Goal: Task Accomplishment & Management: Manage account settings

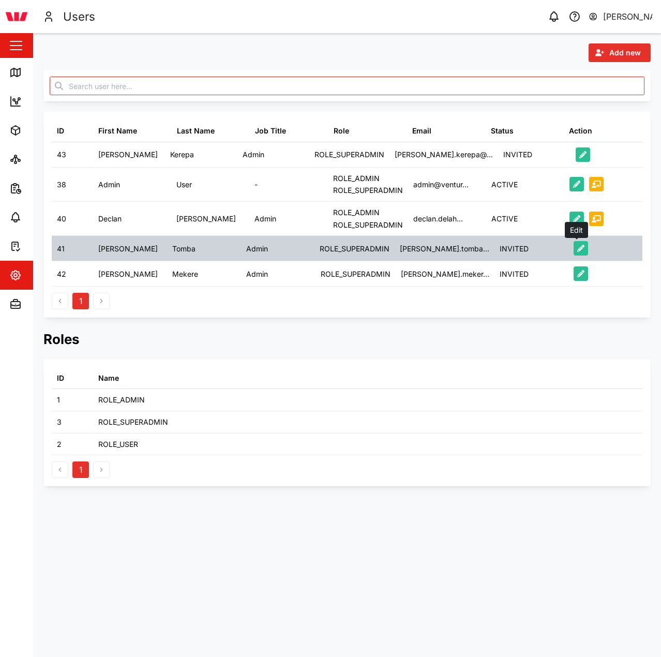
click at [577, 248] on icon "button" at bounding box center [580, 248] width 7 height 7
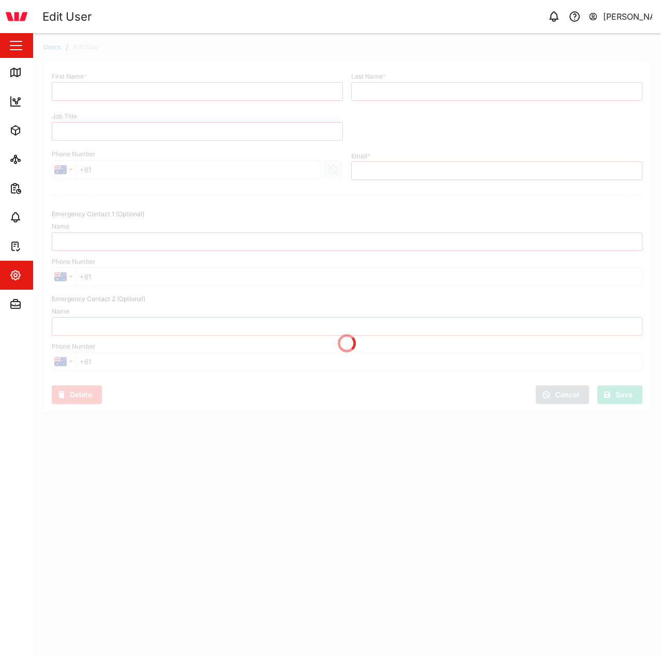
type input "[PERSON_NAME]"
type input "Tomba"
type input "Admin"
type input "esther.tomba@venturi.io"
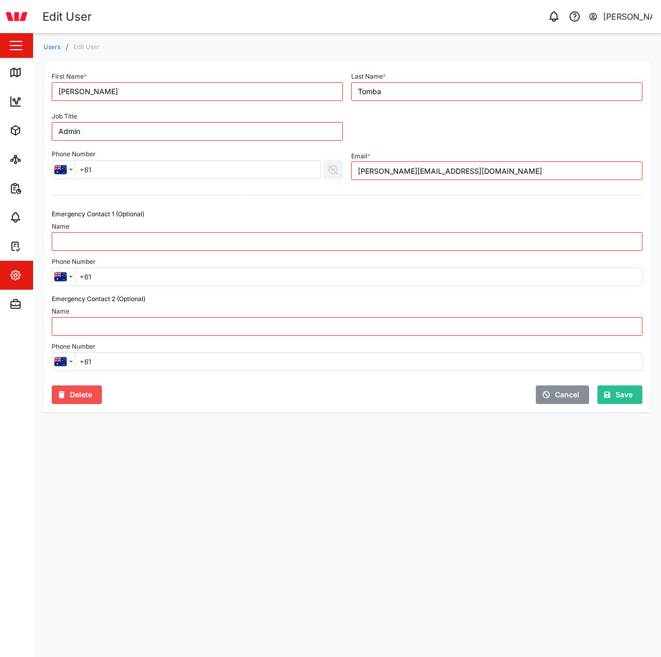
click at [87, 398] on span "Delete" at bounding box center [81, 395] width 22 height 18
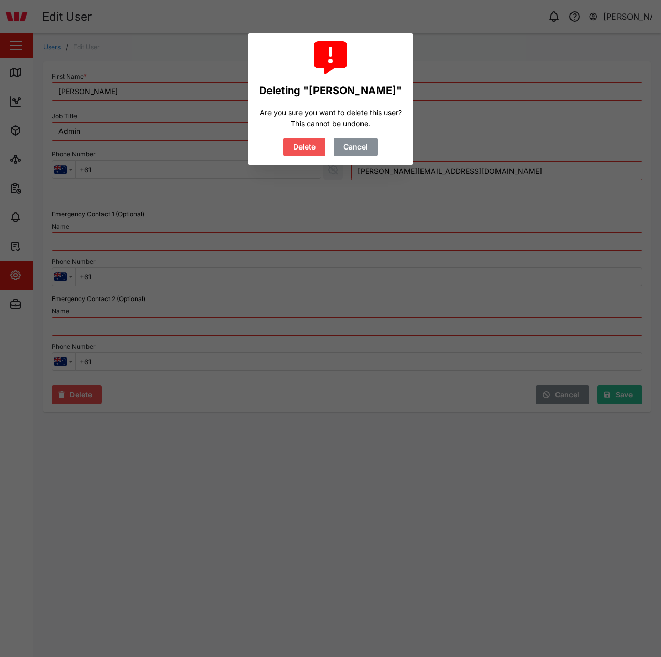
click at [309, 142] on span "Delete" at bounding box center [304, 147] width 22 height 18
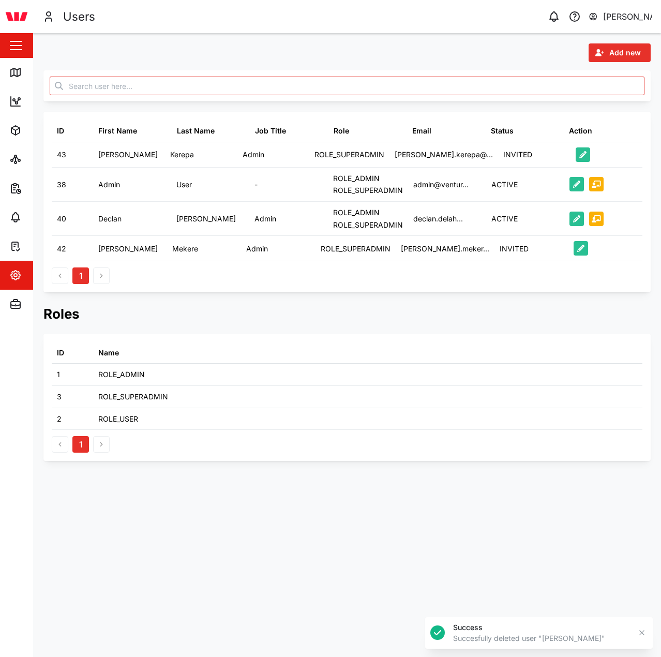
click at [617, 56] on span "Add new" at bounding box center [625, 53] width 32 height 18
click at [600, 101] on div "Platform User" at bounding box center [612, 99] width 60 height 8
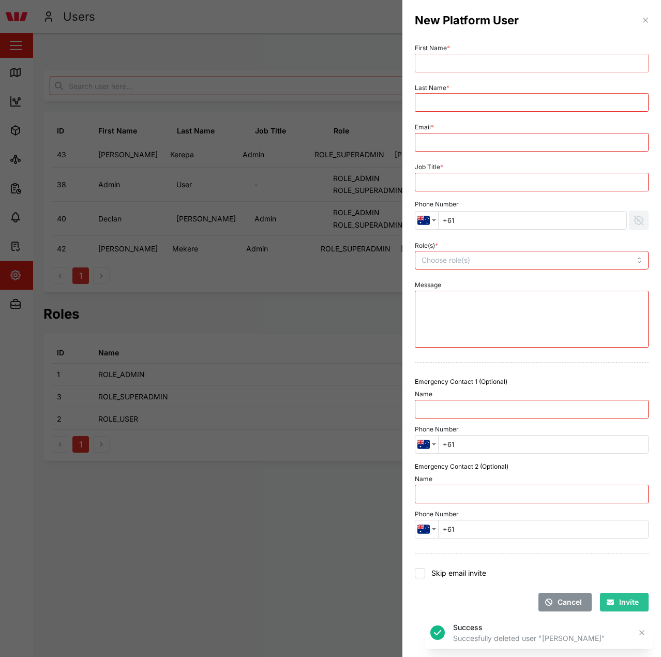
click at [444, 66] on input "First Name *" at bounding box center [532, 63] width 234 height 19
type input "Esther"
type input "Tomba"
click at [581, 158] on div "Job Title *" at bounding box center [532, 176] width 242 height 40
click at [554, 145] on input "Email *" at bounding box center [532, 142] width 234 height 19
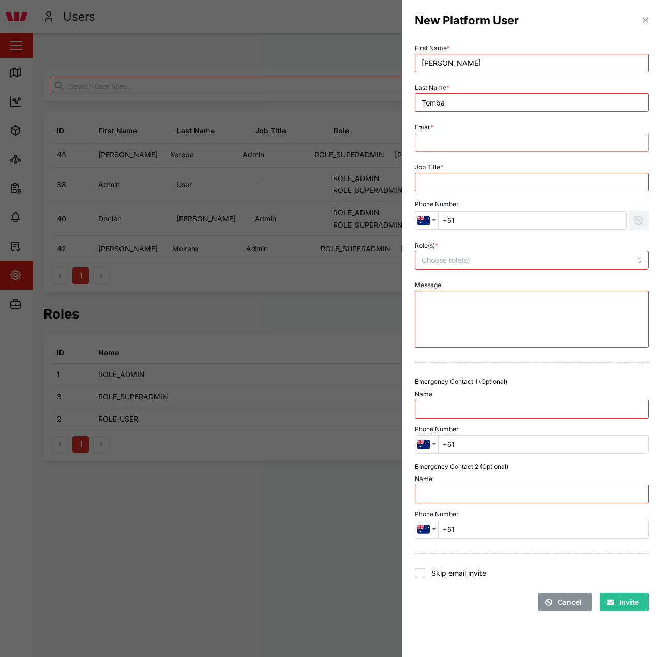
paste input "esther.tomba@venturi.io"
type input "esther.tomba@venturi.io"
click at [450, 177] on input "Job Title *" at bounding box center [532, 182] width 234 height 19
type input "admin"
click at [483, 261] on input "Role(s) *" at bounding box center [511, 260] width 178 height 8
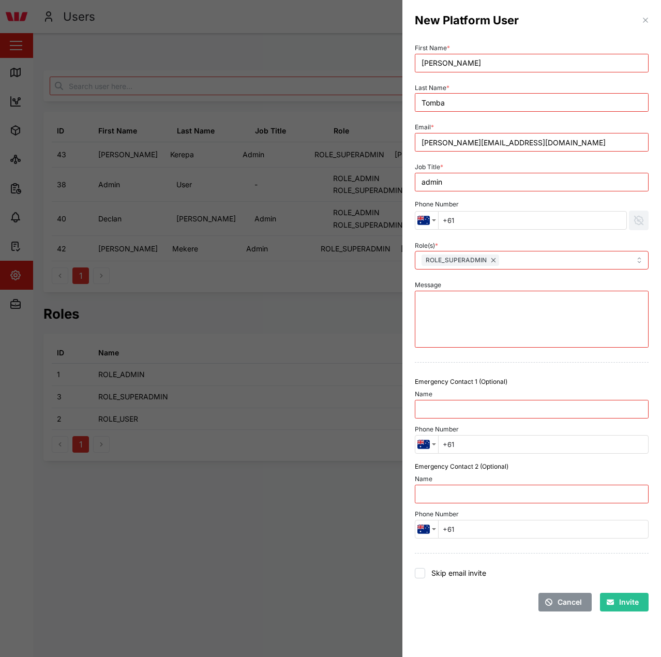
click at [459, 572] on label "Skip email invite" at bounding box center [455, 573] width 61 height 10
click at [425, 572] on input "Skip email invite" at bounding box center [420, 573] width 10 height 10
checkbox input "true"
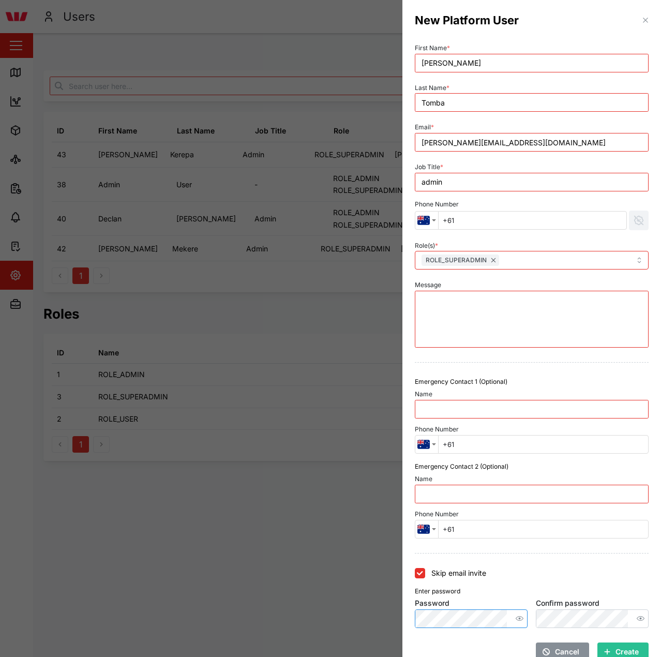
click at [519, 621] on icon "button" at bounding box center [520, 618] width 8 height 8
click at [311, 656] on div "New Platform User First Name * Esther Last Name * Tomba Email * esther.tomba@ve…" at bounding box center [330, 657] width 661 height 0
click at [637, 619] on button "button" at bounding box center [640, 618] width 13 height 13
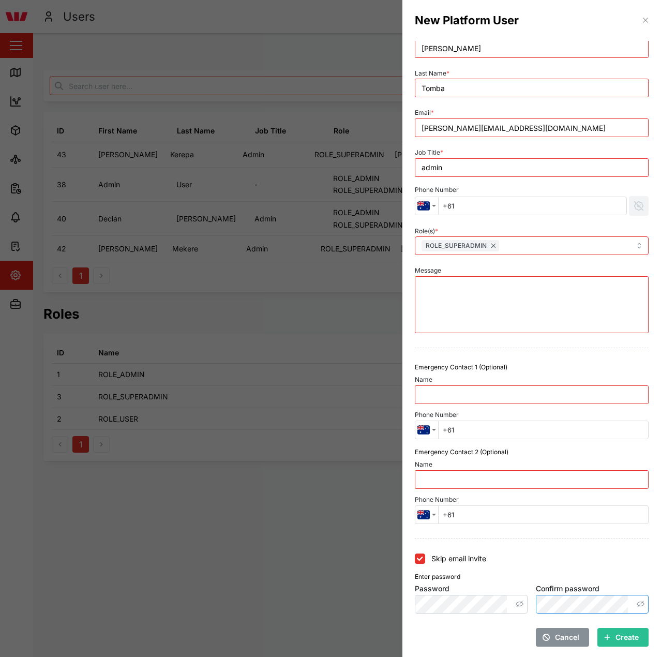
scroll to position [17, 0]
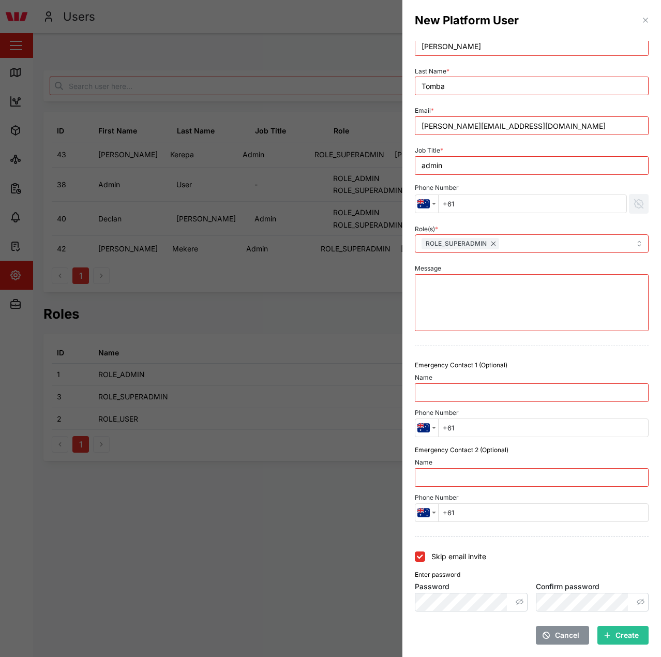
click at [539, 537] on div at bounding box center [532, 536] width 234 height 1
click at [615, 636] on span "Create" at bounding box center [626, 635] width 23 height 18
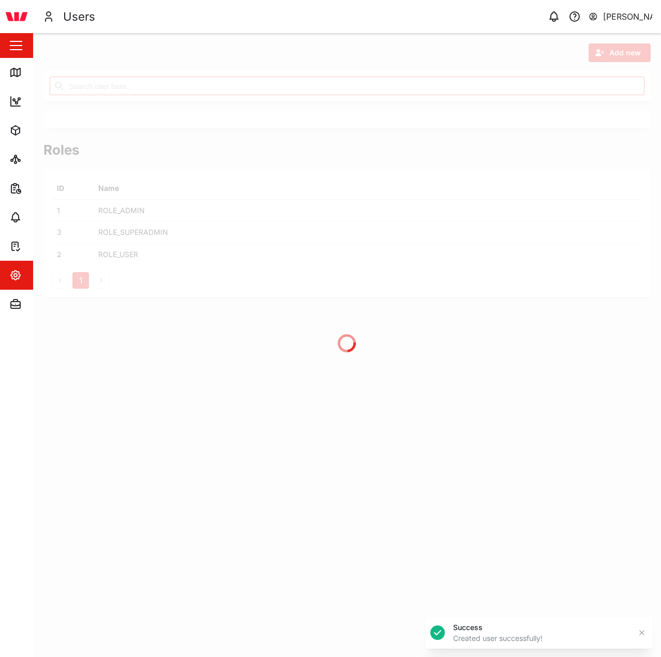
scroll to position [0, 0]
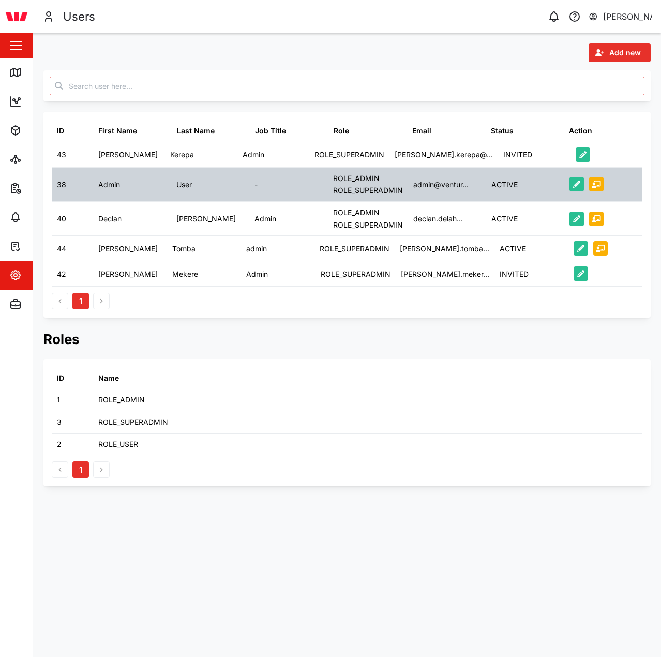
click at [483, 191] on div "admin@ventur..." at bounding box center [447, 185] width 78 height 34
click at [443, 185] on div "admin@ventur..." at bounding box center [440, 184] width 55 height 11
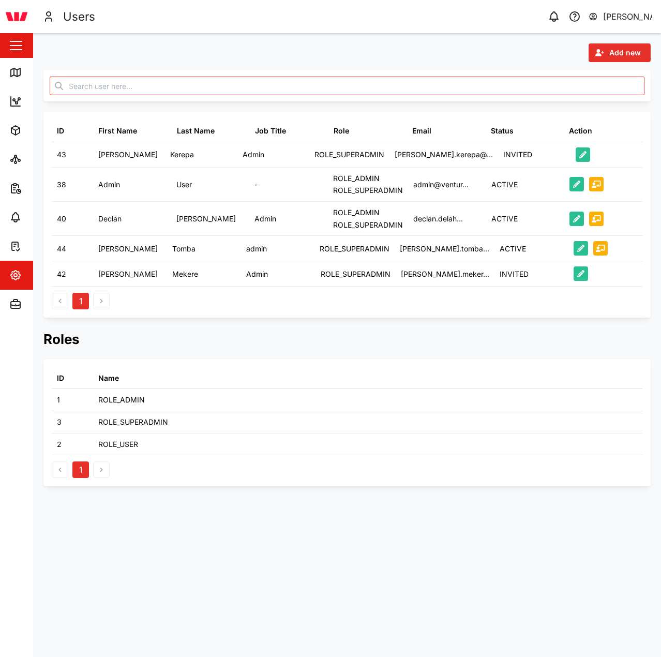
click at [396, 56] on div "Add new" at bounding box center [346, 52] width 607 height 19
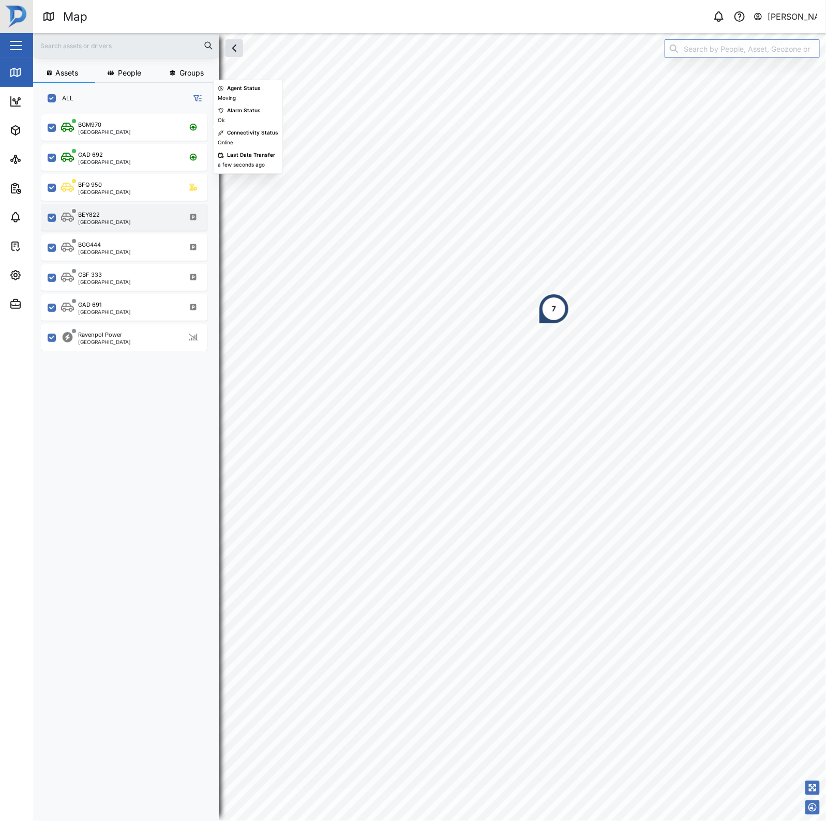
scroll to position [692, 160]
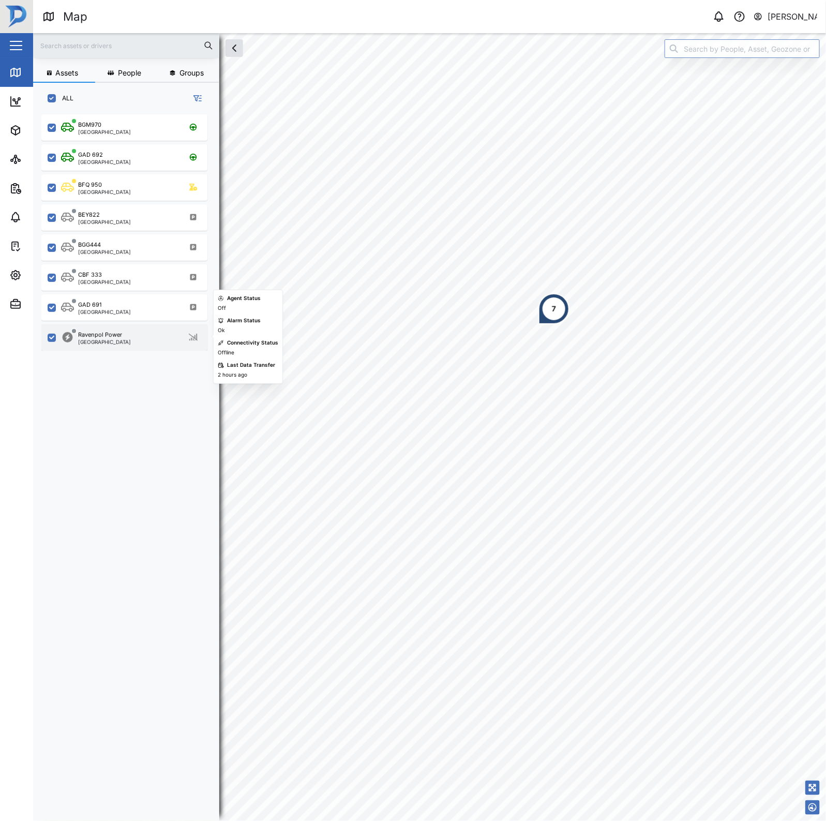
click at [96, 339] on div "Port Moresby" at bounding box center [104, 341] width 53 height 5
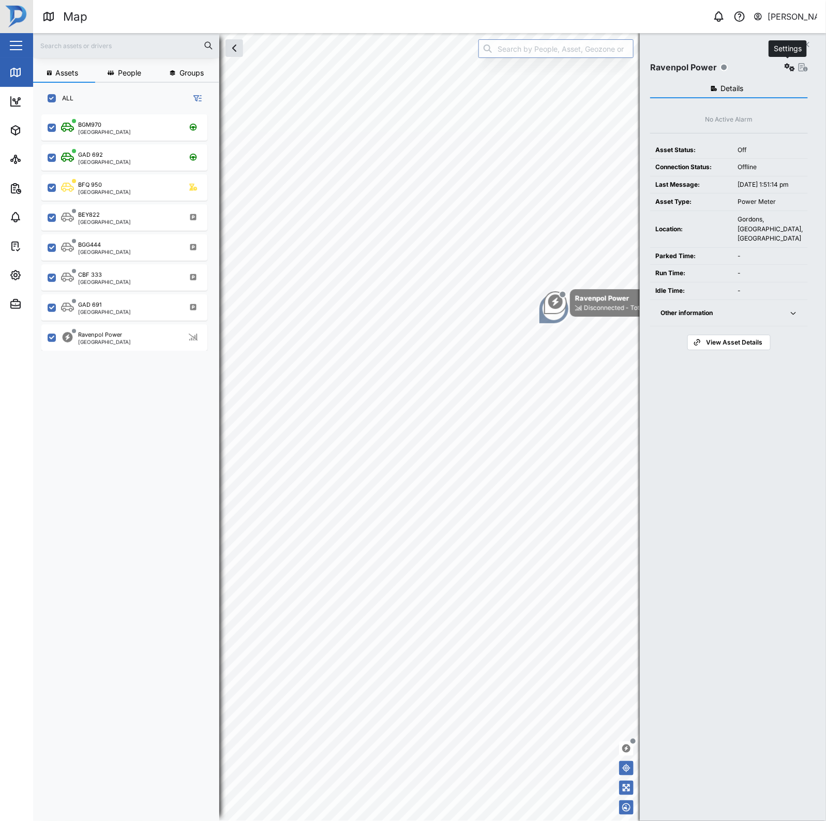
click at [785, 70] on icon "button" at bounding box center [790, 67] width 10 height 8
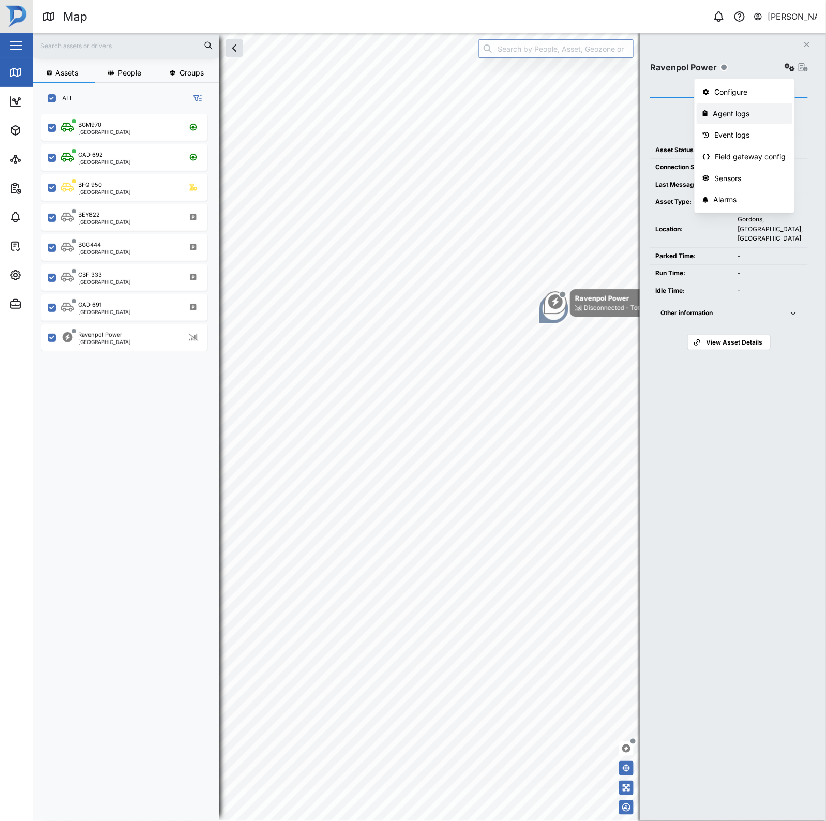
click at [738, 114] on div "Agent logs" at bounding box center [749, 113] width 73 height 11
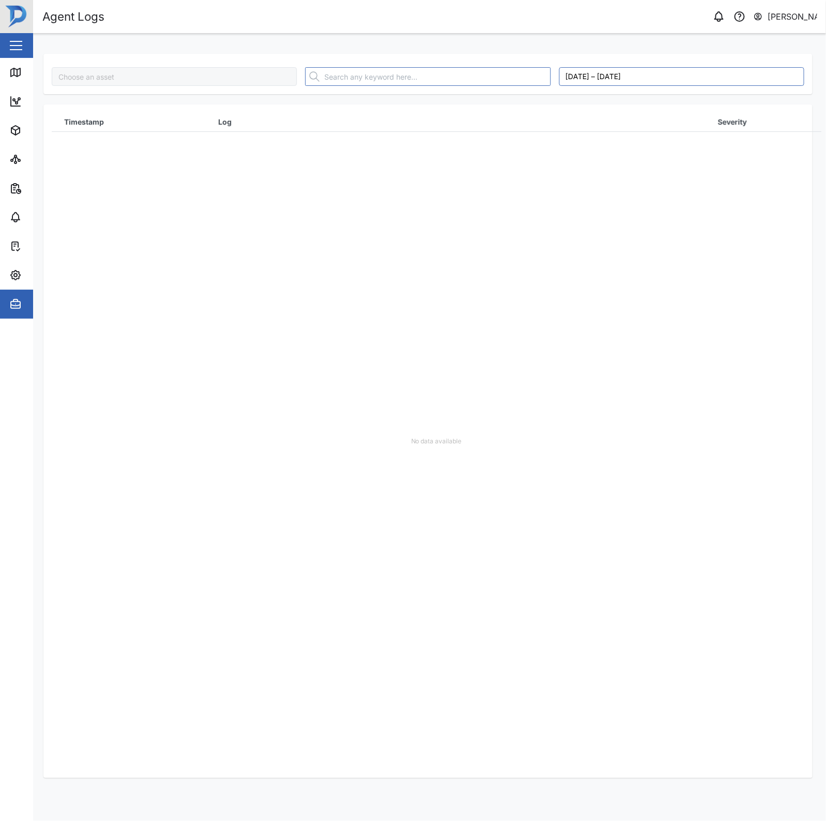
type input "Ravenpol Power"
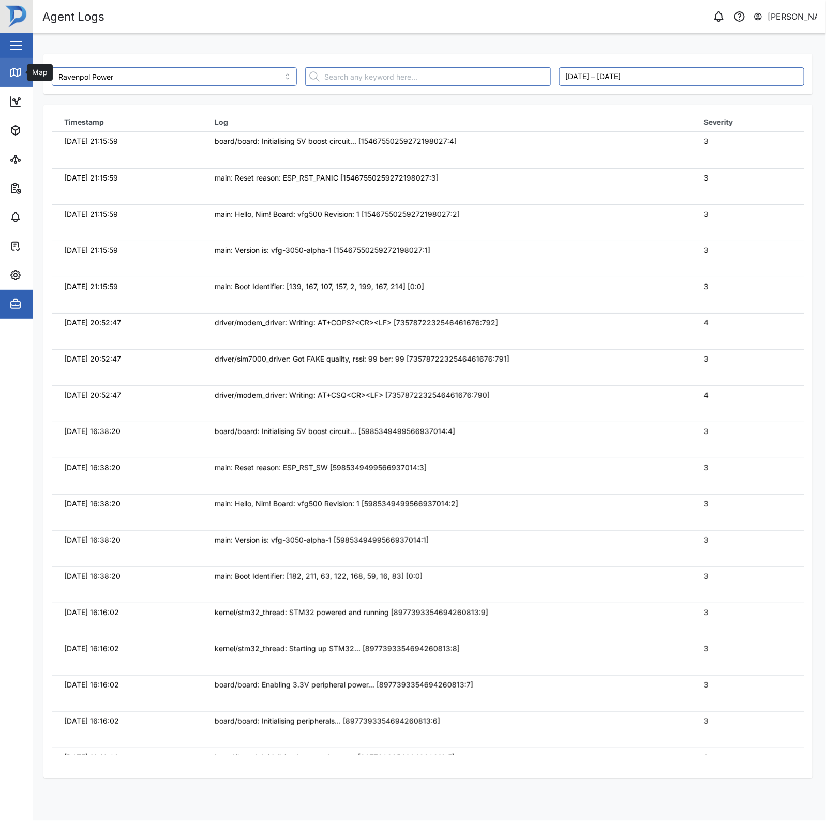
click at [9, 71] on icon at bounding box center [15, 72] width 12 height 12
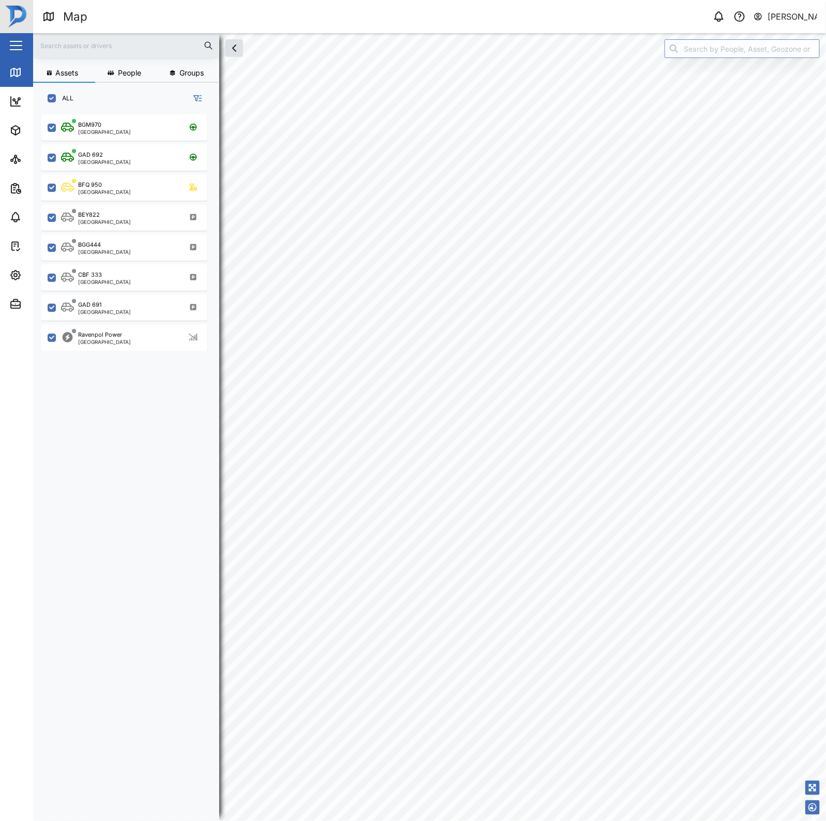
scroll to position [692, 160]
click at [156, 339] on div "Ravenpol Power Port Moresby" at bounding box center [131, 338] width 140 height 14
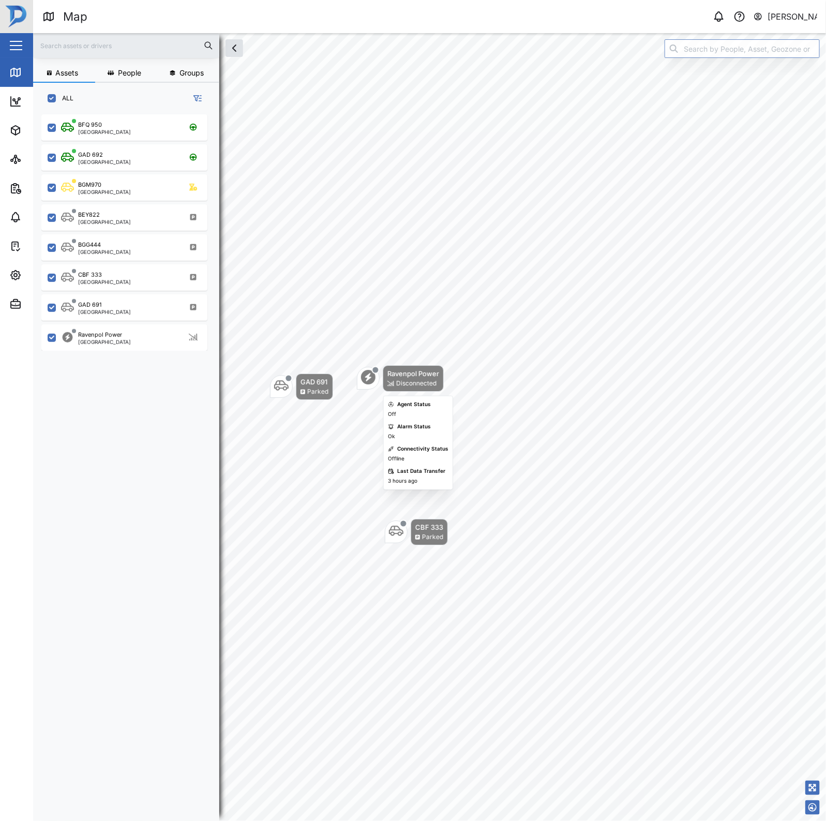
click at [412, 374] on div "Ravenpol Power" at bounding box center [413, 373] width 52 height 10
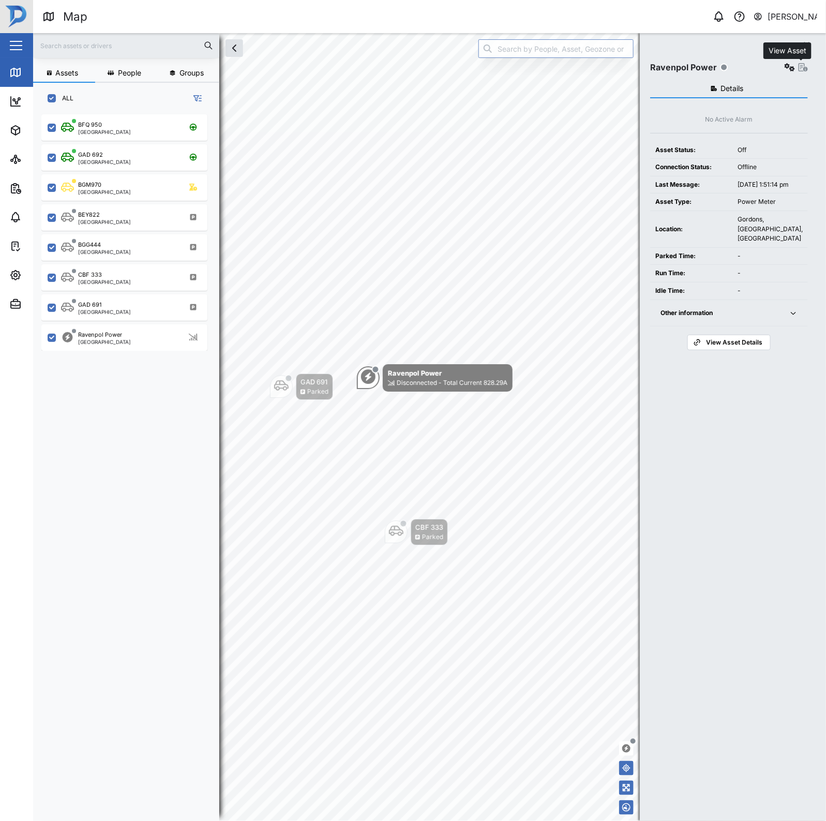
click at [798, 63] on div "Settings View Asset" at bounding box center [795, 67] width 25 height 14
click at [785, 65] on icon "button" at bounding box center [790, 67] width 10 height 8
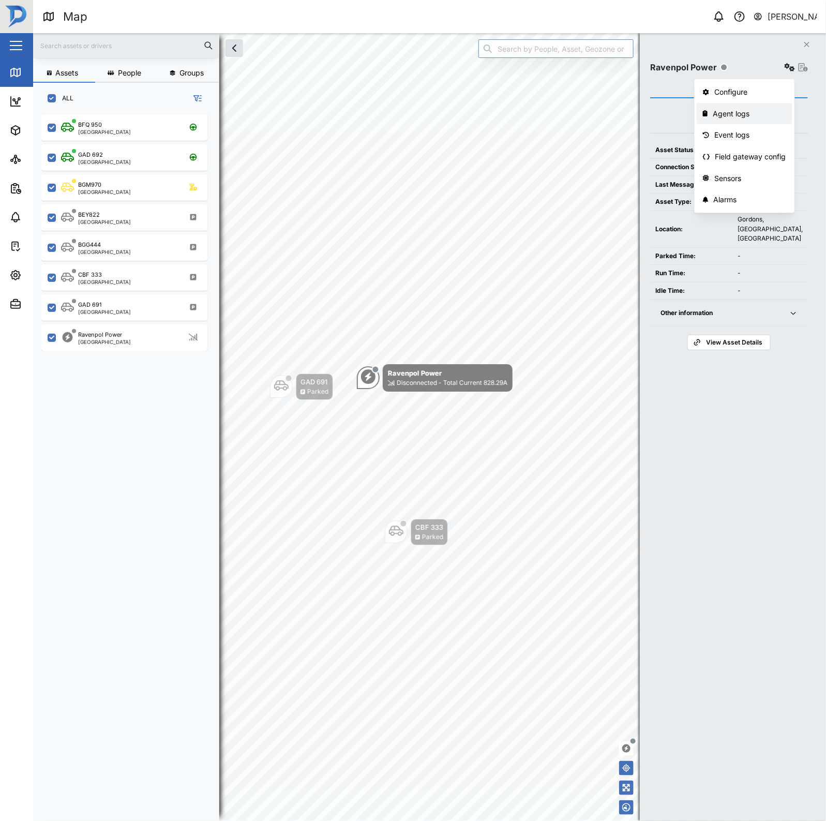
click at [766, 117] on div "Agent logs" at bounding box center [749, 113] width 73 height 11
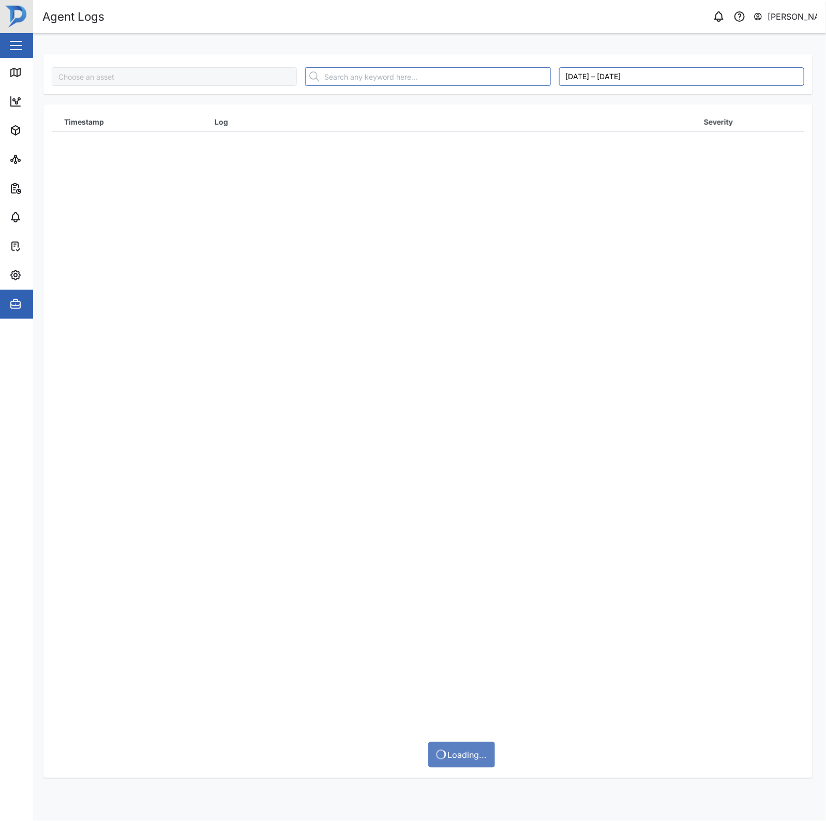
type input "Ravenpol Power"
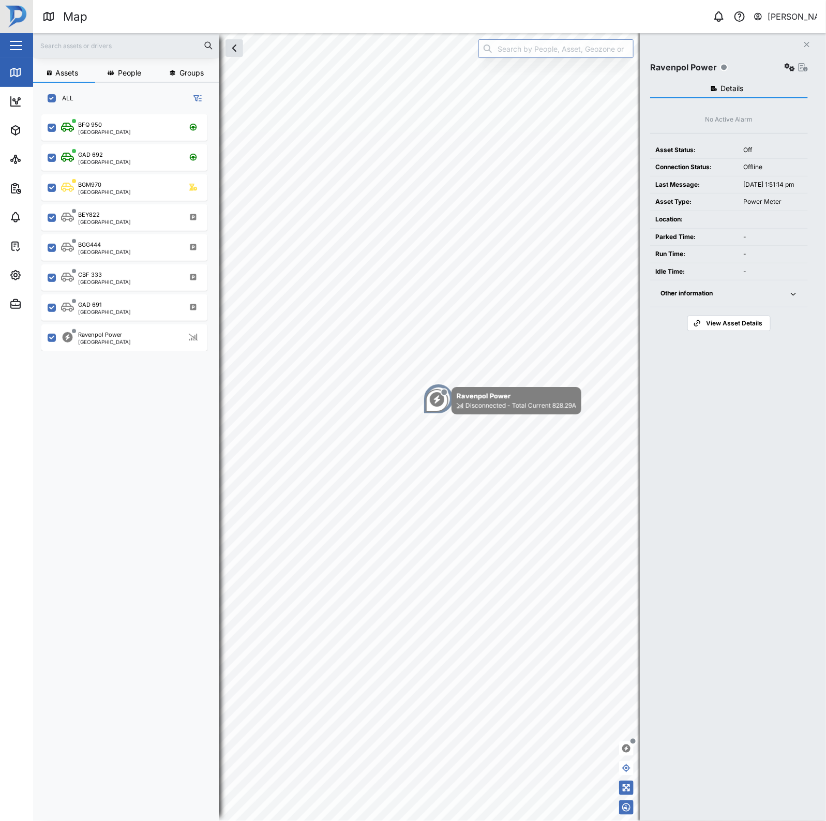
scroll to position [692, 160]
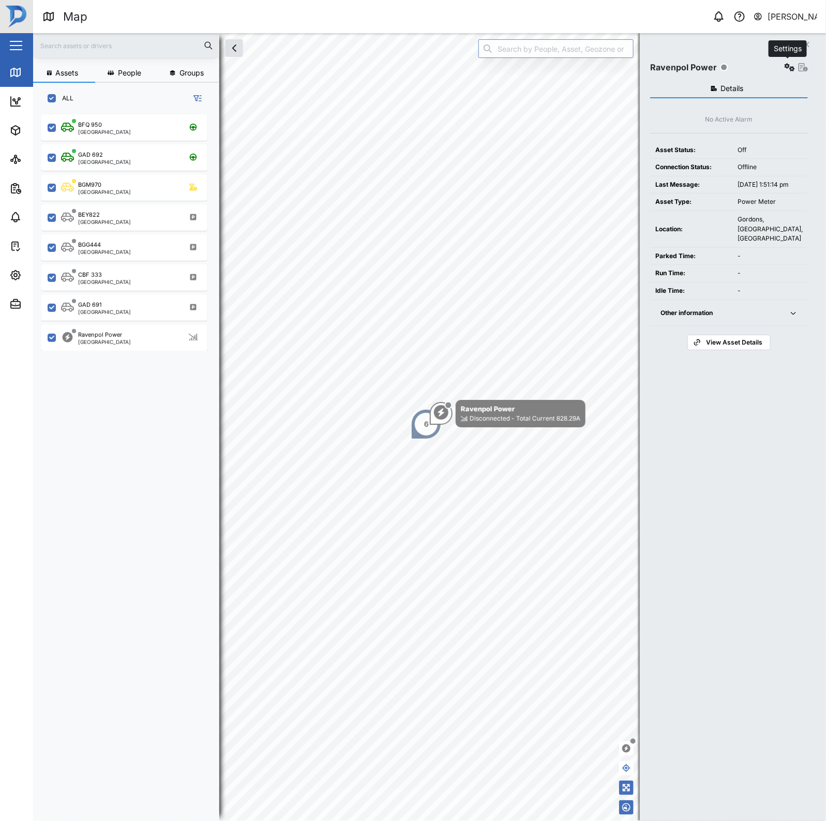
click at [789, 71] on icon "button" at bounding box center [790, 67] width 10 height 8
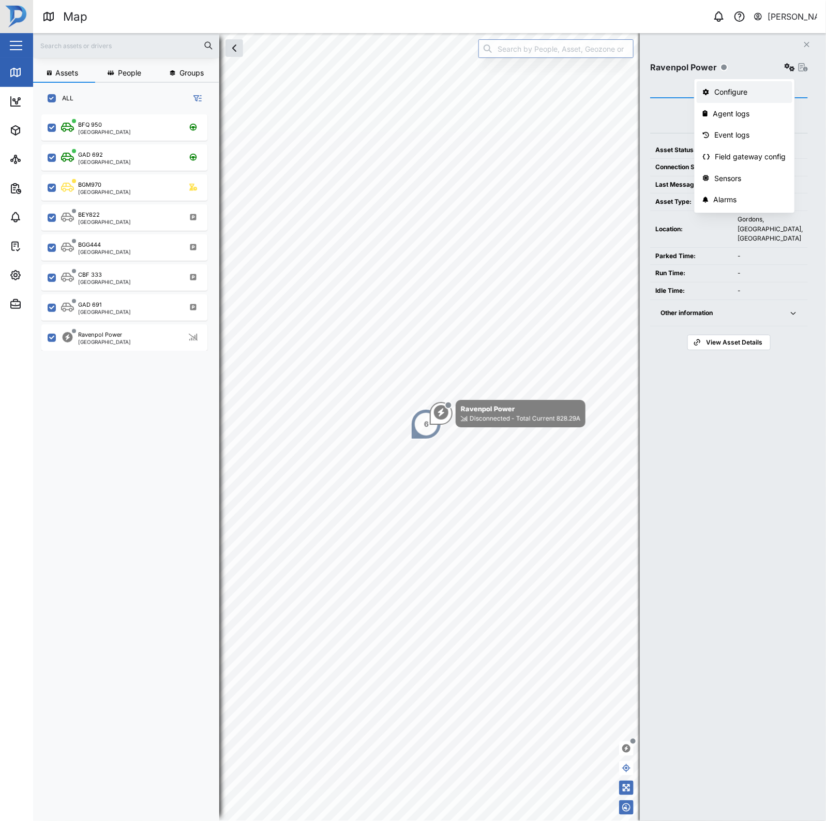
click at [735, 86] on div "Configure" at bounding box center [750, 91] width 72 height 11
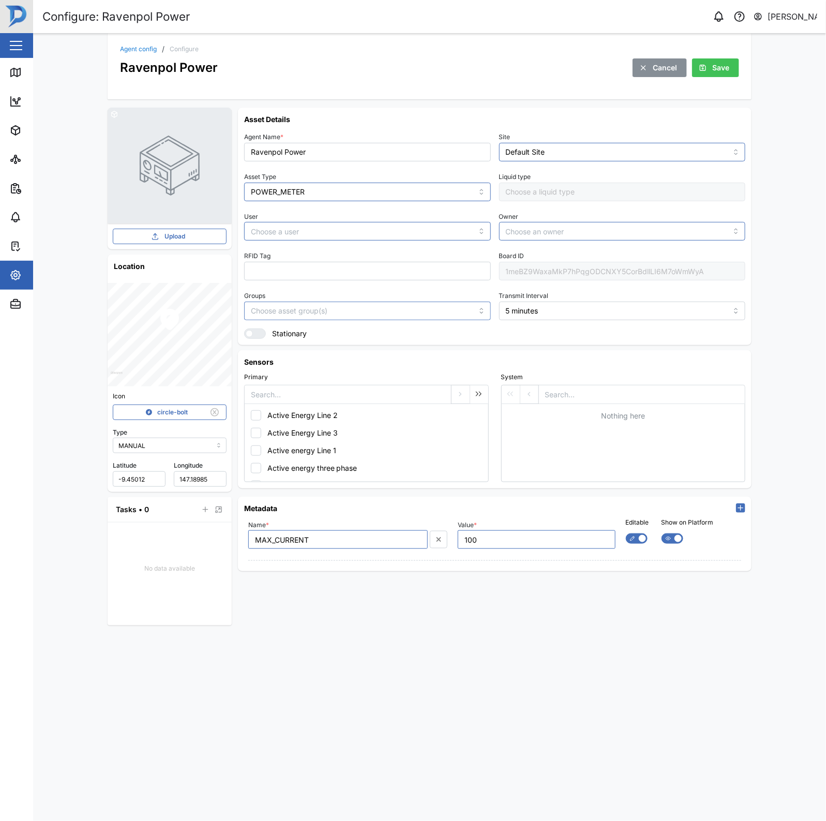
click at [604, 273] on div "1meBZ9WaxaMkP7hPqgODCNXY5CorBdllLI6M7oWmWyA" at bounding box center [622, 271] width 247 height 19
click at [736, 109] on div "Asset Details Agent Name * Ravenpol Power Site Default Site Asset Type POWER_ME…" at bounding box center [495, 226] width 514 height 237
click at [11, 71] on icon at bounding box center [15, 72] width 9 height 8
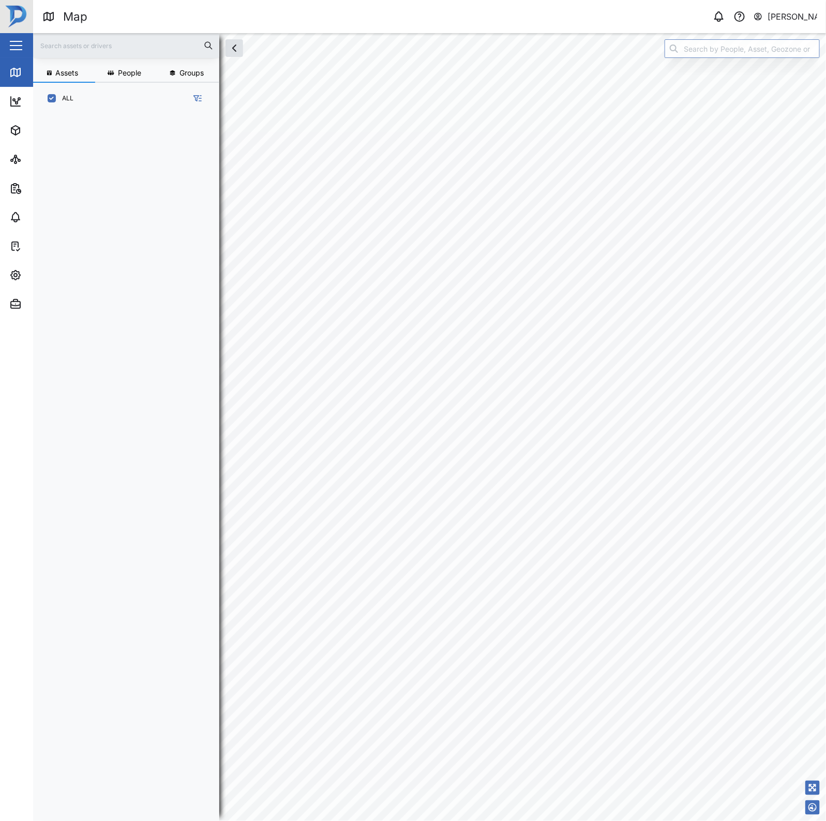
scroll to position [692, 160]
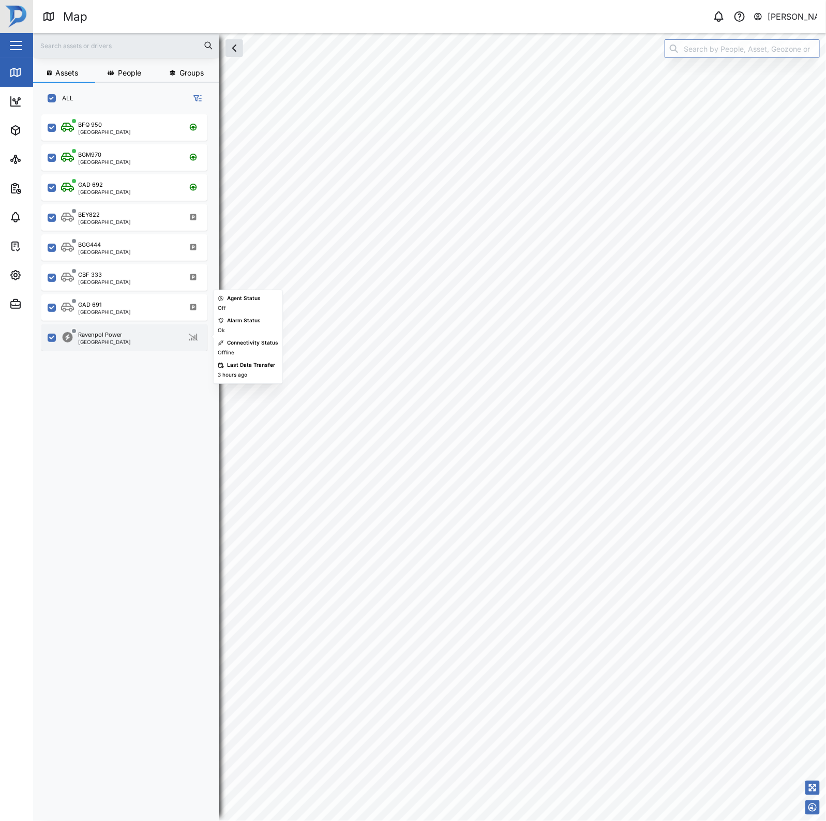
click at [124, 338] on div "Ravenpol Power Port Moresby" at bounding box center [131, 338] width 140 height 14
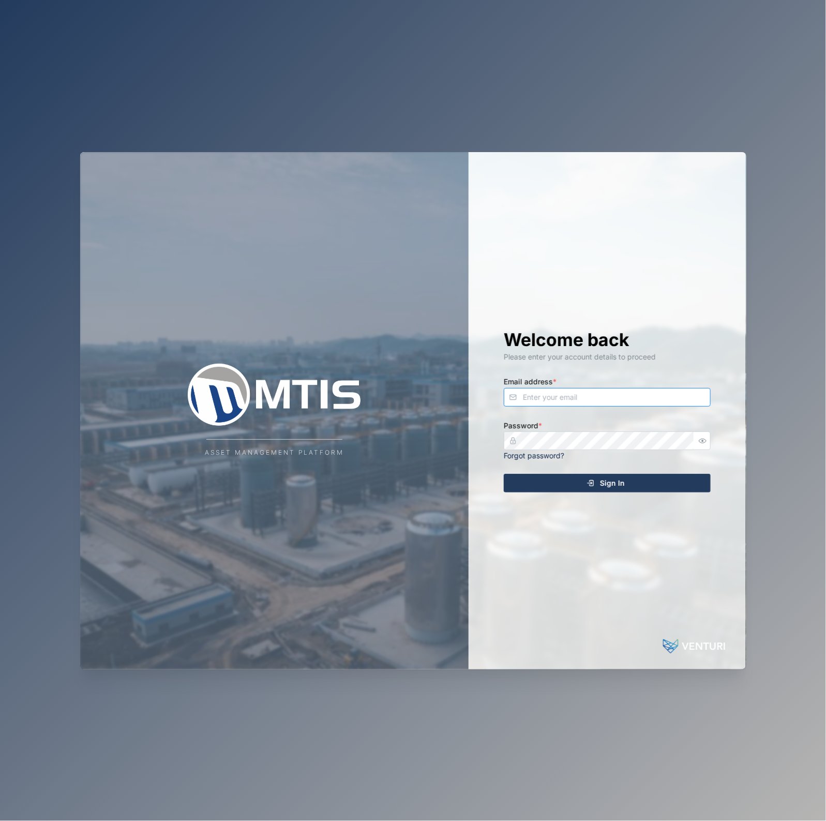
click at [578, 392] on input "Email address *" at bounding box center [607, 397] width 207 height 19
type input "[EMAIL_ADDRESS][PERSON_NAME][DOMAIN_NAME]"
click at [595, 489] on div "Sign In" at bounding box center [605, 483] width 190 height 18
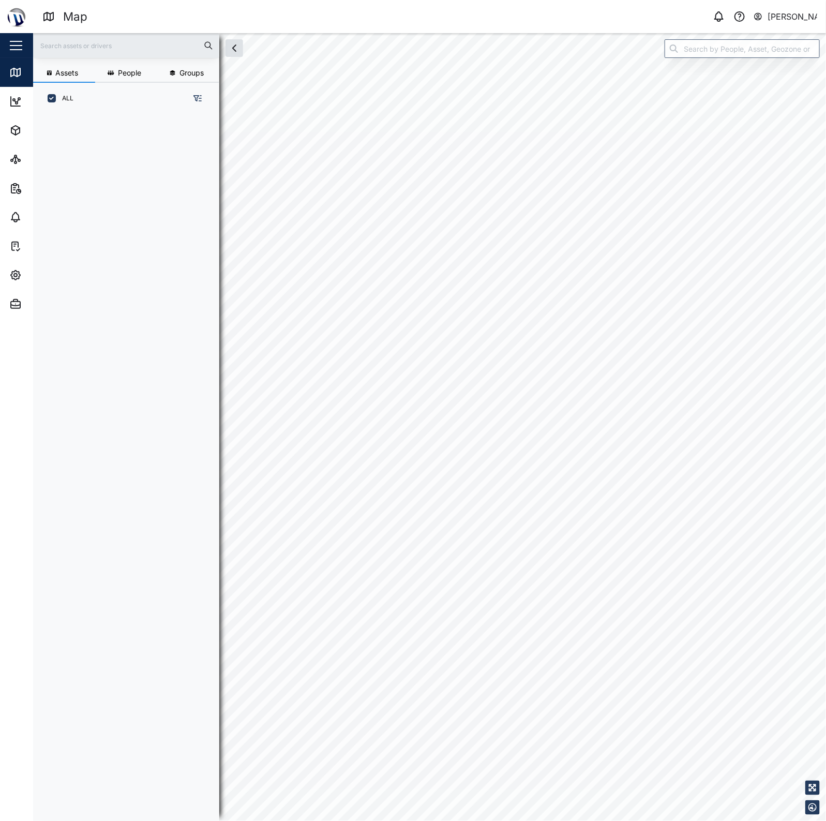
scroll to position [692, 160]
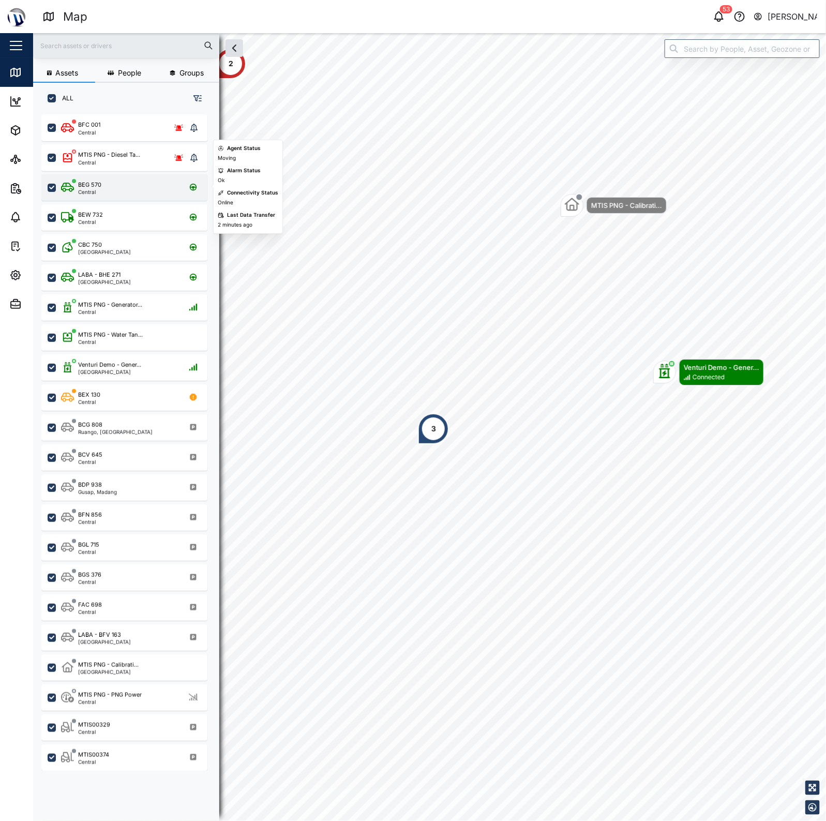
click at [140, 189] on div "BEG 570 Central" at bounding box center [131, 188] width 140 height 14
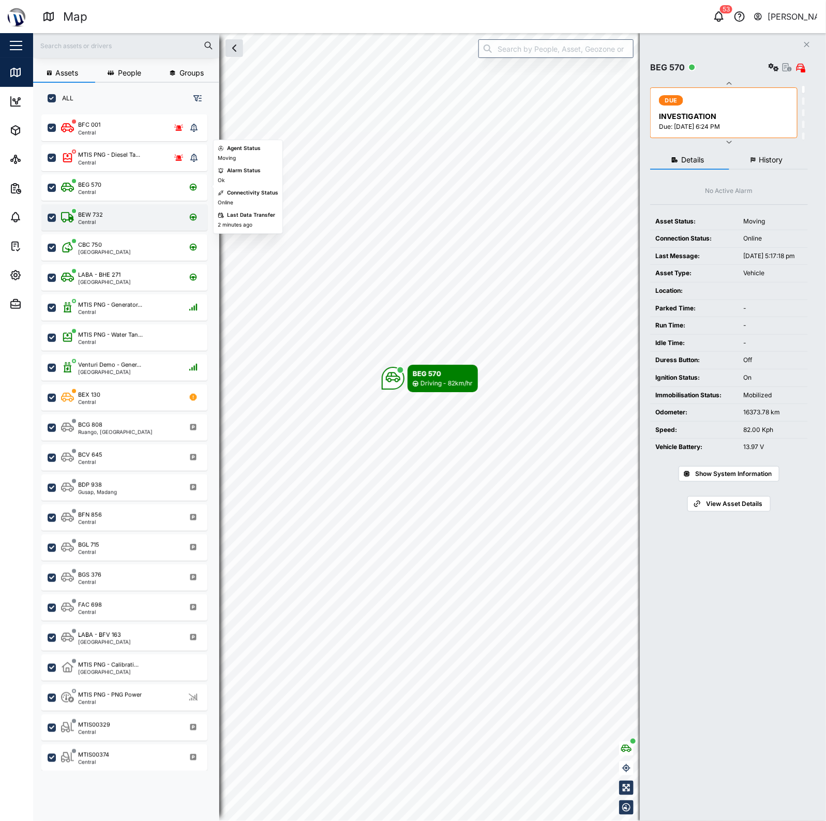
click at [134, 218] on div "BEW 732 Central" at bounding box center [131, 218] width 140 height 14
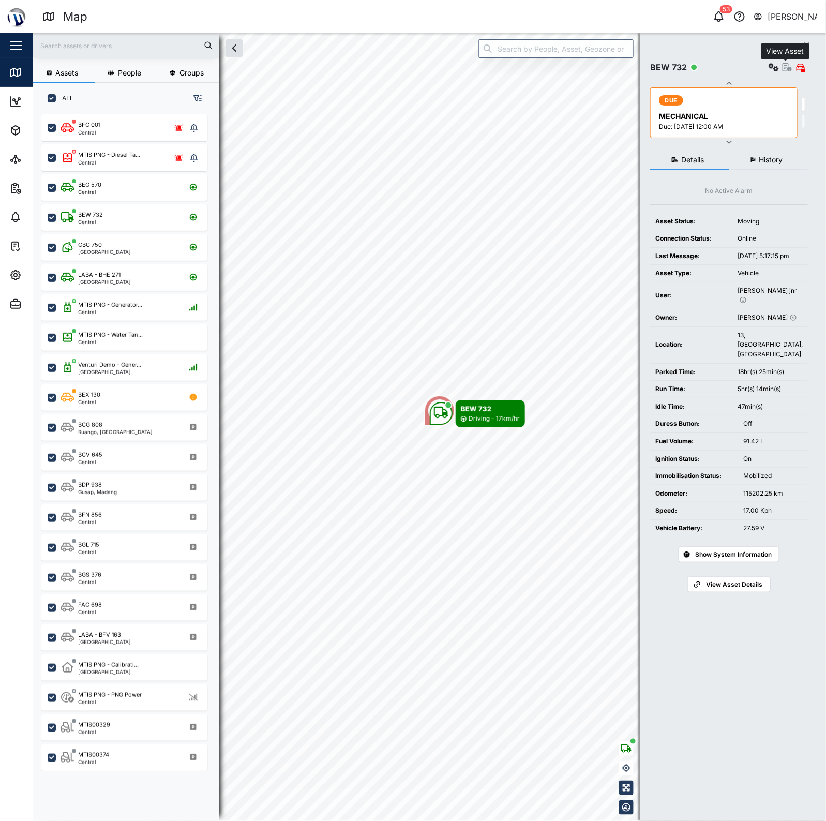
click at [783, 66] on icon "button" at bounding box center [787, 67] width 9 height 8
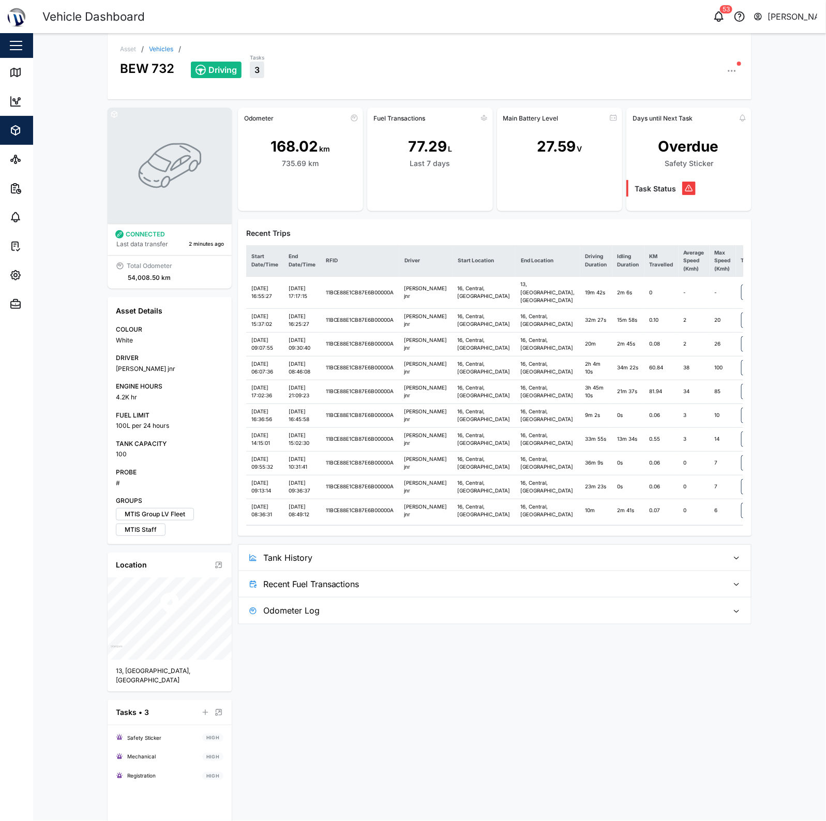
click at [378, 73] on div "Driving Tasks 3" at bounding box center [465, 65] width 549 height 25
drag, startPoint x: 265, startPoint y: 141, endPoint x: 321, endPoint y: 169, distance: 62.7
click at [321, 169] on div "168.02 km 735.69 km" at bounding box center [300, 154] width 125 height 57
drag, startPoint x: 319, startPoint y: 166, endPoint x: 250, endPoint y: 148, distance: 71.1
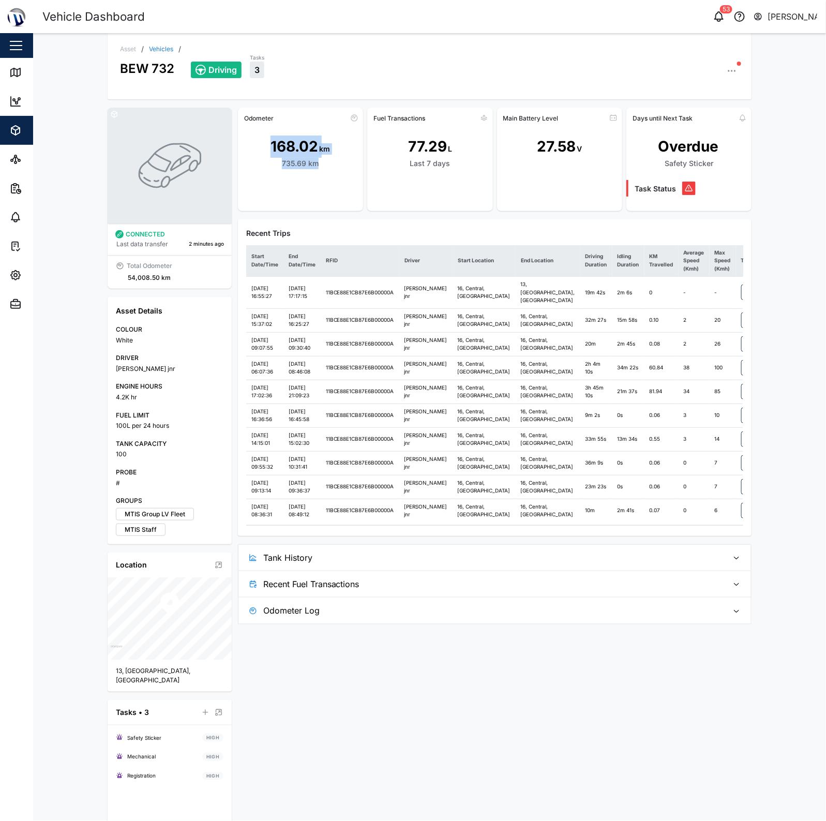
click at [250, 148] on div "168.02 km 735.69 km" at bounding box center [300, 154] width 125 height 57
click at [292, 171] on div "168.02 km 735.69 km" at bounding box center [300, 154] width 125 height 57
drag, startPoint x: 292, startPoint y: 171, endPoint x: 303, endPoint y: 176, distance: 12.3
click at [303, 176] on div "168.02 km 735.69 km" at bounding box center [300, 154] width 125 height 57
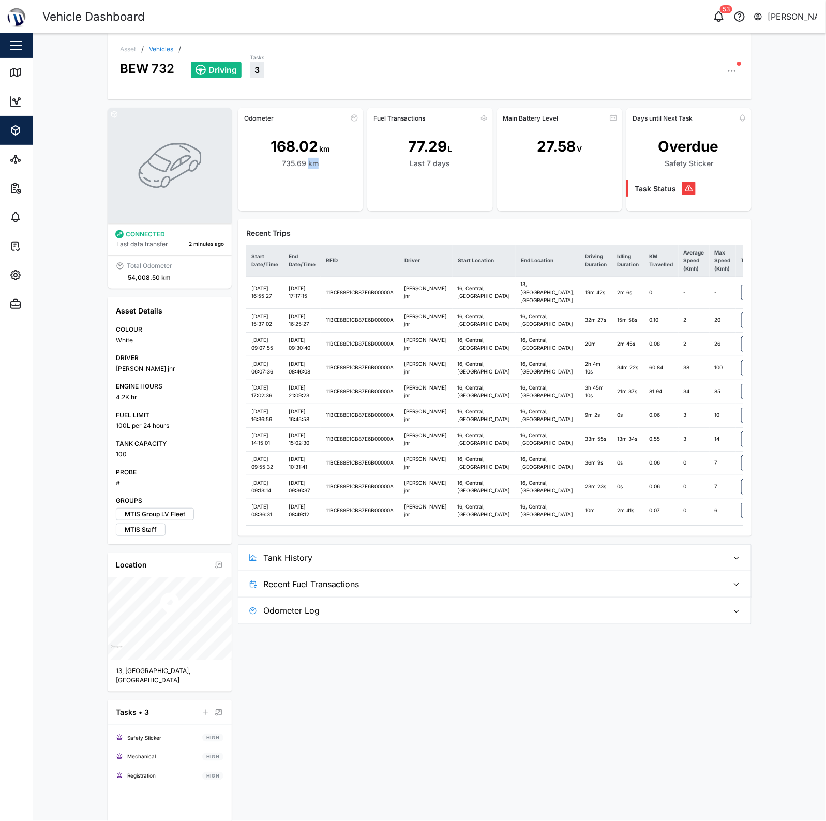
click at [303, 176] on div "168.02 km 735.69 km" at bounding box center [300, 154] width 125 height 57
click at [272, 149] on div "168.02" at bounding box center [295, 147] width 48 height 22
drag, startPoint x: 297, startPoint y: 143, endPoint x: 313, endPoint y: 145, distance: 15.7
click at [307, 145] on div "168.02" at bounding box center [295, 147] width 48 height 22
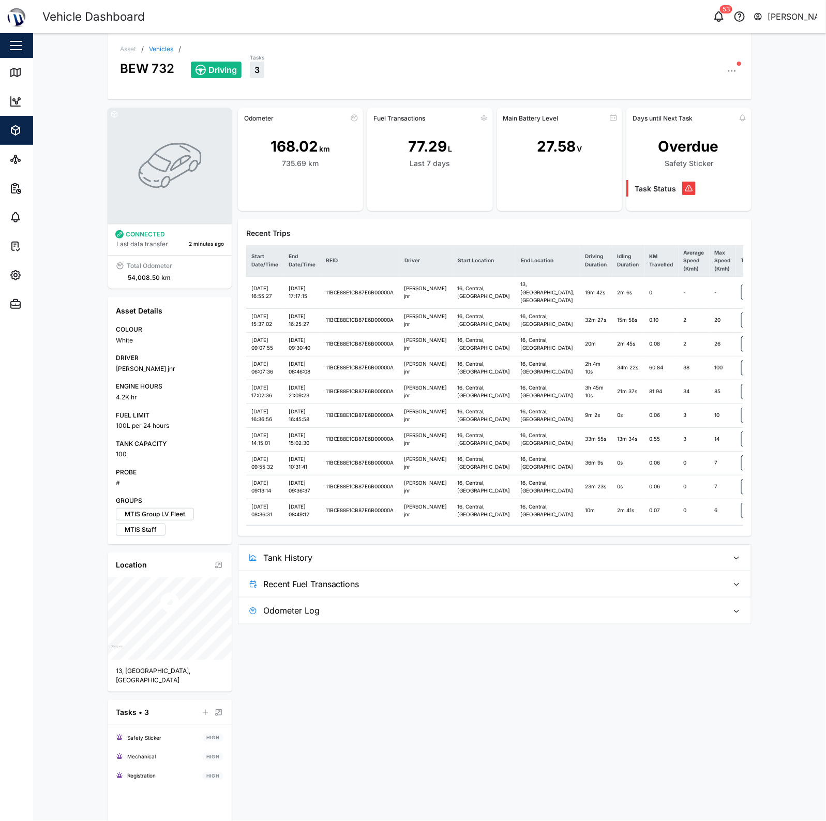
click at [313, 145] on div "168.02" at bounding box center [295, 147] width 48 height 22
drag, startPoint x: 334, startPoint y: 145, endPoint x: 238, endPoint y: 145, distance: 95.7
click at [238, 145] on div "168.02 km 735.69 km" at bounding box center [300, 154] width 125 height 57
click at [304, 145] on div "168.02" at bounding box center [295, 147] width 48 height 22
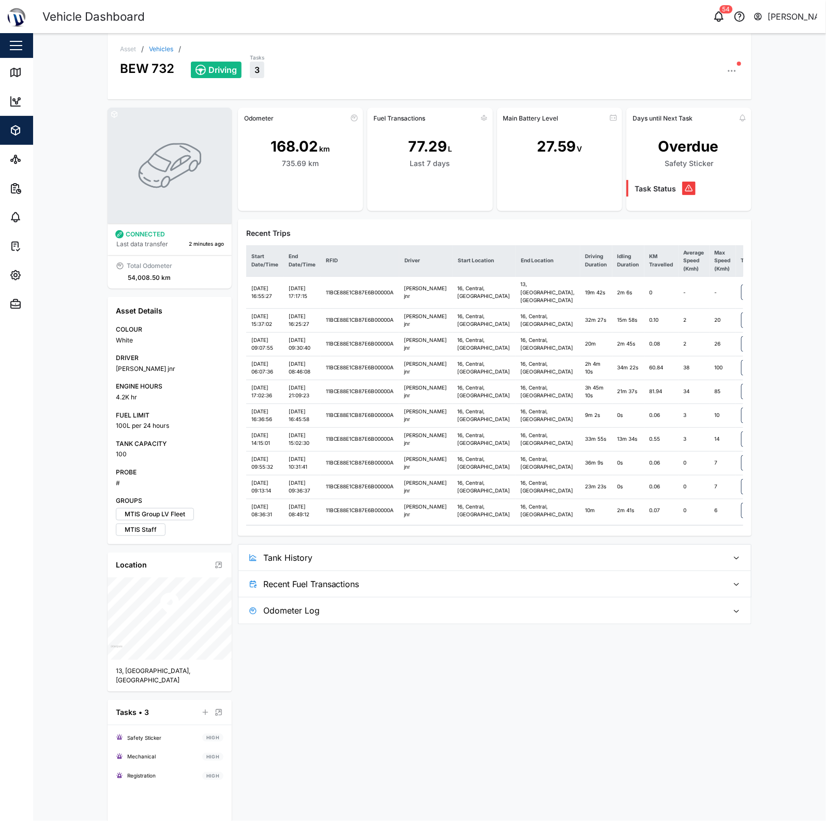
click at [644, 308] on td "0" at bounding box center [661, 293] width 34 height 32
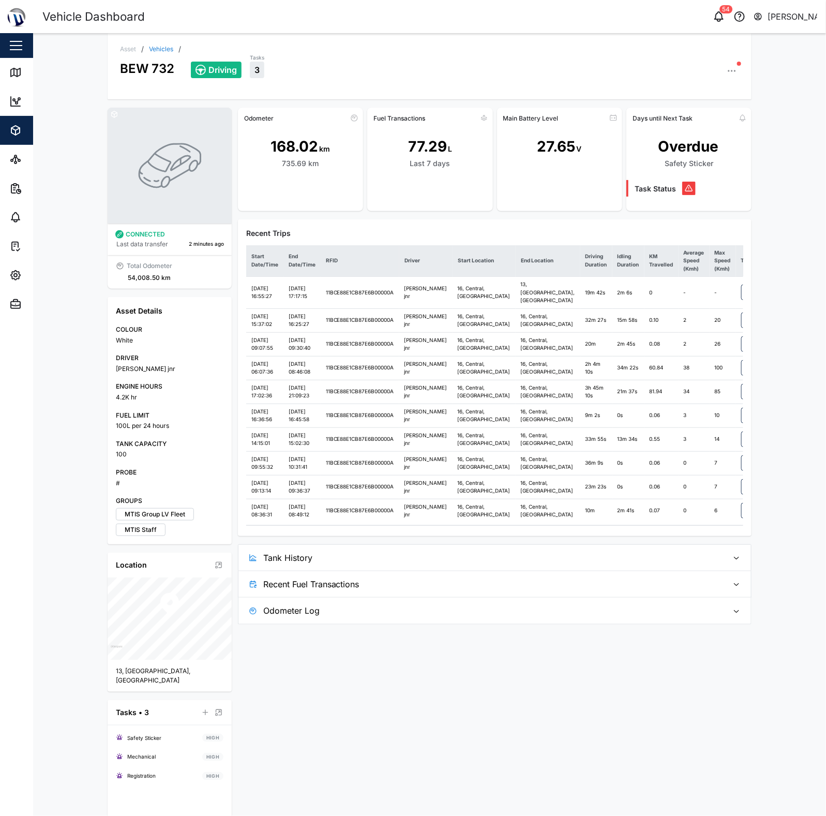
click at [341, 178] on div "168.02 km 735.69 km" at bounding box center [300, 154] width 125 height 57
drag, startPoint x: 392, startPoint y: 146, endPoint x: 475, endPoint y: 177, distance: 88.4
click at [478, 176] on div "77.29 L Last 7 days" at bounding box center [429, 154] width 125 height 57
click at [475, 177] on div "77.29 L Last 7 days" at bounding box center [429, 154] width 125 height 57
click at [593, 167] on div "27.65 V" at bounding box center [559, 154] width 125 height 57
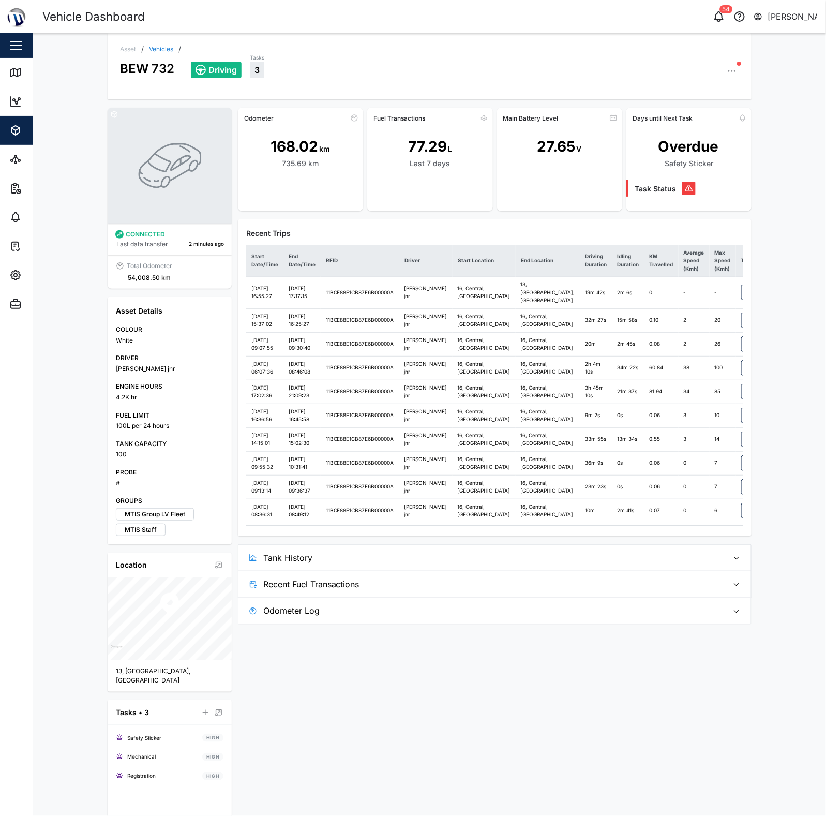
click at [553, 159] on div "27.65 V" at bounding box center [559, 154] width 125 height 57
click at [544, 144] on div "27.65" at bounding box center [556, 147] width 38 height 22
click at [531, 146] on div "27.65 V" at bounding box center [559, 154] width 125 height 57
click at [577, 148] on div "27.65 V" at bounding box center [559, 154] width 125 height 57
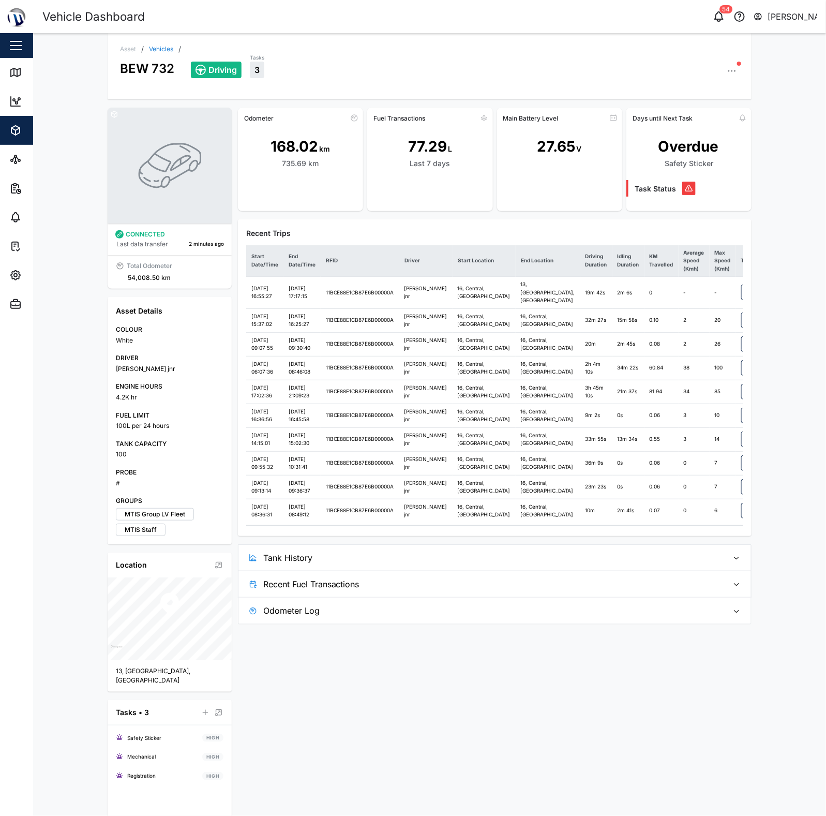
click at [503, 115] on div "Main Battery Level" at bounding box center [530, 118] width 55 height 8
drag, startPoint x: 495, startPoint y: 117, endPoint x: 597, endPoint y: 169, distance: 114.3
click at [597, 169] on div "Main Battery Level 27.65 V" at bounding box center [559, 159] width 125 height 103
click at [597, 172] on div "27.65 V" at bounding box center [559, 154] width 125 height 57
click at [570, 172] on div "27.65 V" at bounding box center [559, 154] width 125 height 57
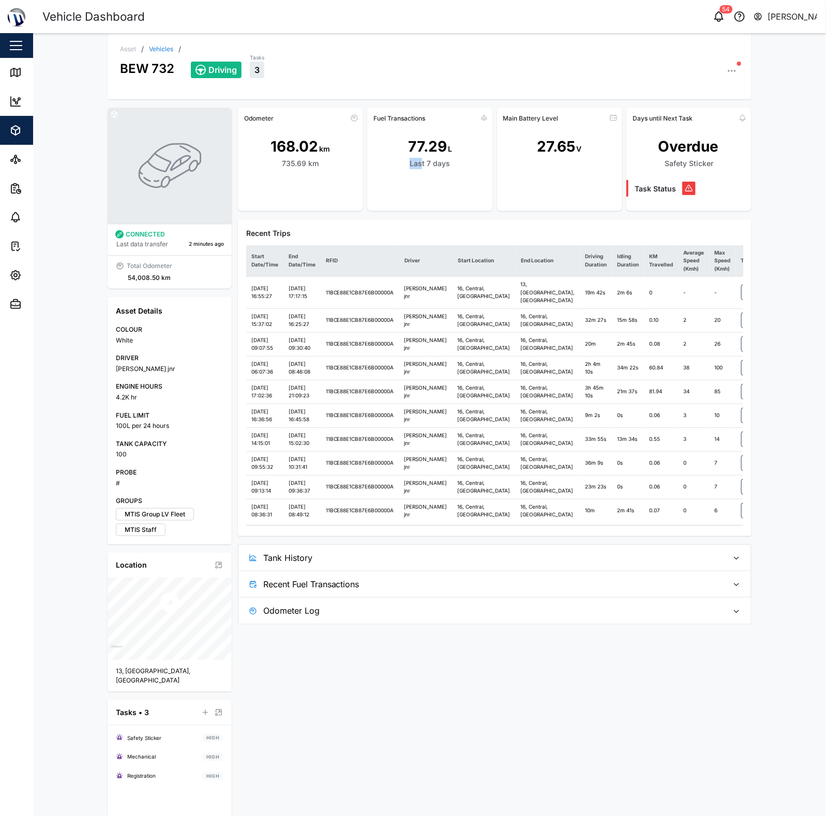
drag, startPoint x: 429, startPoint y: 167, endPoint x: 534, endPoint y: 167, distance: 105.0
click at [516, 167] on div "Odometer 168.02 km 735.69 km Fuel Transactions 77.29 L Last 7 days Main Battery…" at bounding box center [495, 159] width 514 height 103
click at [540, 167] on div "27.65 V" at bounding box center [559, 154] width 125 height 57
click at [544, 163] on div "27.65 V" at bounding box center [559, 154] width 125 height 57
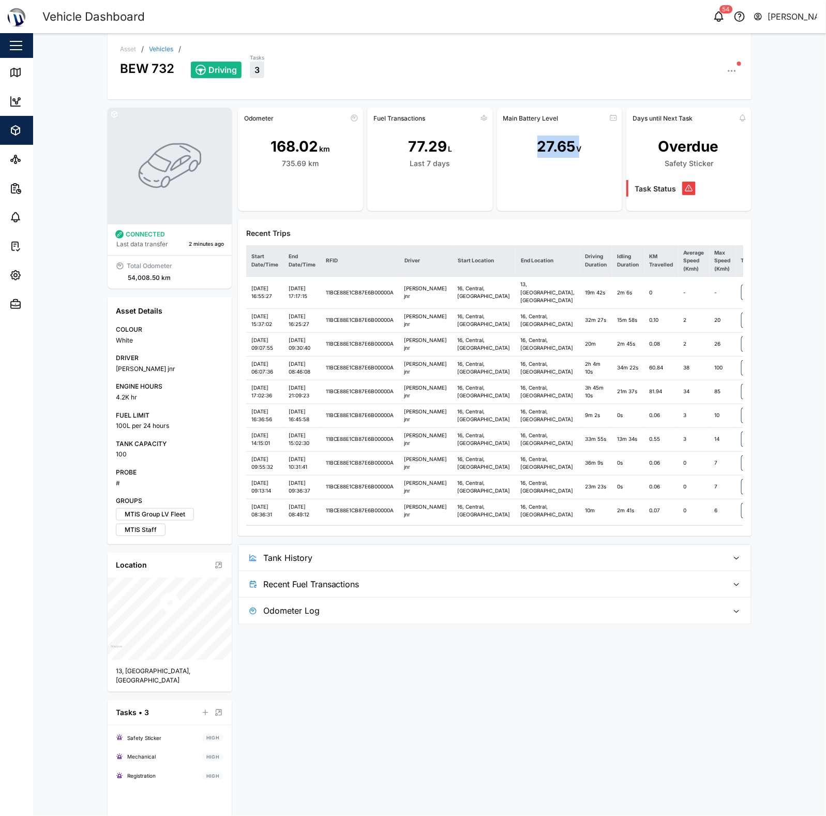
click at [544, 163] on div "27.65 V" at bounding box center [559, 154] width 125 height 57
click at [590, 153] on div "27.65 V" at bounding box center [559, 154] width 125 height 57
click at [14, 244] on icon at bounding box center [15, 244] width 2 height 0
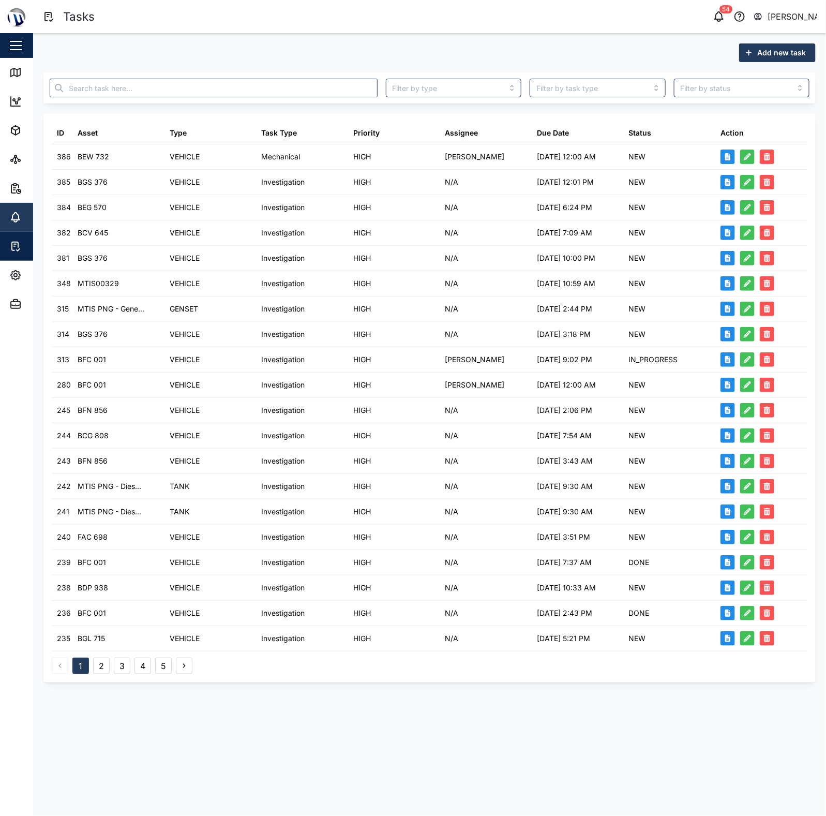
click at [6, 214] on link "Alarms" at bounding box center [67, 217] width 134 height 29
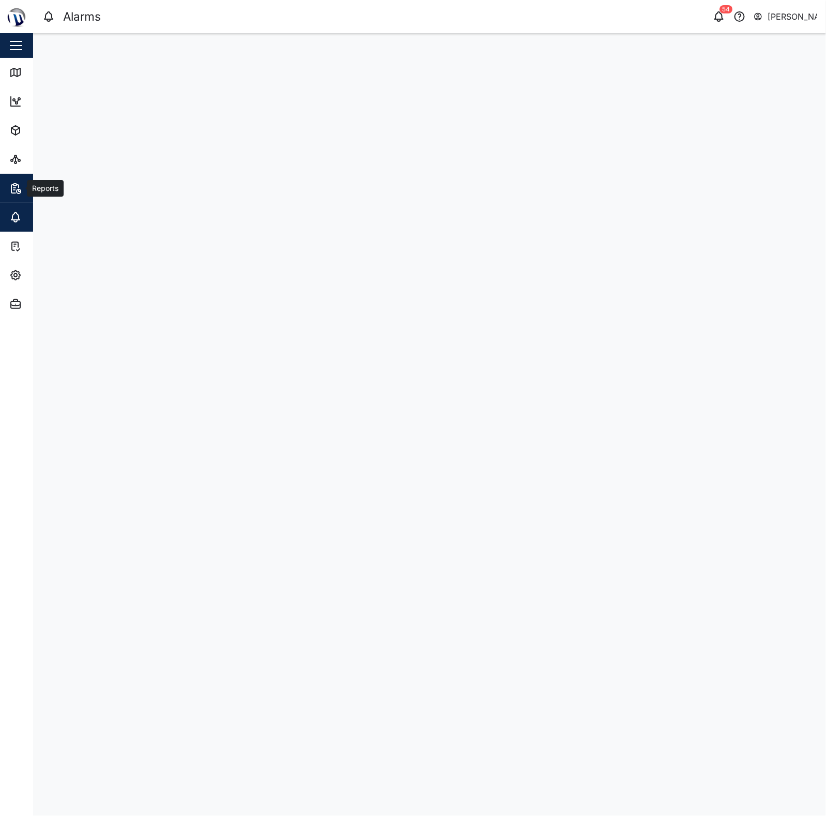
click at [13, 187] on icon "button" at bounding box center [15, 188] width 12 height 12
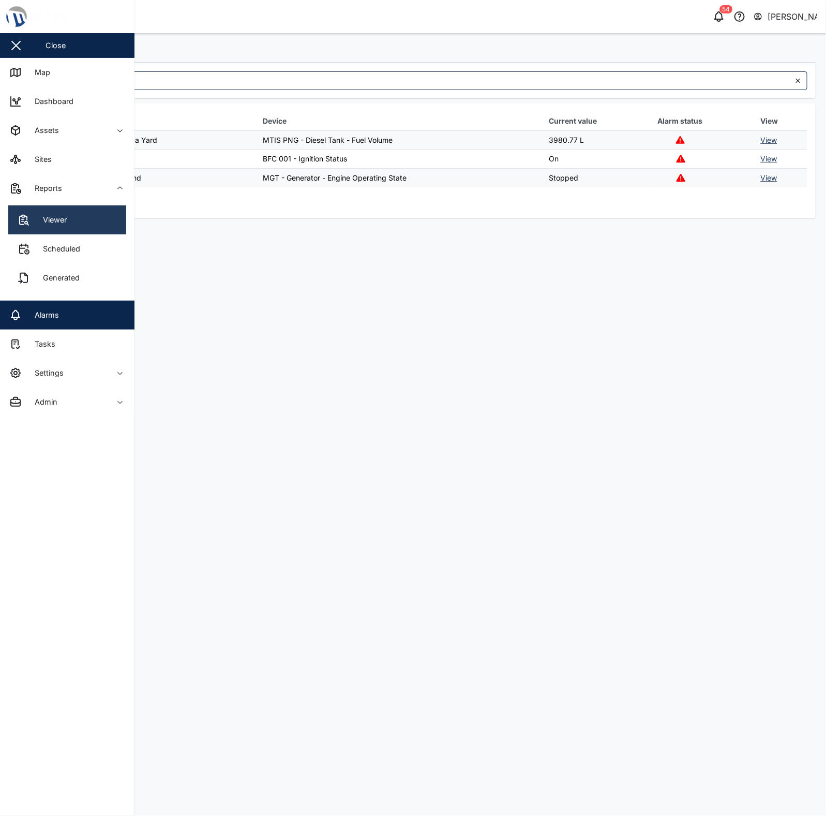
click at [66, 208] on link "Viewer" at bounding box center [67, 219] width 118 height 29
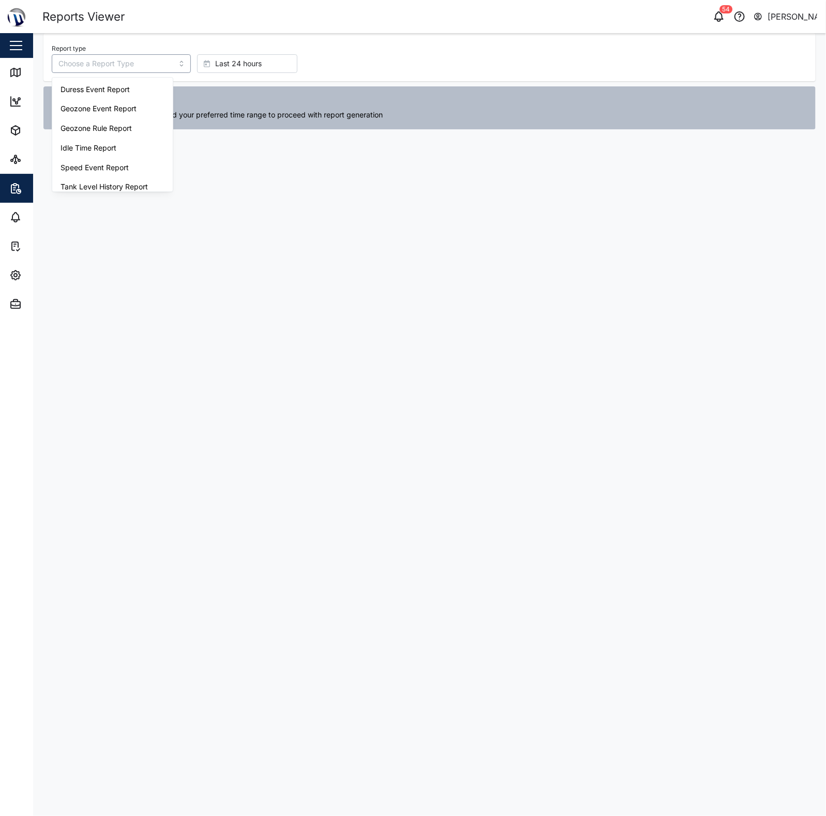
click at [148, 71] on input "Report type" at bounding box center [121, 63] width 139 height 19
click at [138, 60] on input "Report type" at bounding box center [121, 63] width 139 height 19
drag, startPoint x: 246, startPoint y: 183, endPoint x: 232, endPoint y: 178, distance: 14.6
click at [246, 183] on main "Report type Last 24 hours Required Report Parameters Please select a report typ…" at bounding box center [429, 424] width 793 height 783
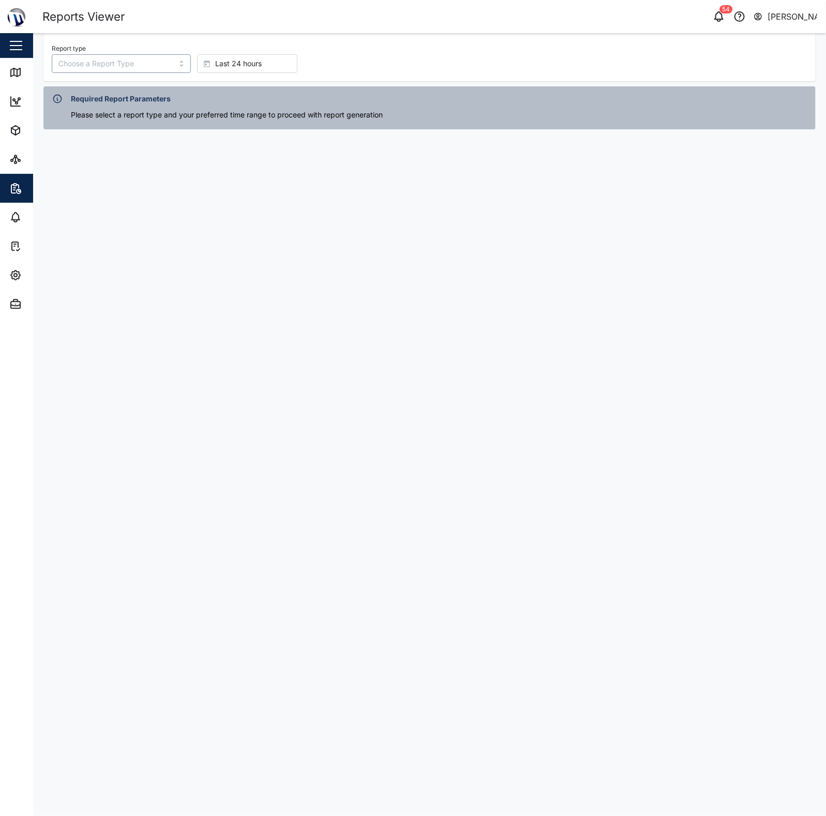
click at [136, 59] on input "Report type" at bounding box center [121, 63] width 139 height 19
click at [109, 69] on input "Report type" at bounding box center [121, 63] width 139 height 19
click at [13, 134] on icon "button" at bounding box center [15, 130] width 12 height 12
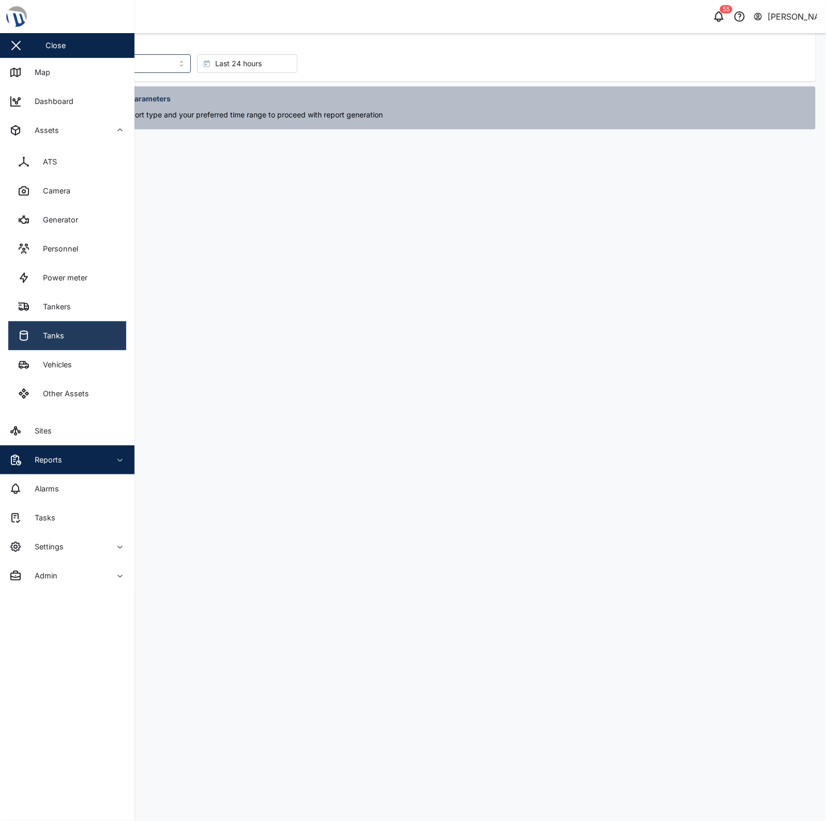
click at [72, 347] on link "Tanks" at bounding box center [67, 335] width 118 height 29
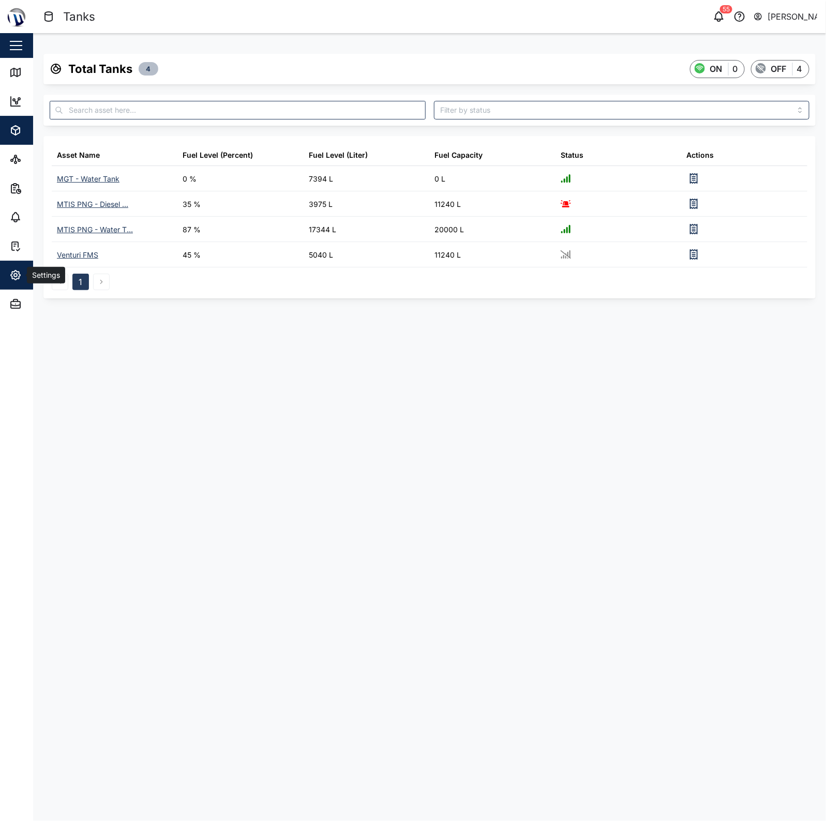
click at [20, 272] on icon "button" at bounding box center [15, 275] width 12 height 12
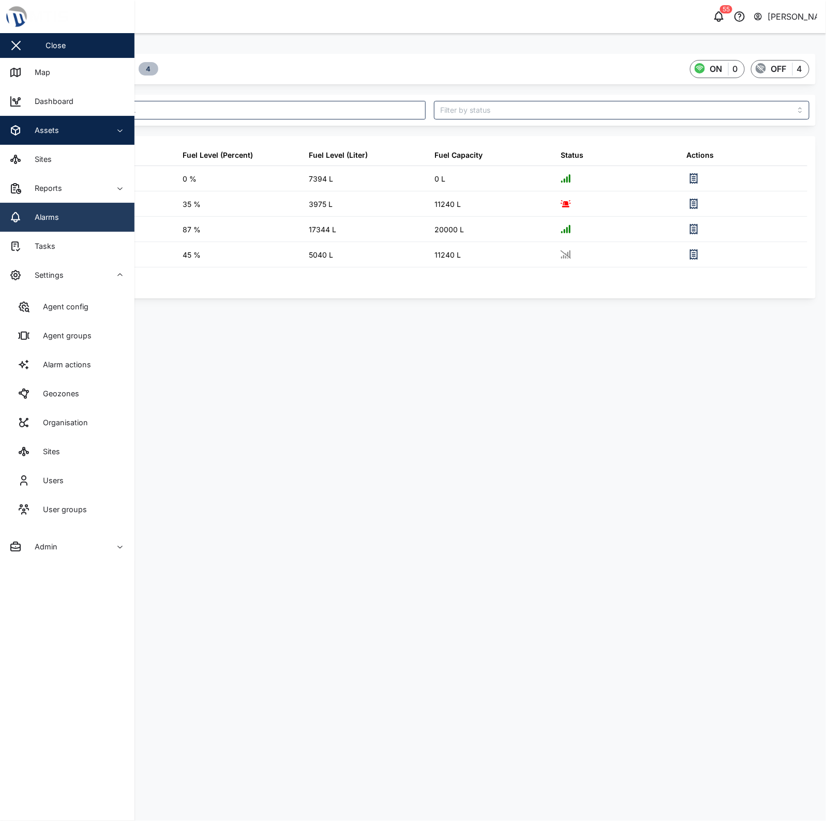
drag, startPoint x: 51, startPoint y: 275, endPoint x: 50, endPoint y: 222, distance: 52.2
click at [51, 275] on div "Settings" at bounding box center [45, 274] width 37 height 11
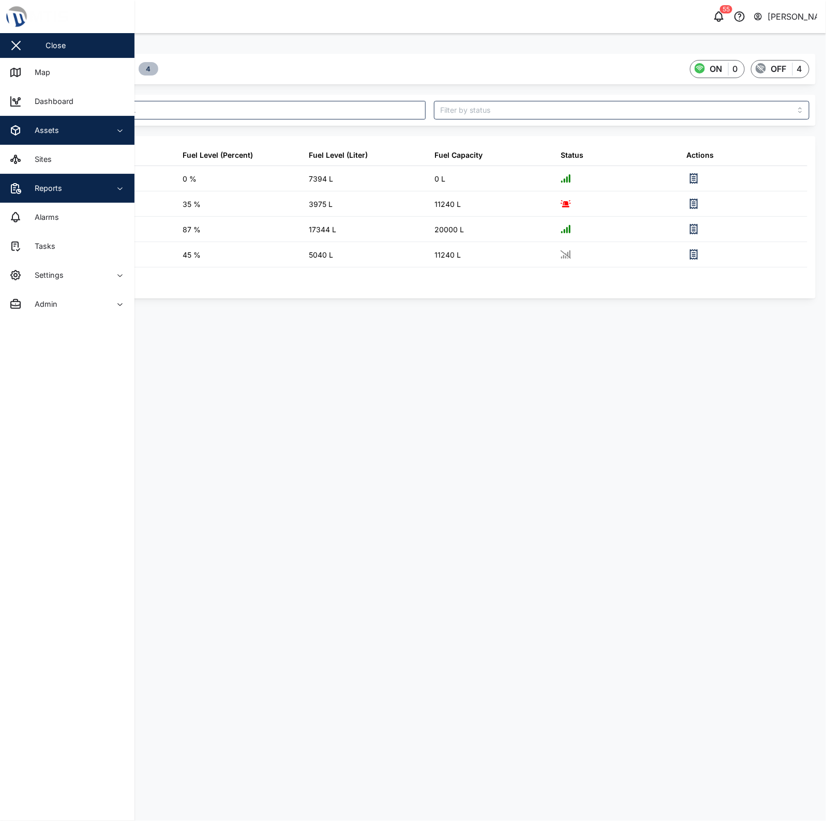
click at [53, 192] on div "Reports" at bounding box center [44, 188] width 35 height 11
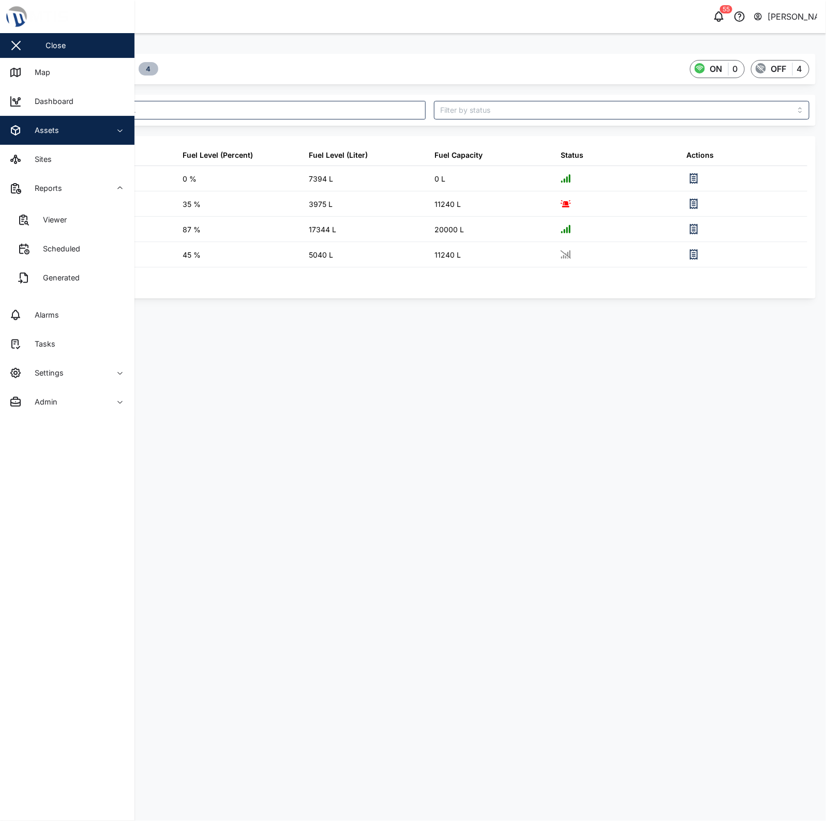
click at [77, 130] on div "Assets" at bounding box center [56, 130] width 94 height 12
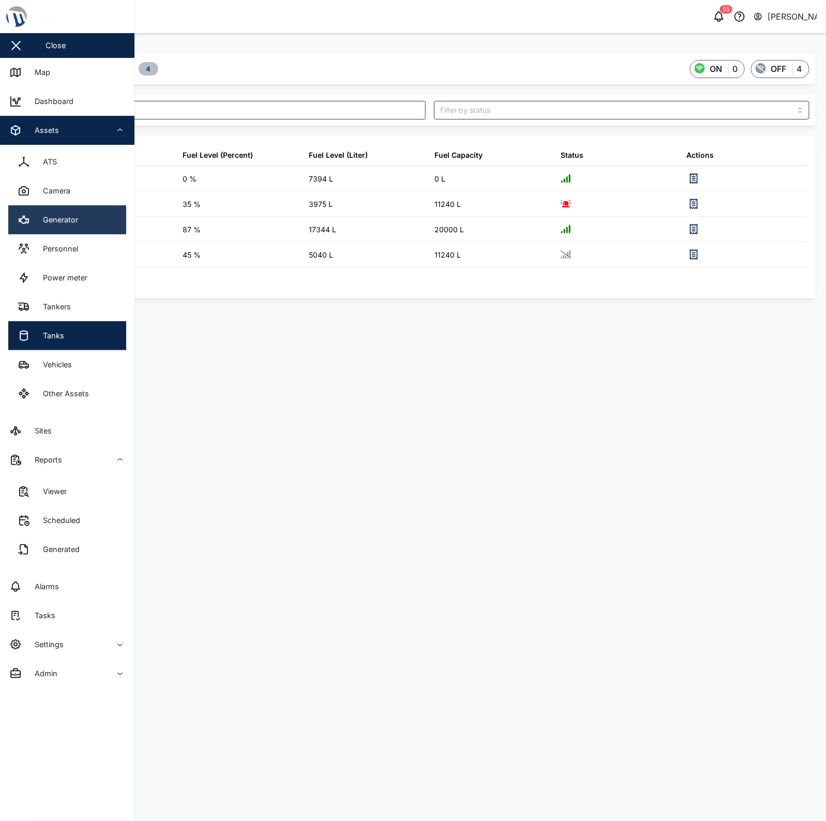
click at [94, 228] on link "Generator" at bounding box center [67, 219] width 118 height 29
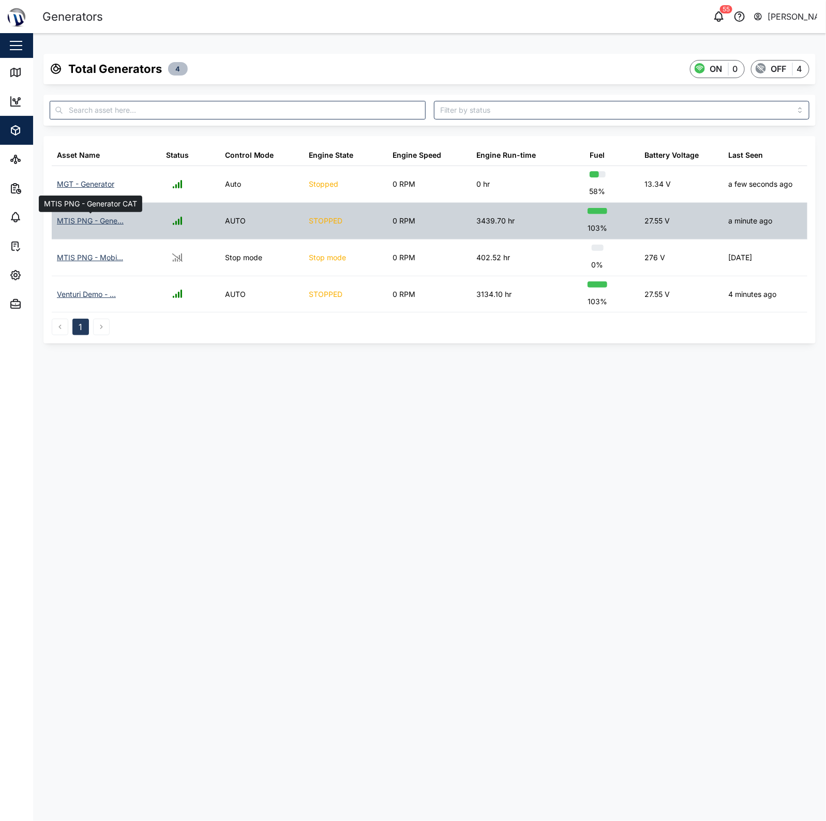
click at [107, 222] on div "MTIS PNG - Gene..." at bounding box center [90, 220] width 67 height 11
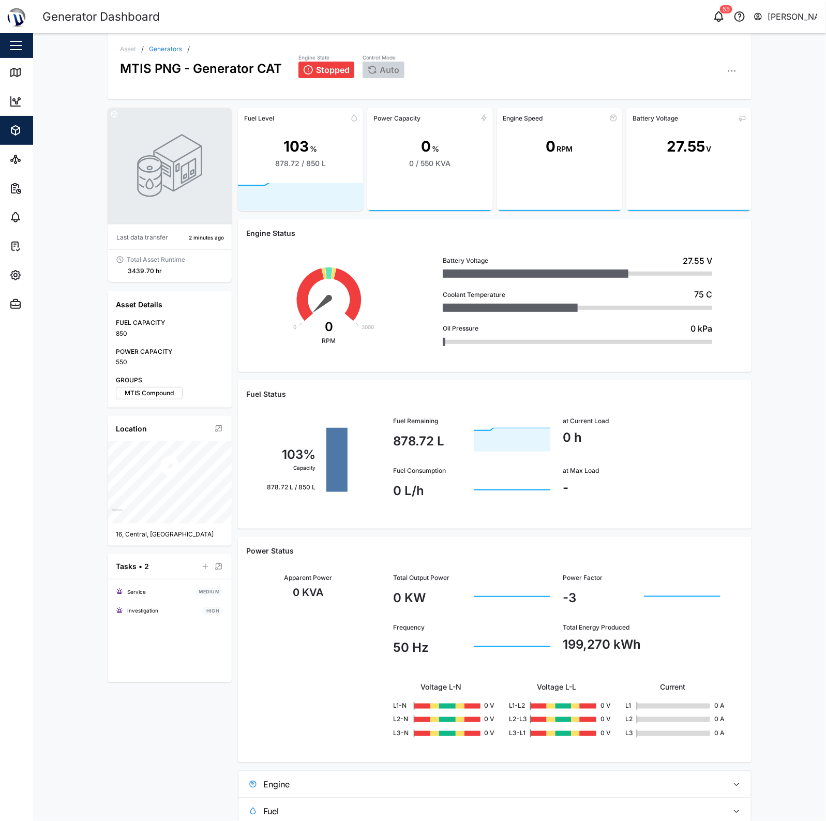
drag, startPoint x: 392, startPoint y: 320, endPoint x: 386, endPoint y: 319, distance: 6.2
click at [392, 320] on div "0 RPM 0 0 3000" at bounding box center [329, 301] width 166 height 125
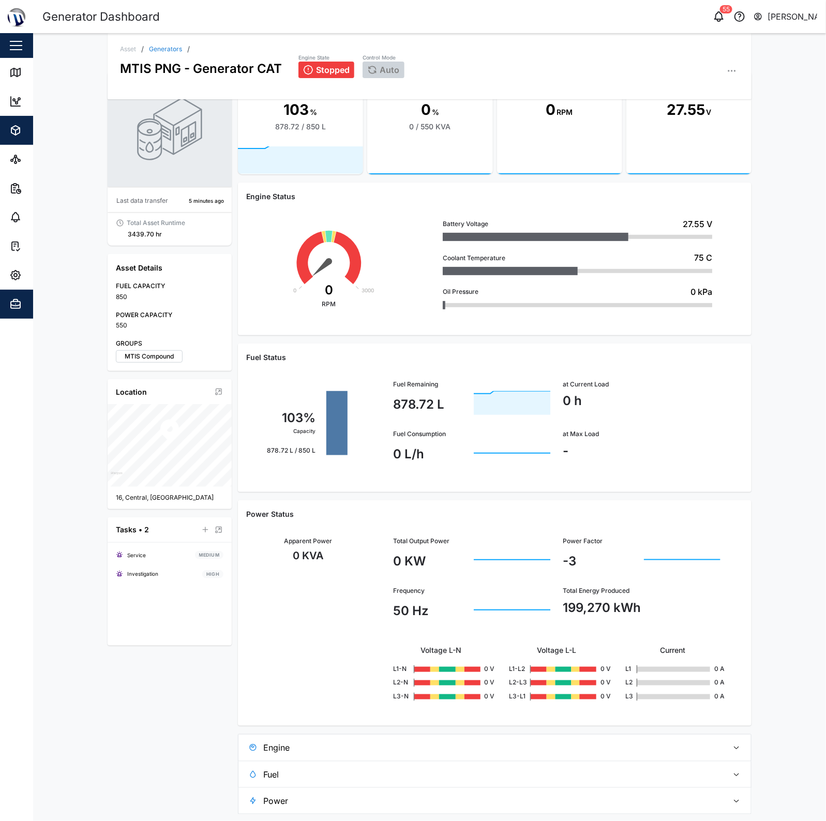
scroll to position [38, 0]
click at [163, 50] on link "Generators" at bounding box center [165, 49] width 33 height 6
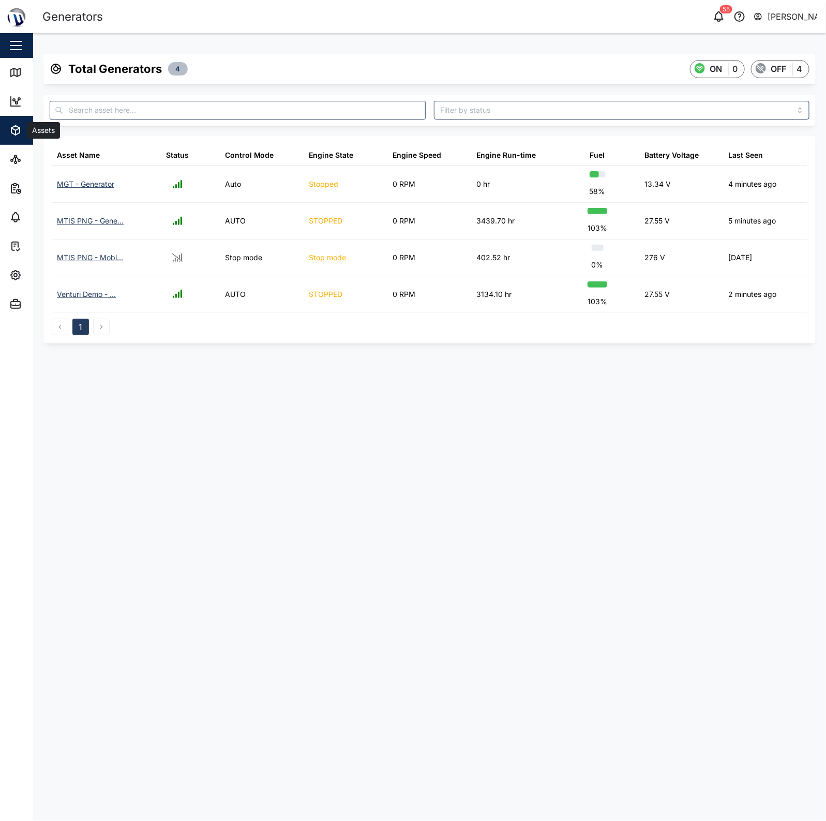
click at [26, 130] on div "Assets" at bounding box center [56, 130] width 94 height 12
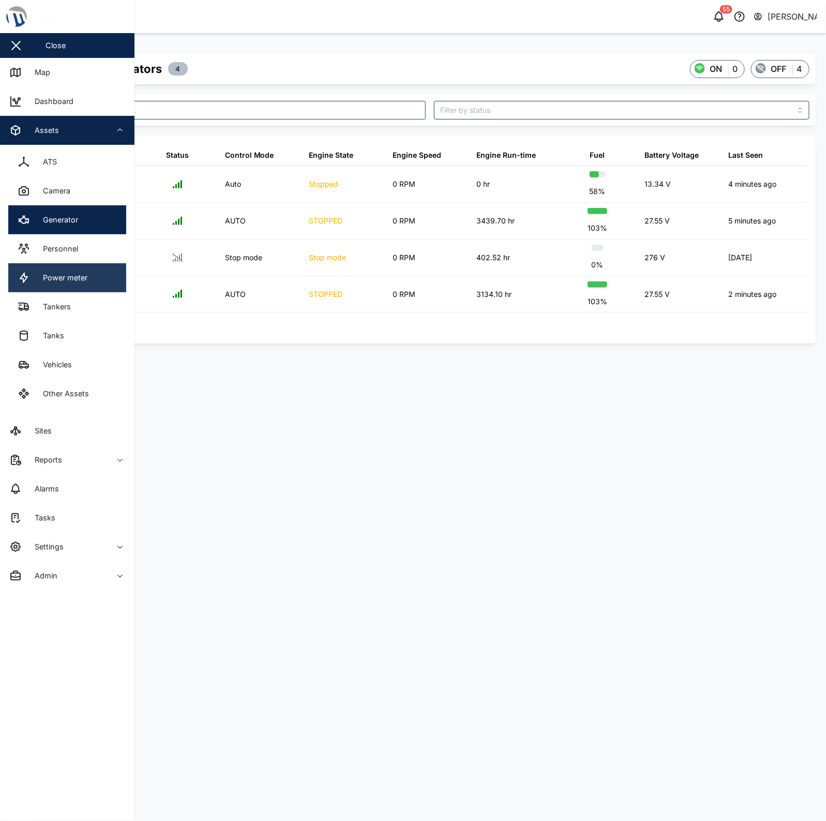
click at [55, 272] on div "Power meter" at bounding box center [61, 277] width 52 height 11
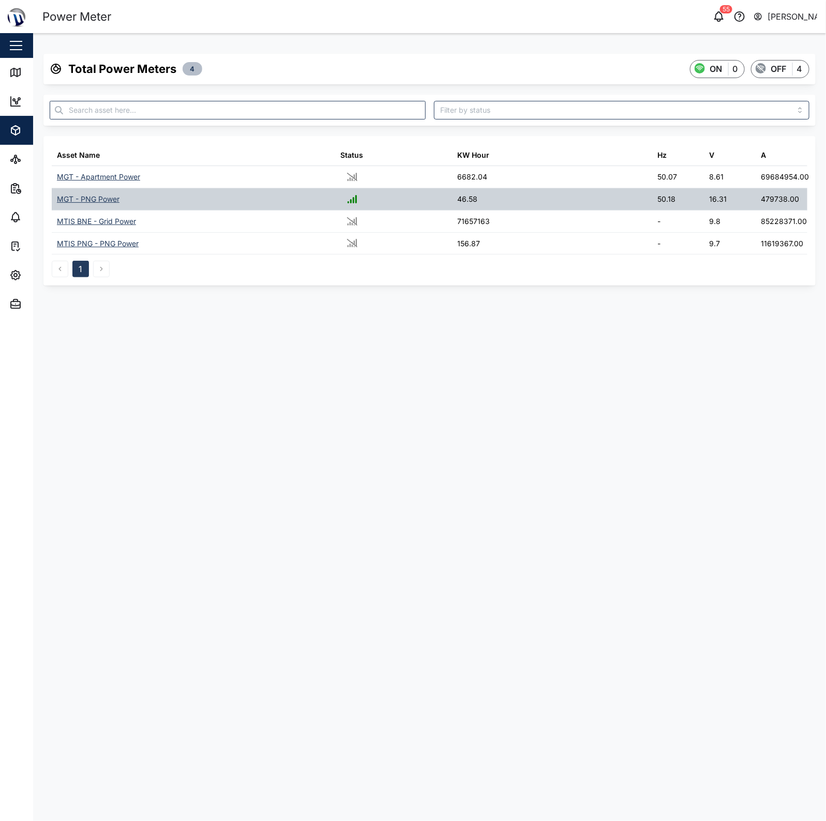
click at [88, 201] on div "MGT - PNG Power" at bounding box center [88, 198] width 63 height 11
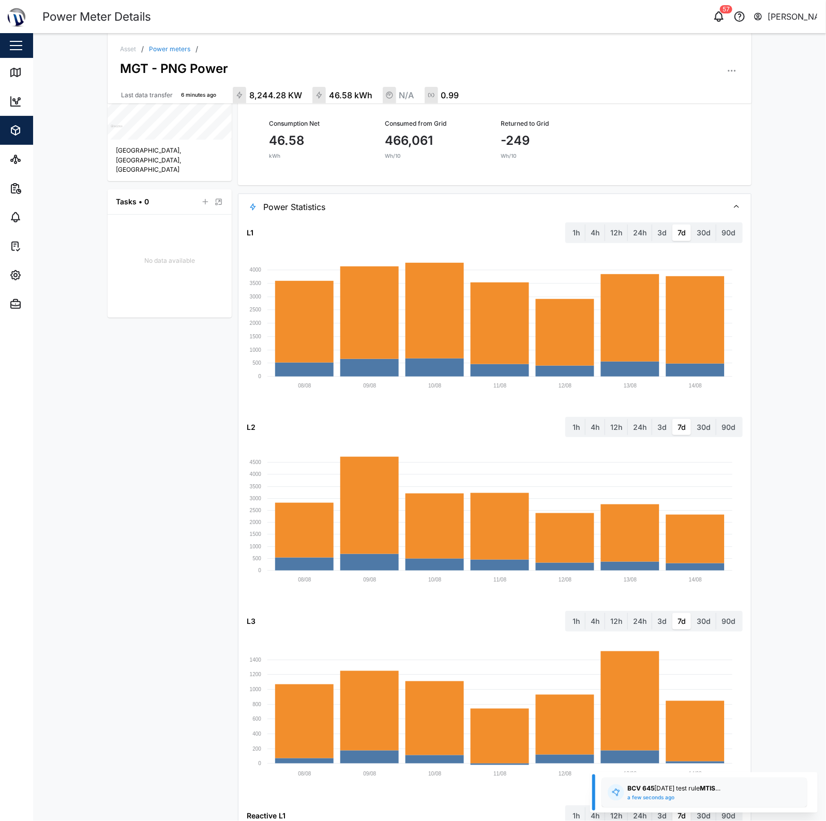
scroll to position [326, 0]
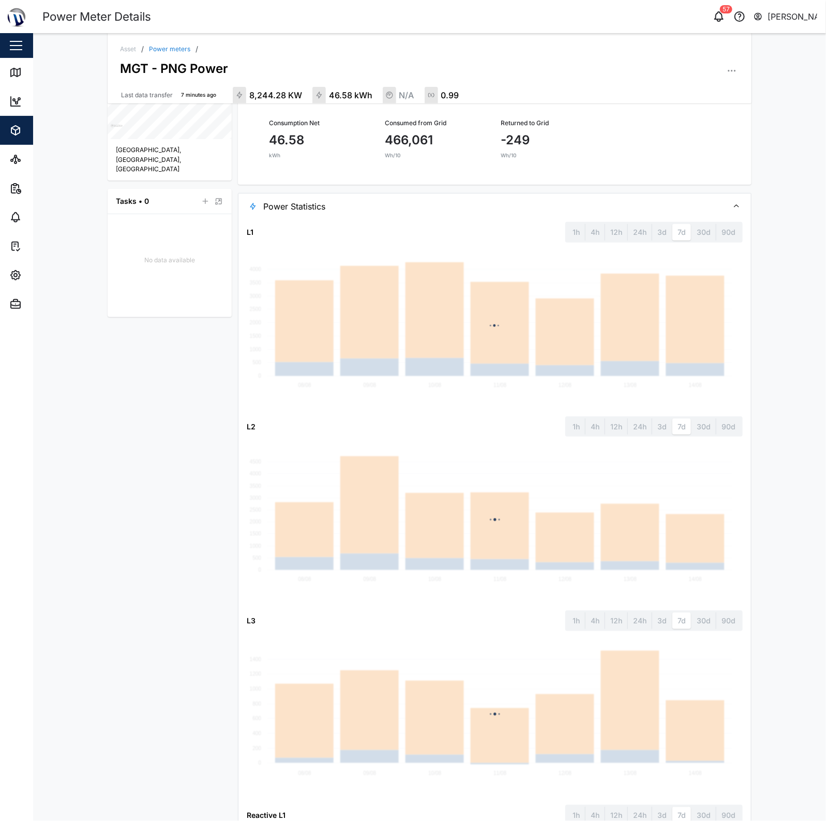
click at [341, 205] on span "Power Statistics" at bounding box center [491, 206] width 457 height 26
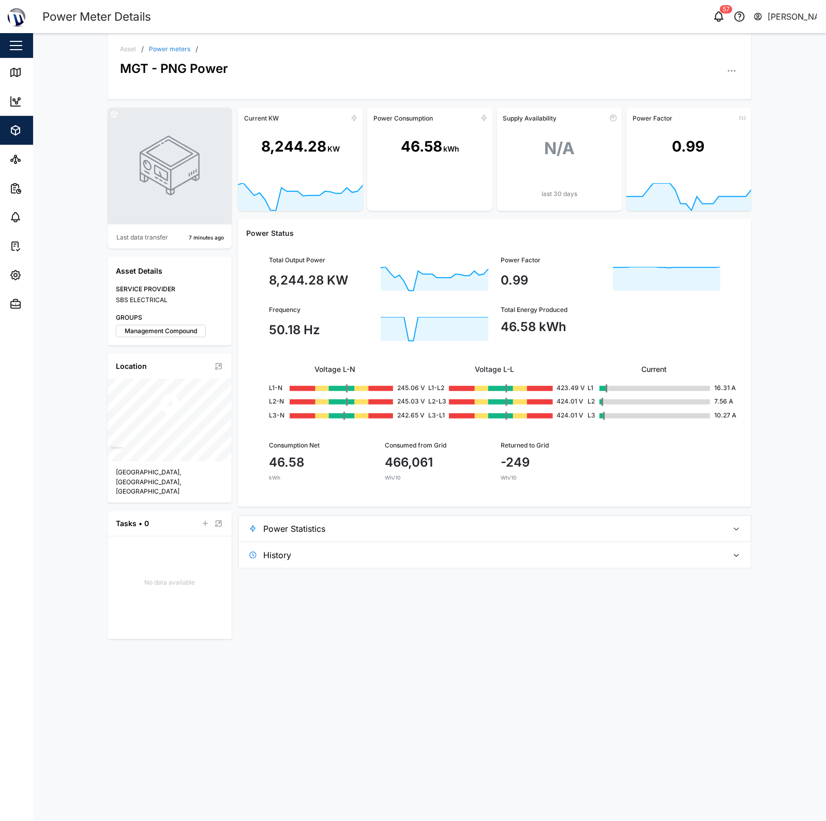
click at [336, 534] on span "Power Statistics" at bounding box center [491, 529] width 457 height 26
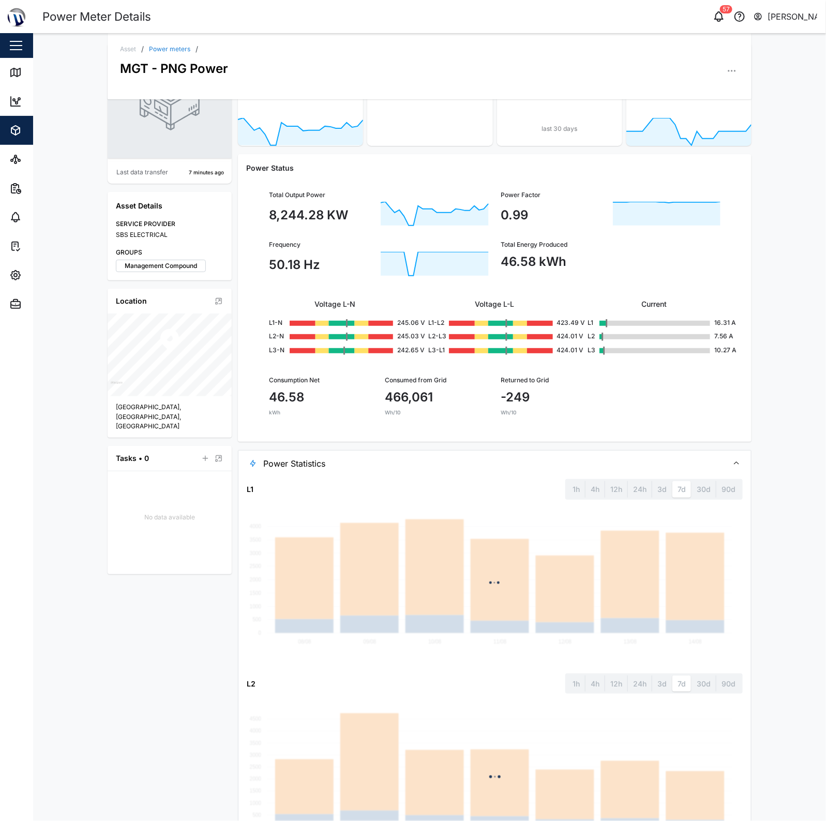
scroll to position [64, 0]
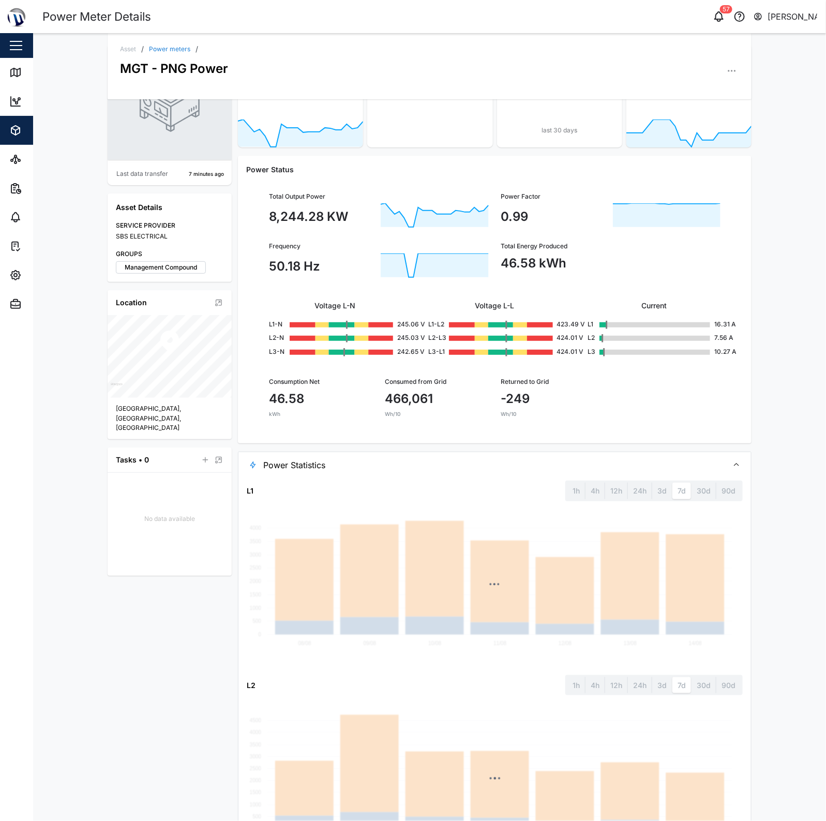
click at [382, 474] on span "Power Statistics" at bounding box center [491, 465] width 457 height 26
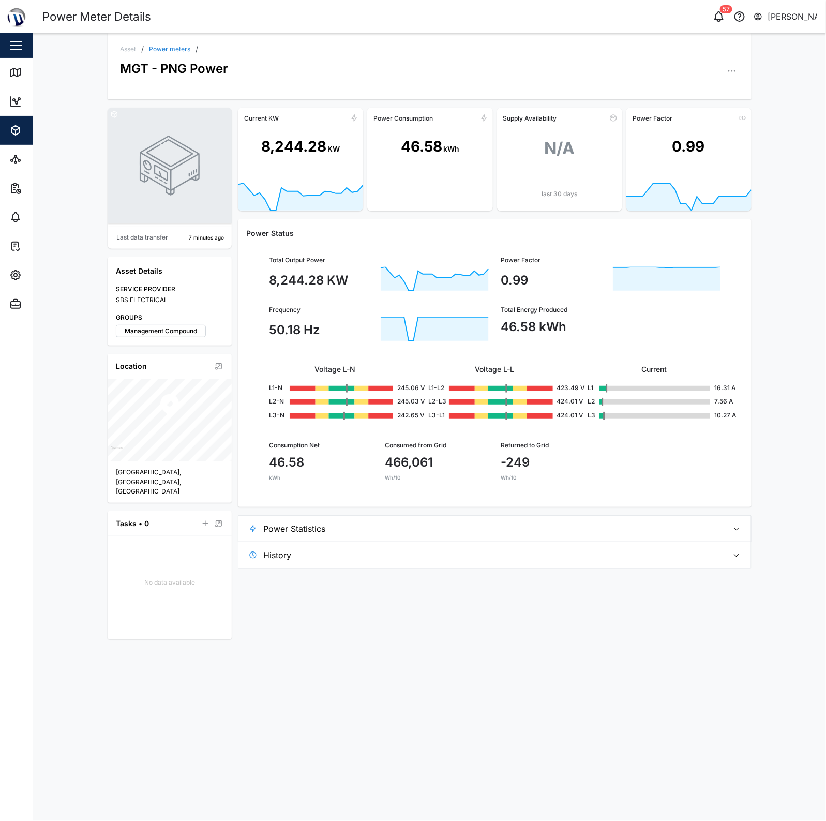
scroll to position [0, 0]
click at [388, 562] on span "History" at bounding box center [491, 555] width 457 height 26
click at [358, 552] on span "History" at bounding box center [491, 555] width 457 height 26
drag, startPoint x: 47, startPoint y: 125, endPoint x: 25, endPoint y: 129, distance: 22.1
click at [42, 126] on div "Asset / Power meters / MGT - PNG Power Last data transfer 8 minutes ago Asset D…" at bounding box center [429, 427] width 793 height 788
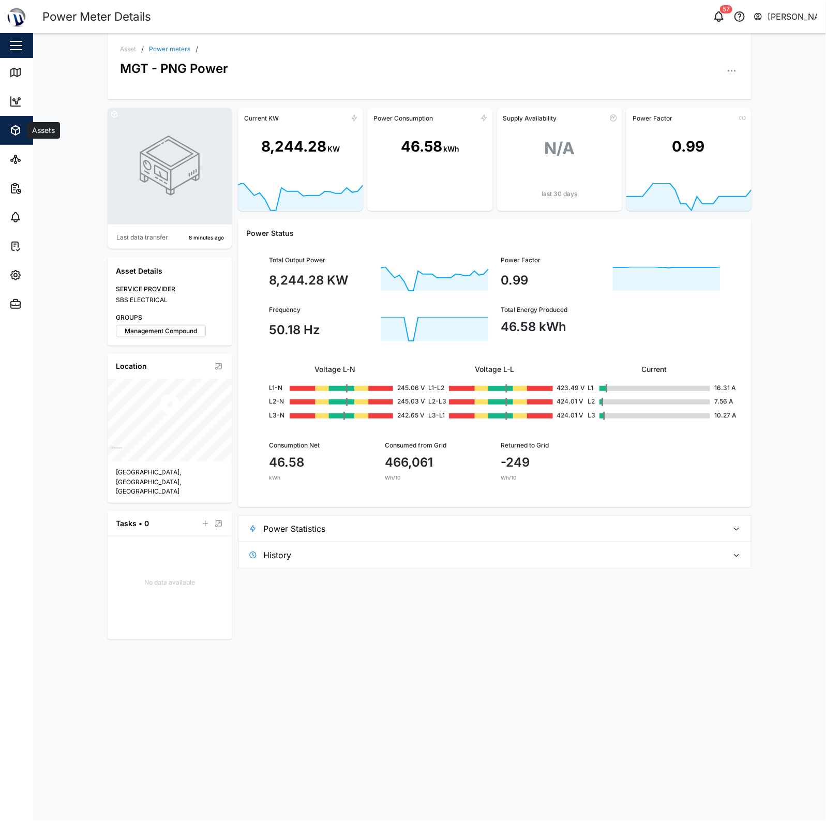
click at [25, 129] on div "Assets" at bounding box center [56, 130] width 94 height 12
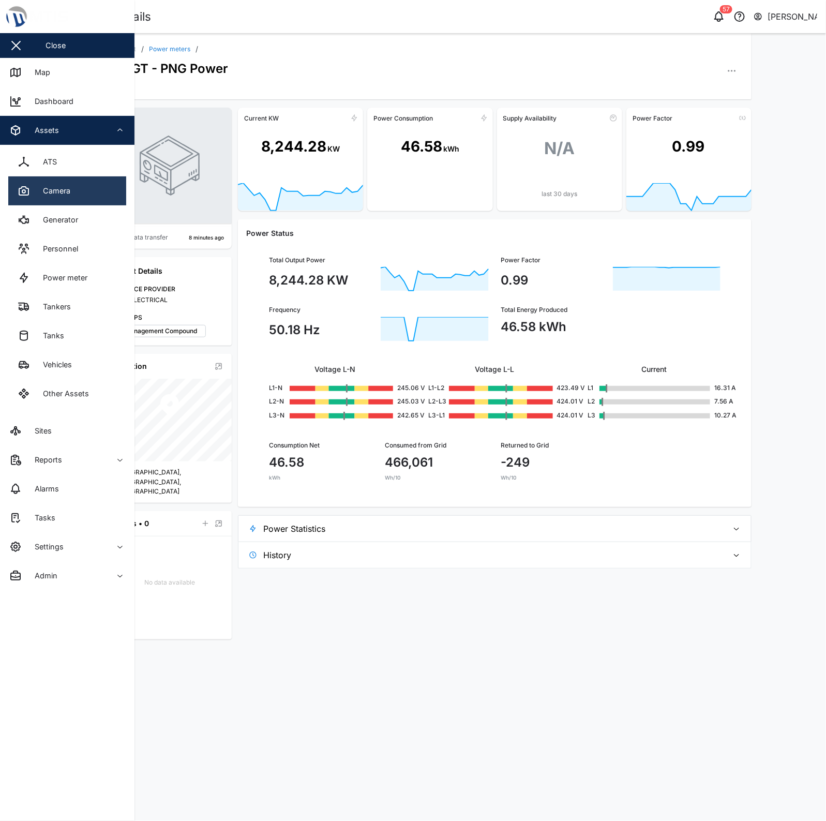
click at [79, 190] on link "Camera" at bounding box center [67, 190] width 118 height 29
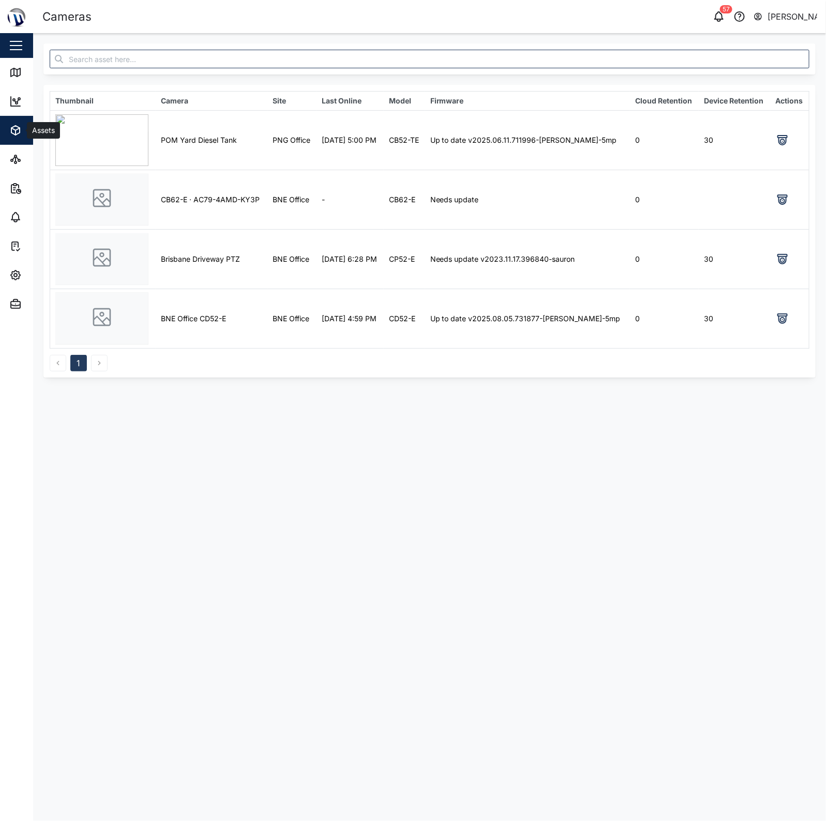
click at [22, 128] on div "Assets" at bounding box center [56, 130] width 94 height 12
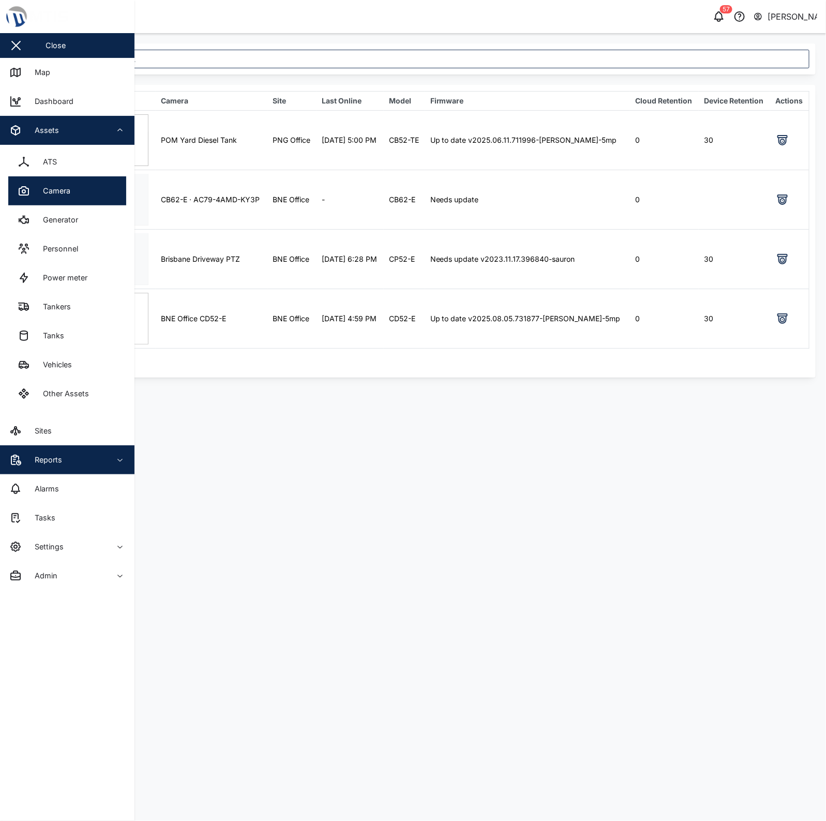
click at [89, 458] on div "Reports" at bounding box center [56, 460] width 94 height 12
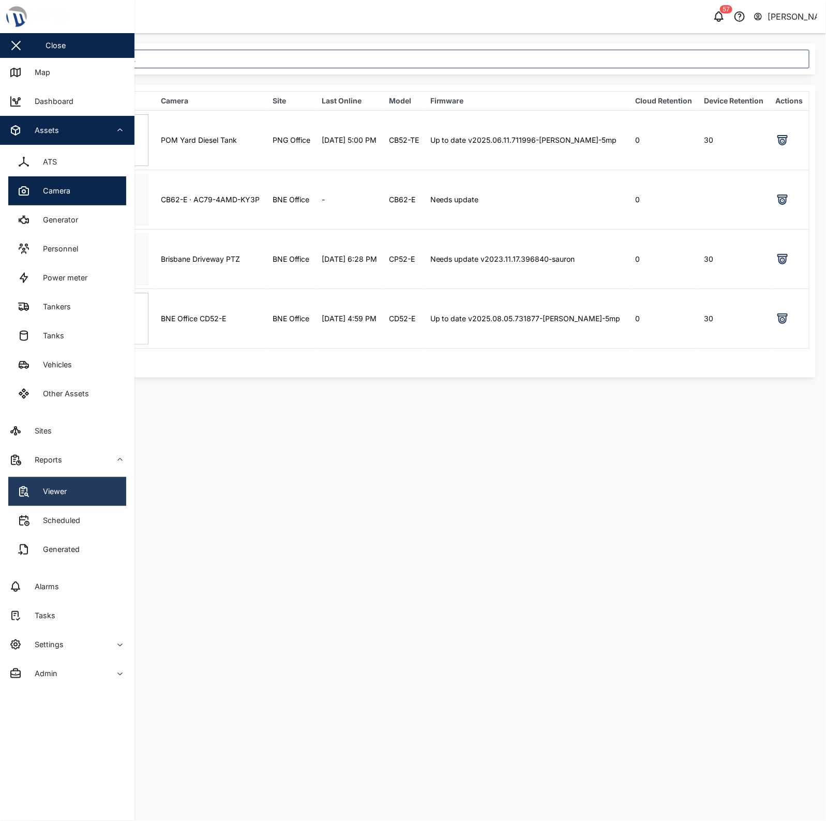
click at [89, 494] on link "Viewer" at bounding box center [67, 491] width 118 height 29
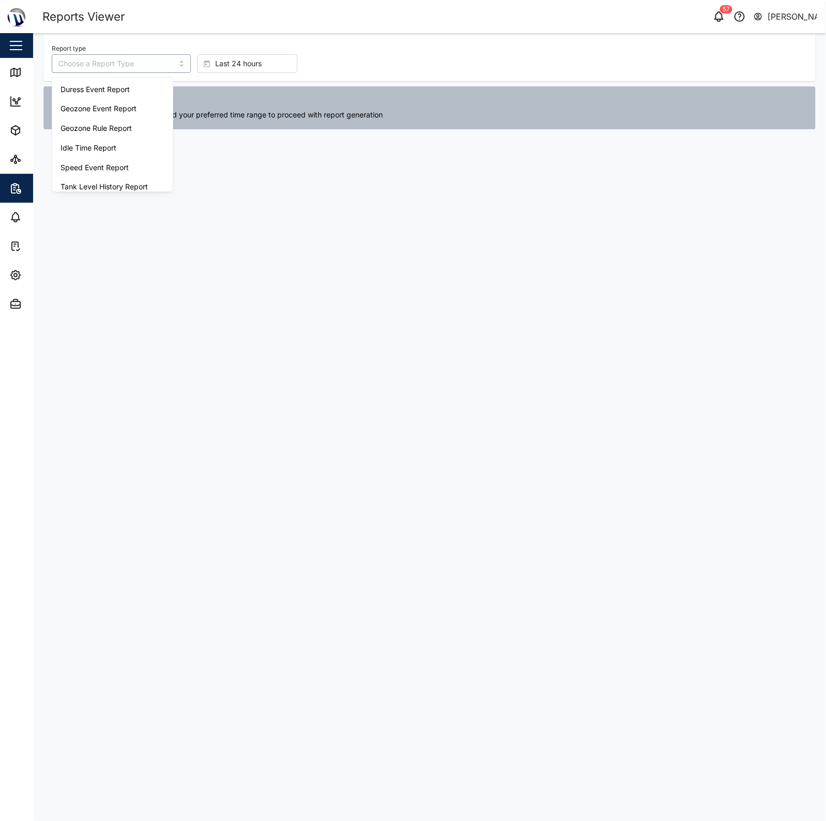
click at [124, 62] on input "Report type" at bounding box center [121, 63] width 139 height 19
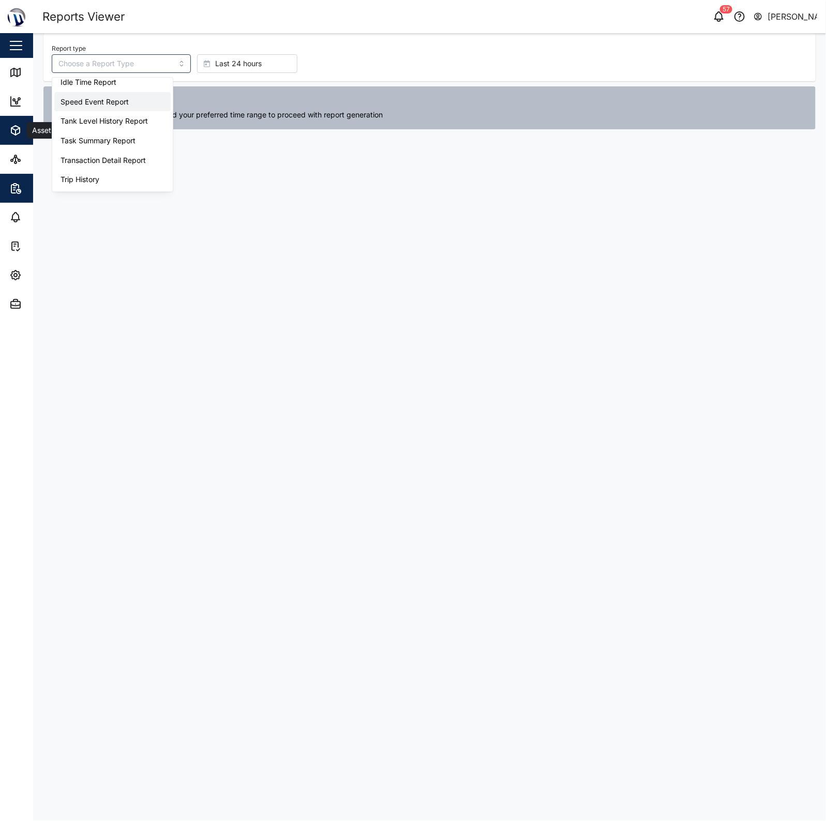
click at [16, 132] on icon "button" at bounding box center [16, 132] width 0 height 5
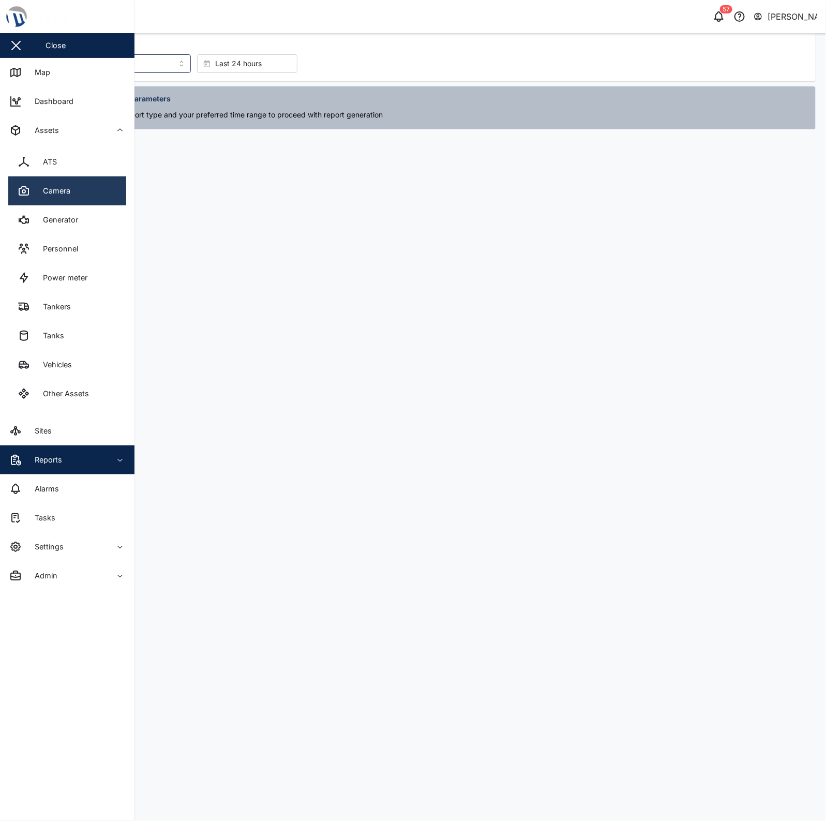
click at [49, 188] on div "Camera" at bounding box center [52, 190] width 35 height 11
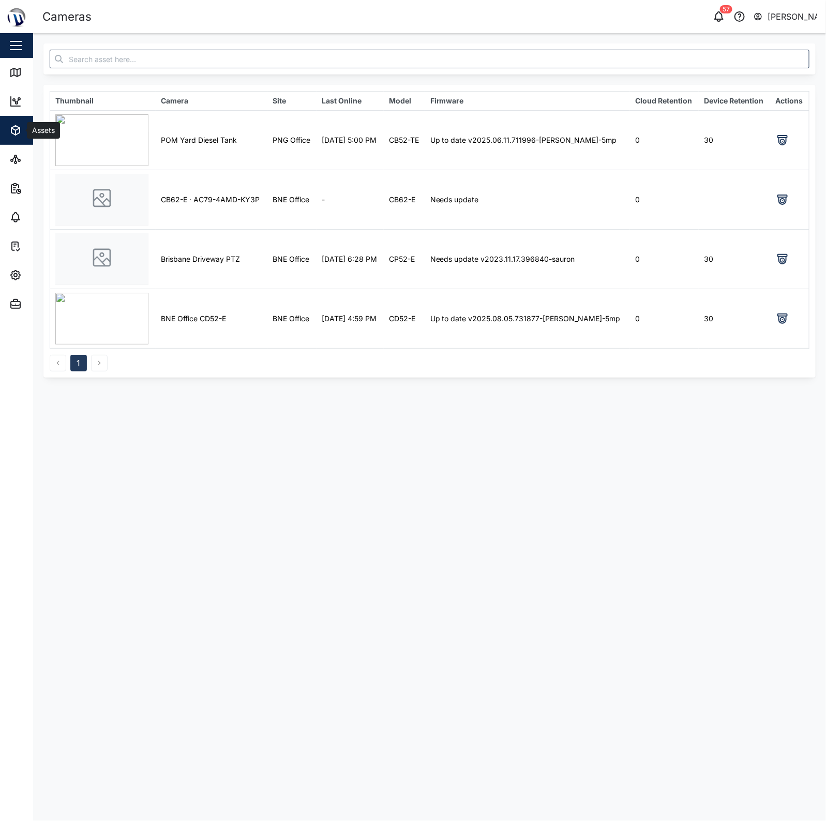
click at [16, 133] on icon "button" at bounding box center [15, 130] width 12 height 12
click at [233, 261] on td "Brisbane Driveway PTZ" at bounding box center [212, 258] width 112 height 59
click at [31, 125] on div "Assets" at bounding box center [43, 130] width 32 height 11
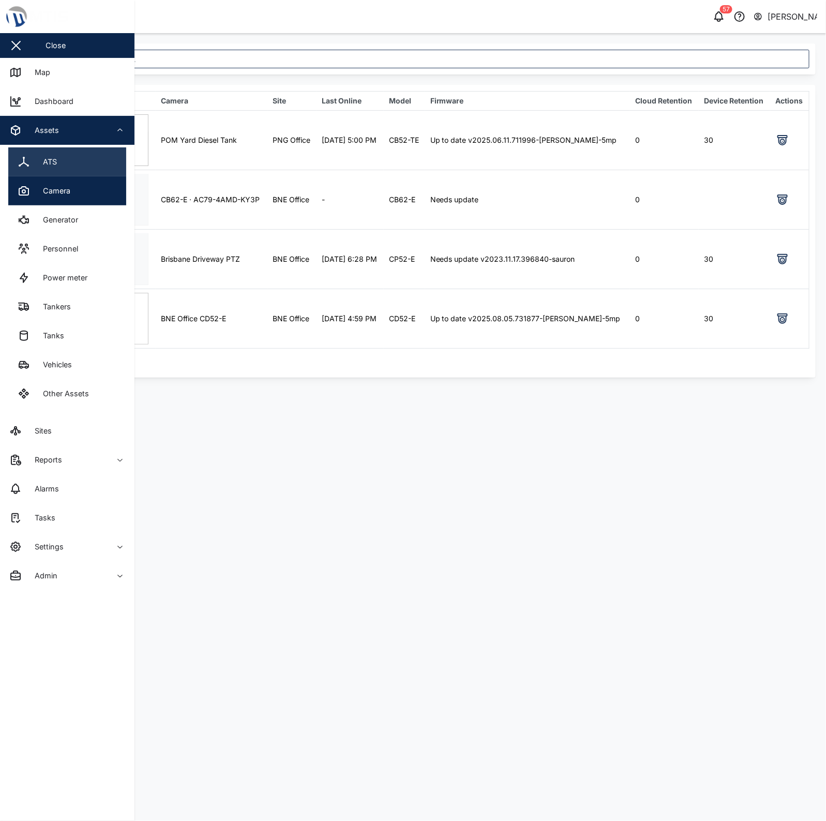
click at [79, 160] on link "ATS" at bounding box center [67, 161] width 118 height 29
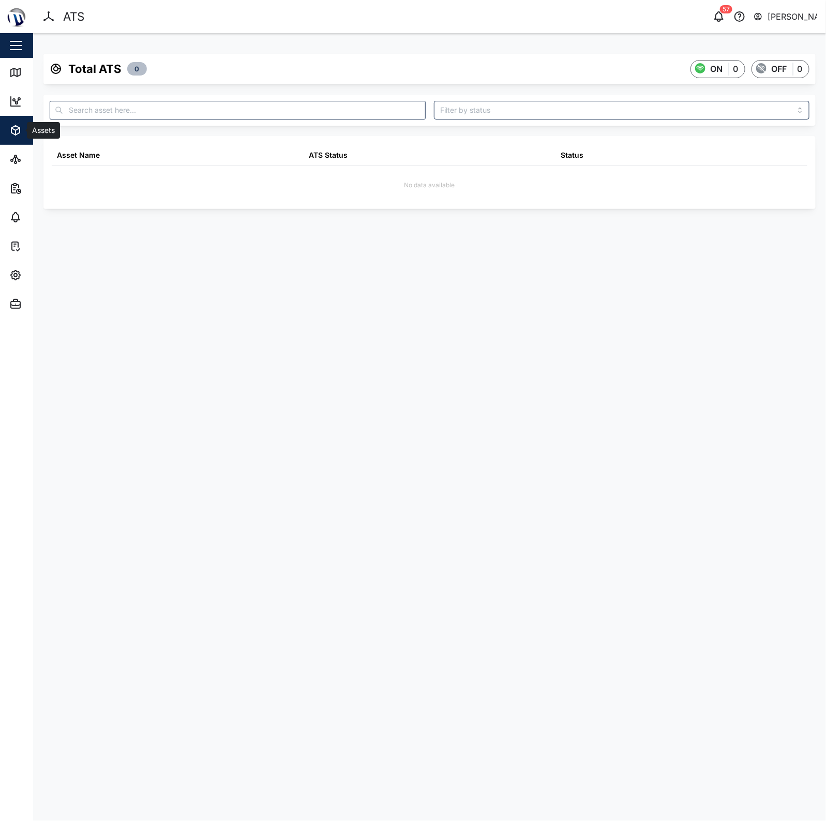
click at [16, 124] on icon "button" at bounding box center [15, 130] width 12 height 12
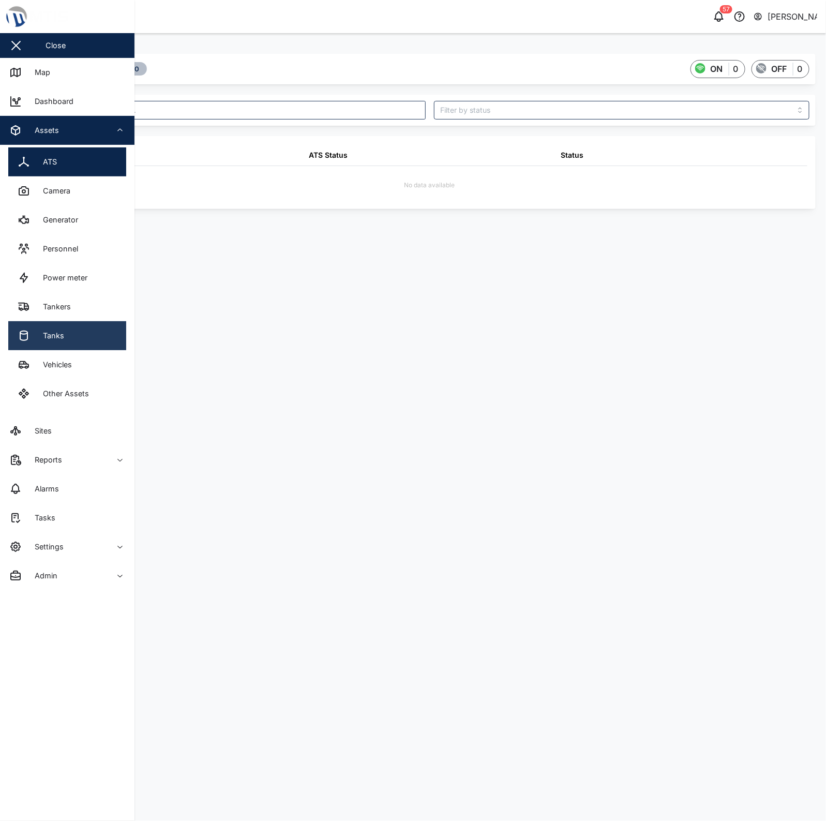
click at [92, 335] on link "Tanks" at bounding box center [67, 335] width 118 height 29
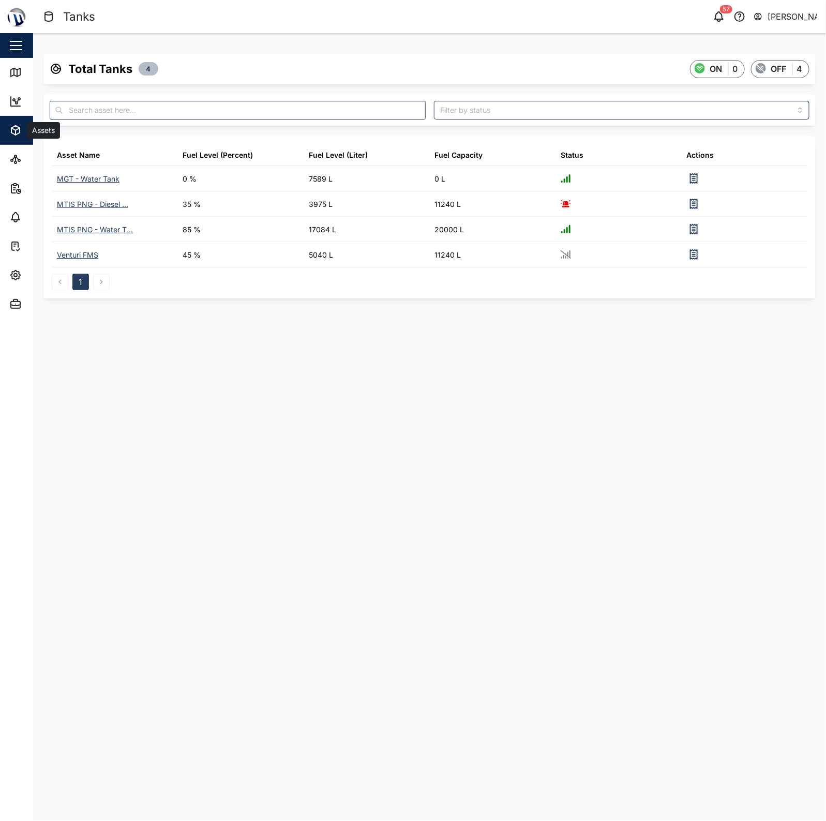
click at [14, 135] on icon "button" at bounding box center [15, 130] width 12 height 12
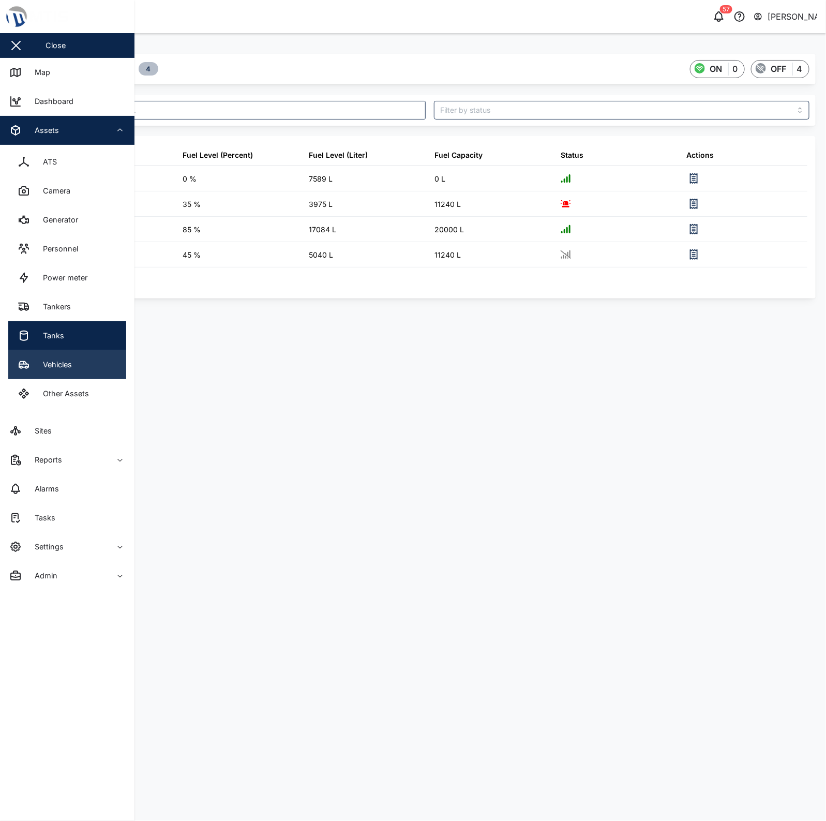
click at [81, 367] on link "Vehicles" at bounding box center [67, 364] width 118 height 29
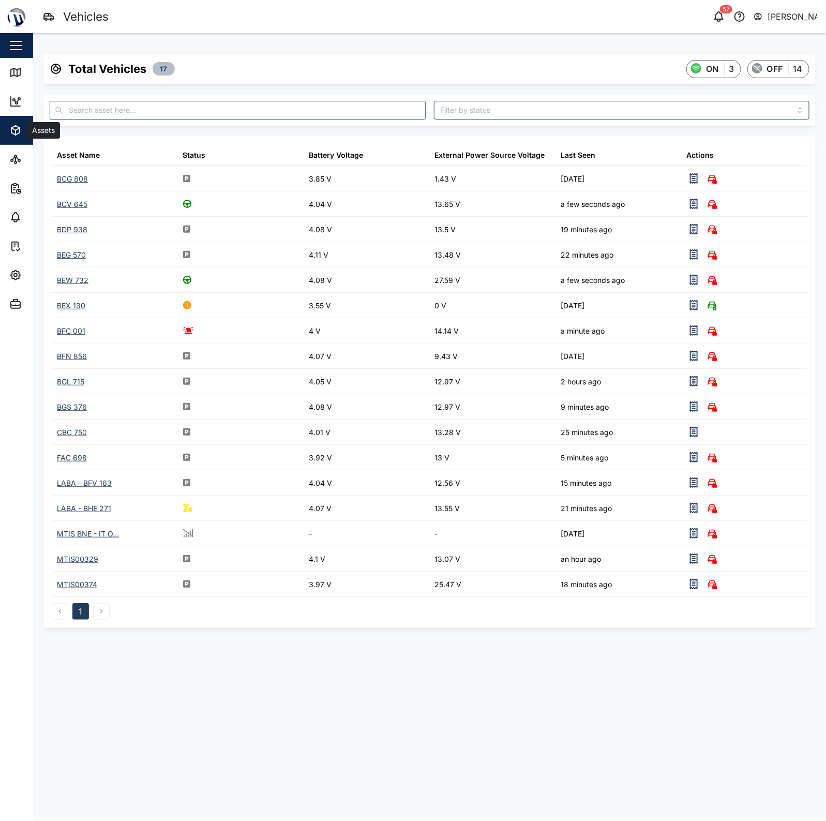
click at [23, 134] on div "Assets" at bounding box center [56, 130] width 94 height 12
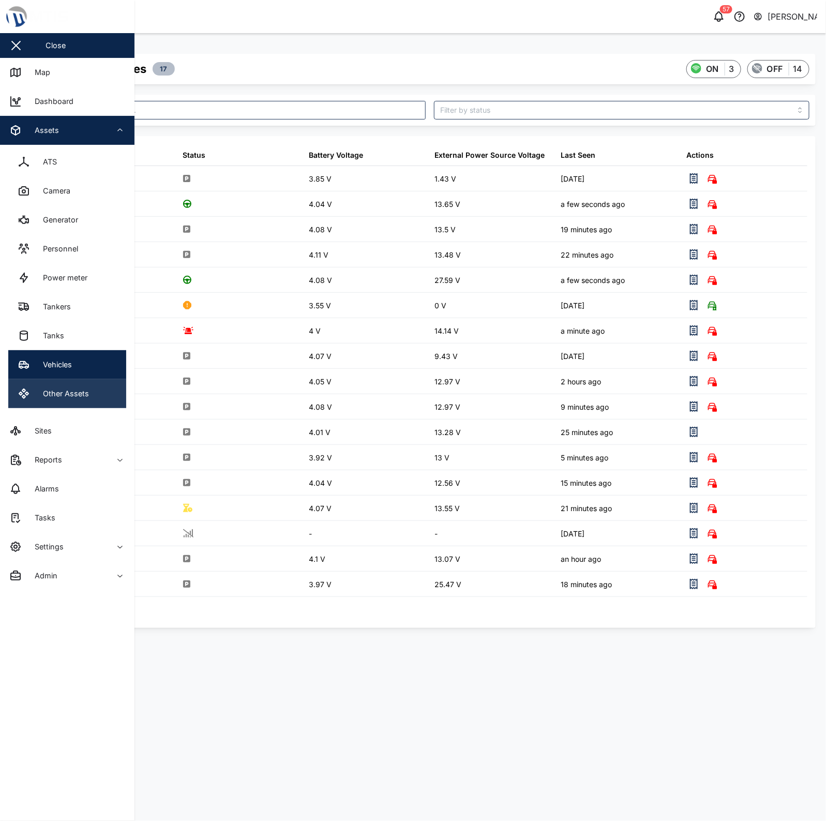
click at [88, 397] on link "Other Assets" at bounding box center [67, 393] width 118 height 29
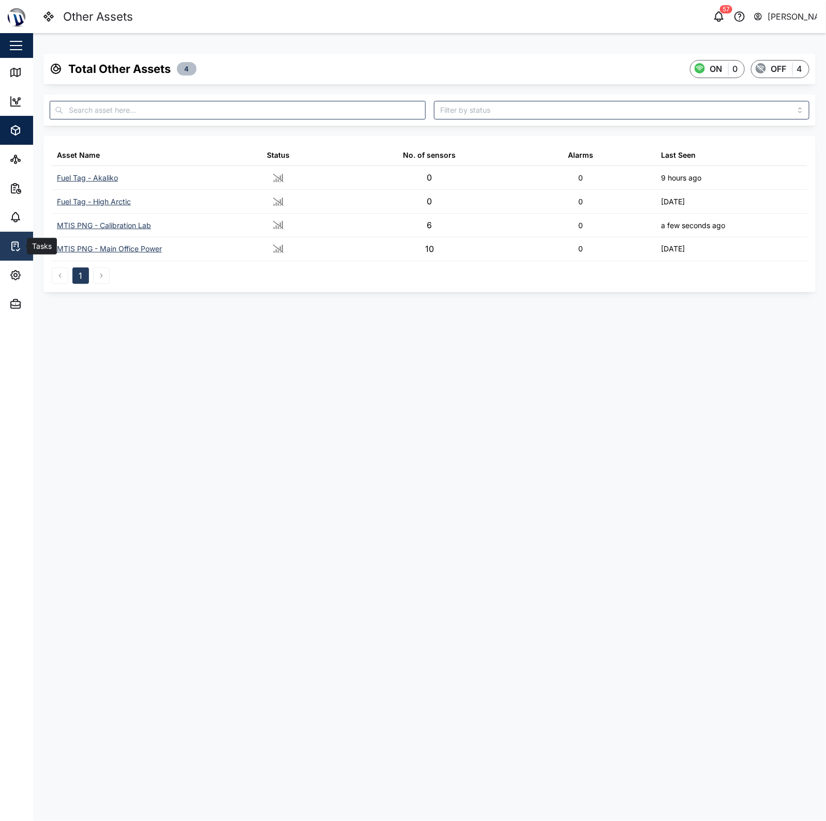
click at [21, 249] on icon at bounding box center [15, 246] width 12 height 12
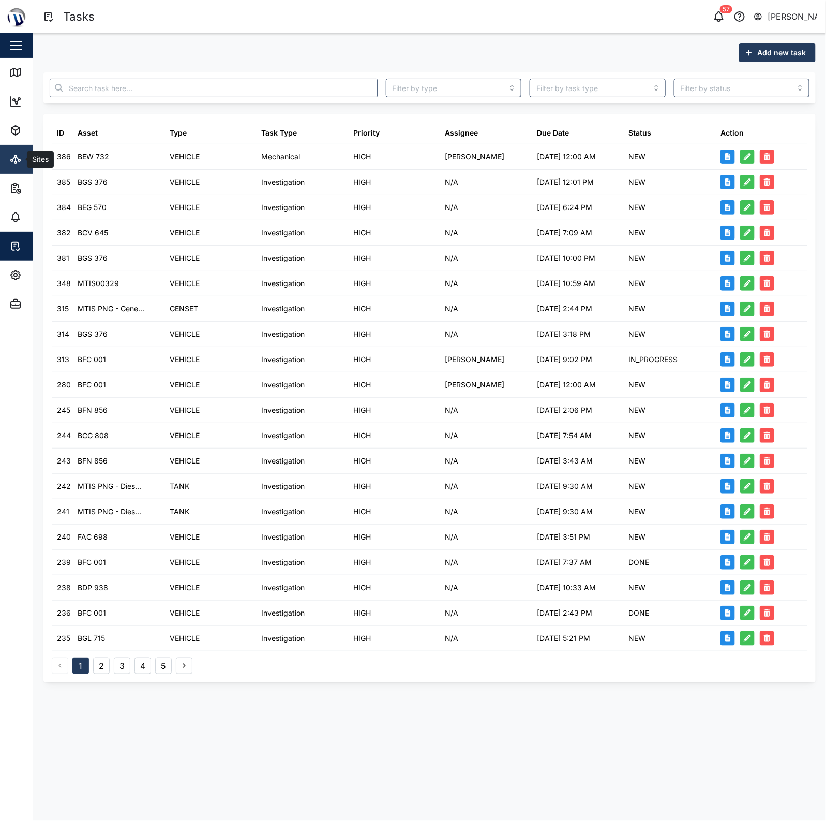
click at [24, 156] on div "Sites" at bounding box center [30, 159] width 42 height 12
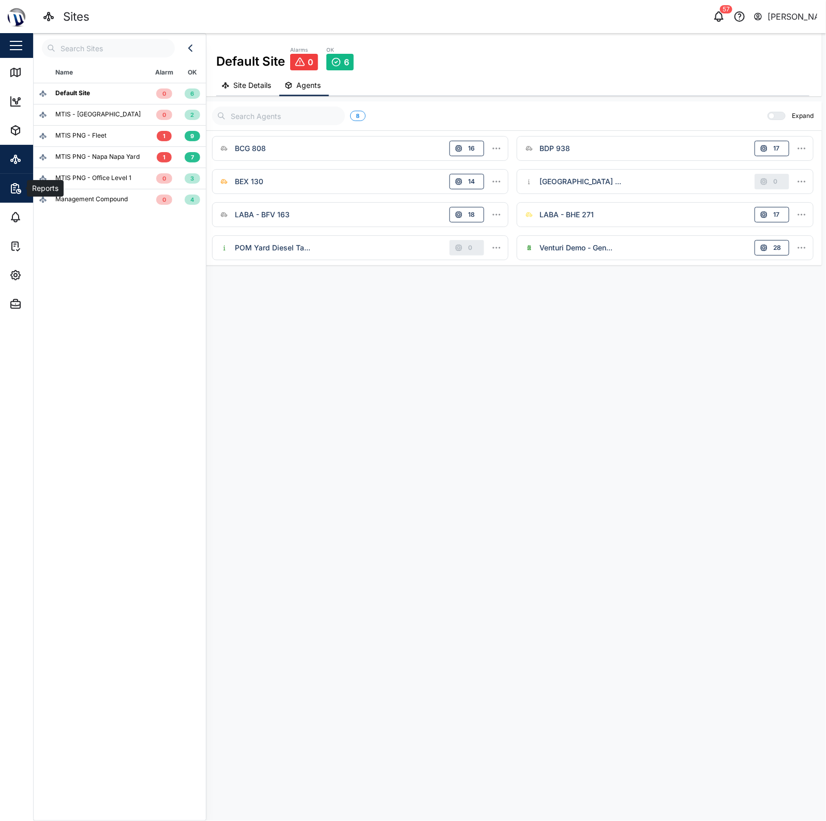
click at [16, 197] on span "Reports" at bounding box center [56, 188] width 94 height 29
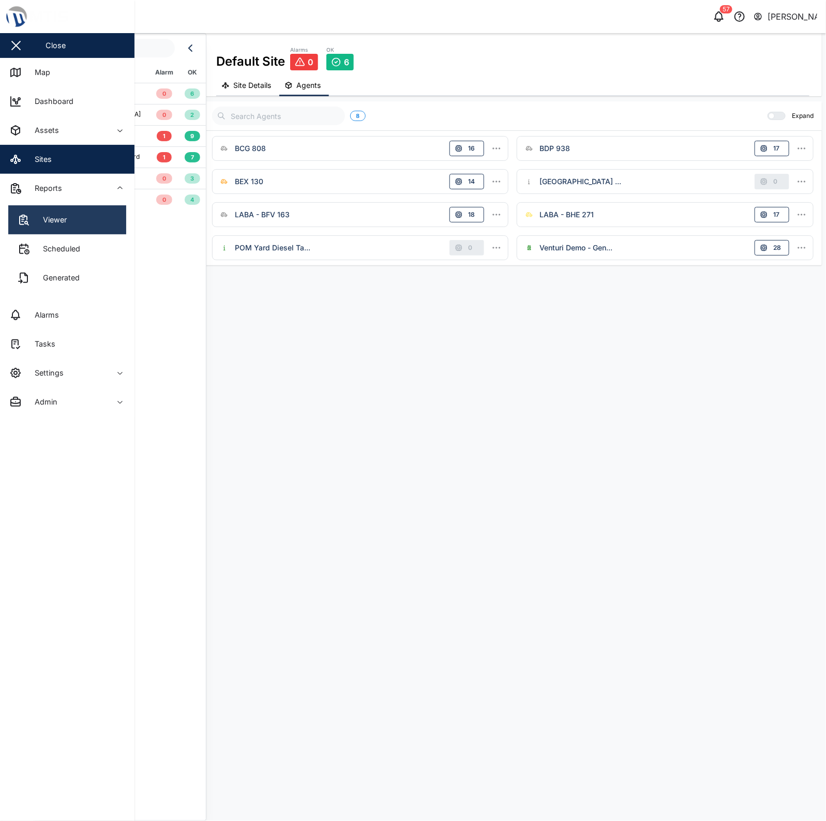
click at [27, 208] on link "Viewer" at bounding box center [67, 219] width 118 height 29
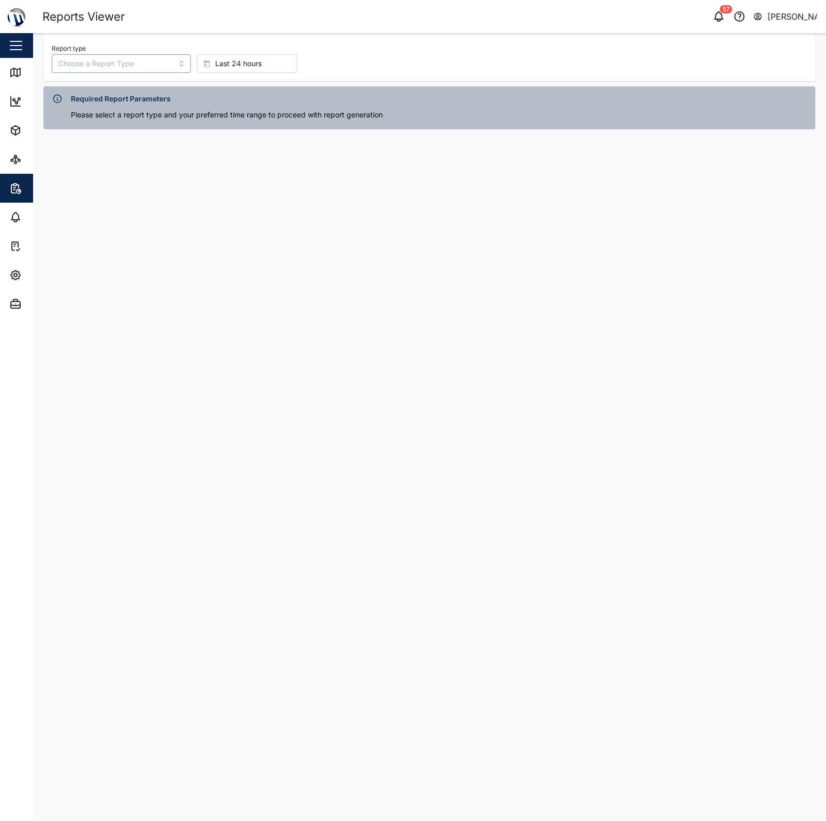
click at [99, 71] on input "Report type" at bounding box center [121, 63] width 139 height 19
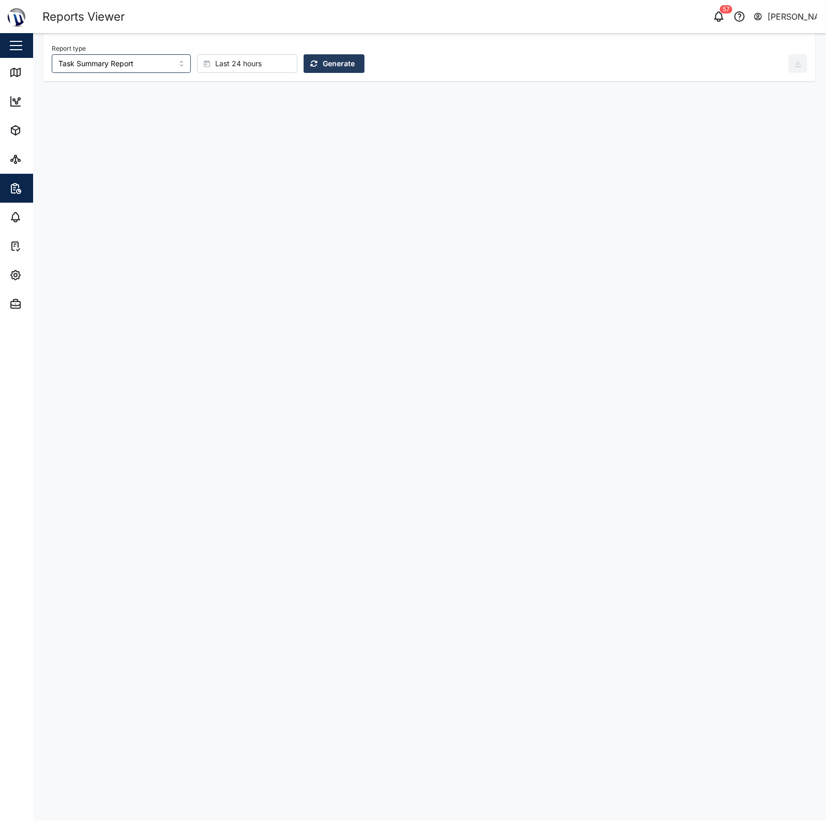
click at [365, 71] on div "Report type Task Summary Report Last 24 hours Generate" at bounding box center [420, 57] width 737 height 32
click at [327, 61] on span "Generate" at bounding box center [339, 64] width 32 height 18
click at [226, 59] on span "Last 24 hours" at bounding box center [238, 64] width 47 height 18
click at [256, 241] on div "Last 90 days" at bounding box center [229, 247] width 99 height 19
click at [329, 52] on div "Report type Task Summary Report Last 90 days Generate" at bounding box center [420, 57] width 737 height 32
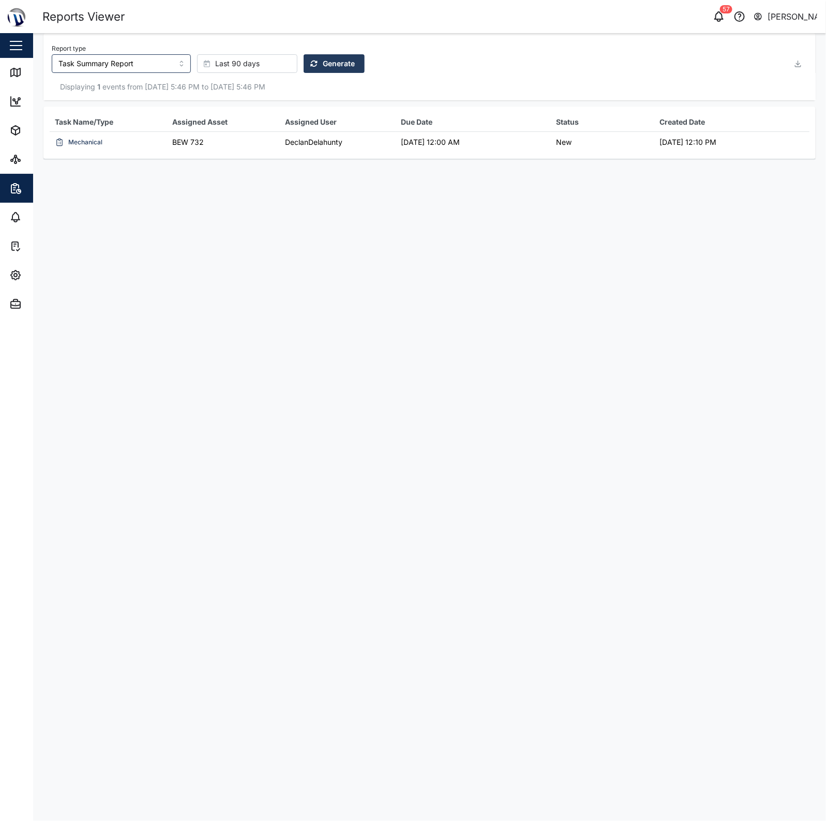
click at [326, 67] on span "Generate" at bounding box center [339, 64] width 32 height 18
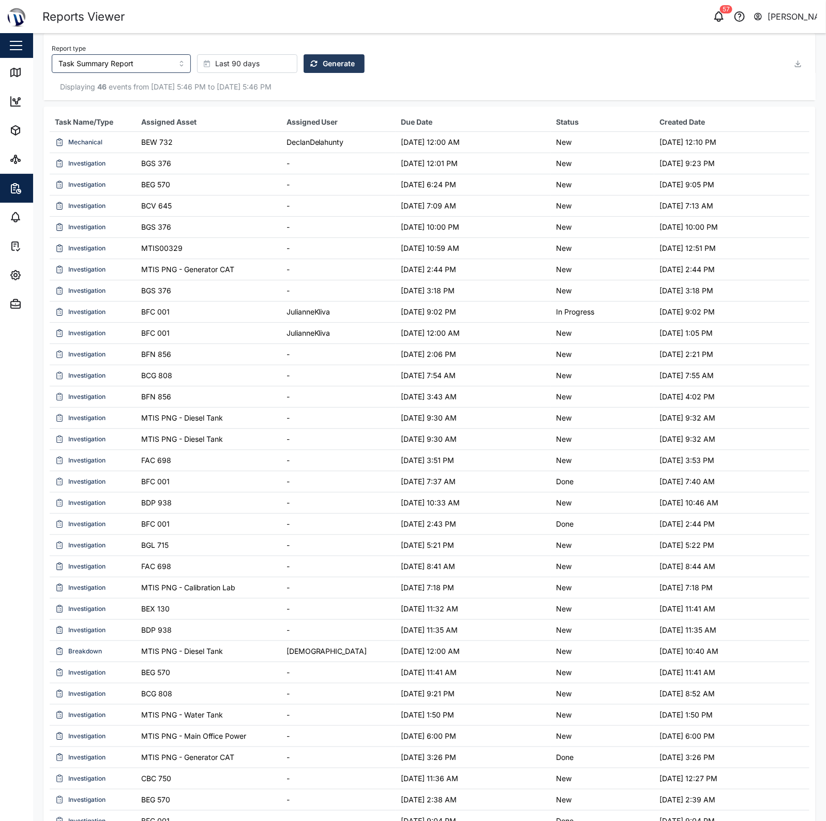
click at [249, 68] on div "Last 90 days" at bounding box center [246, 64] width 84 height 18
click at [241, 274] on span "Absolute date" at bounding box center [221, 273] width 49 height 19
click at [338, 58] on button "[DATE] 17:46" at bounding box center [335, 63] width 58 height 19
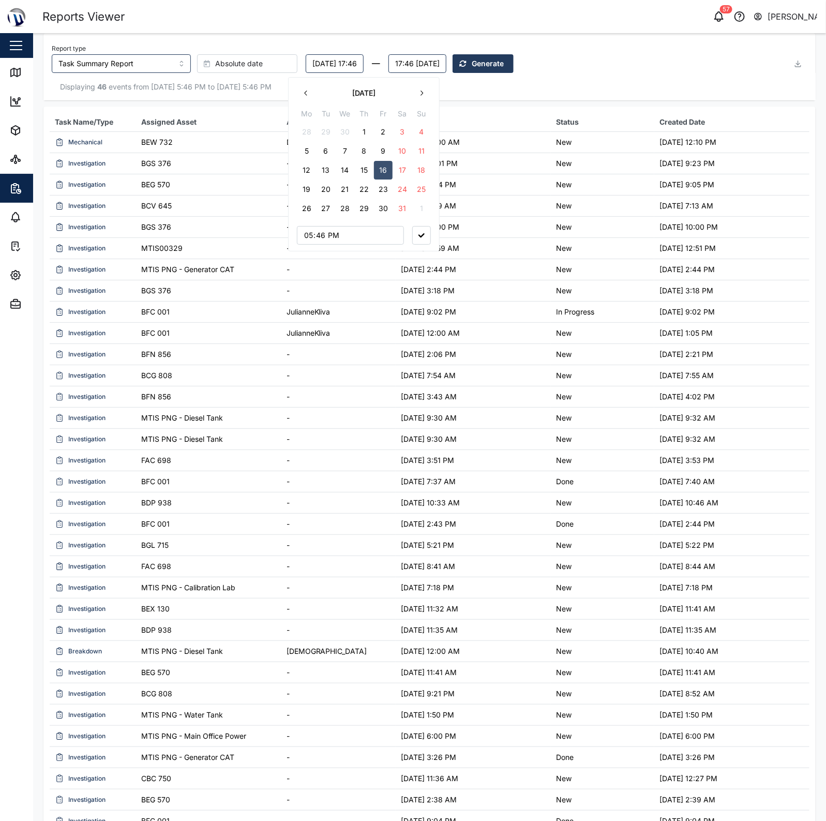
click at [295, 92] on div "[DATE] Mo Tu We Th Fr Sa Su 28 29 30 1 2 3 4 5 6 7 8 9 10 11 12 13 14 15 16 17 …" at bounding box center [364, 164] width 152 height 175
click at [309, 92] on icon "button" at bounding box center [306, 93] width 8 height 8
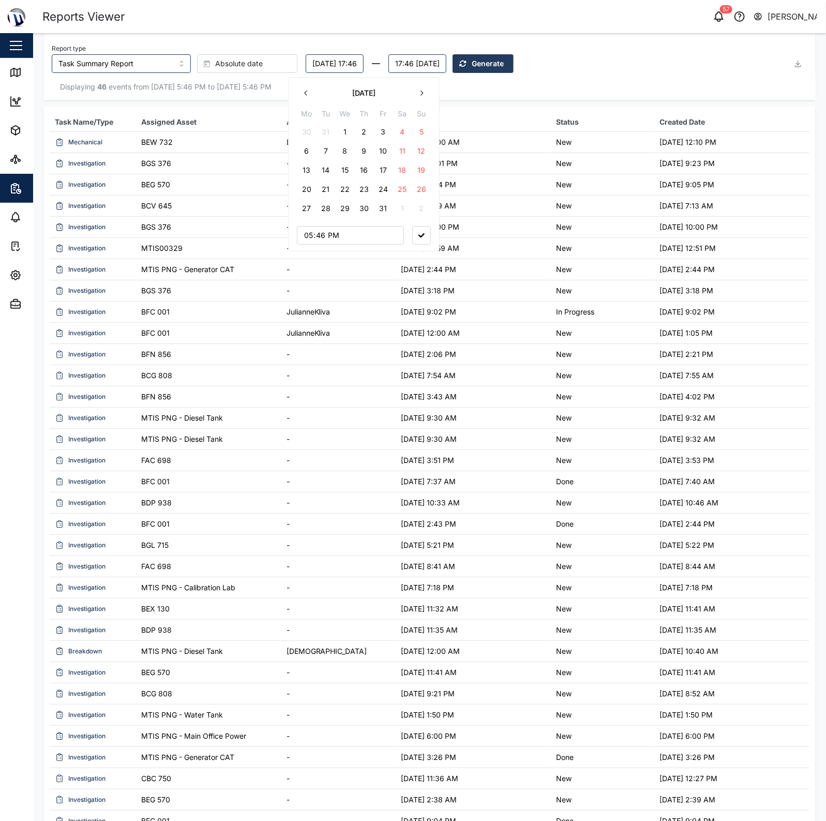
click at [309, 92] on icon "button" at bounding box center [306, 93] width 8 height 8
click at [422, 128] on button "1" at bounding box center [421, 132] width 19 height 19
click at [528, 85] on div "Displaying 46 events from [DATE] 5:46 PM to [DATE] 5:46 PM" at bounding box center [430, 86] width 756 height 11
click at [504, 63] on span "Generate" at bounding box center [488, 64] width 32 height 18
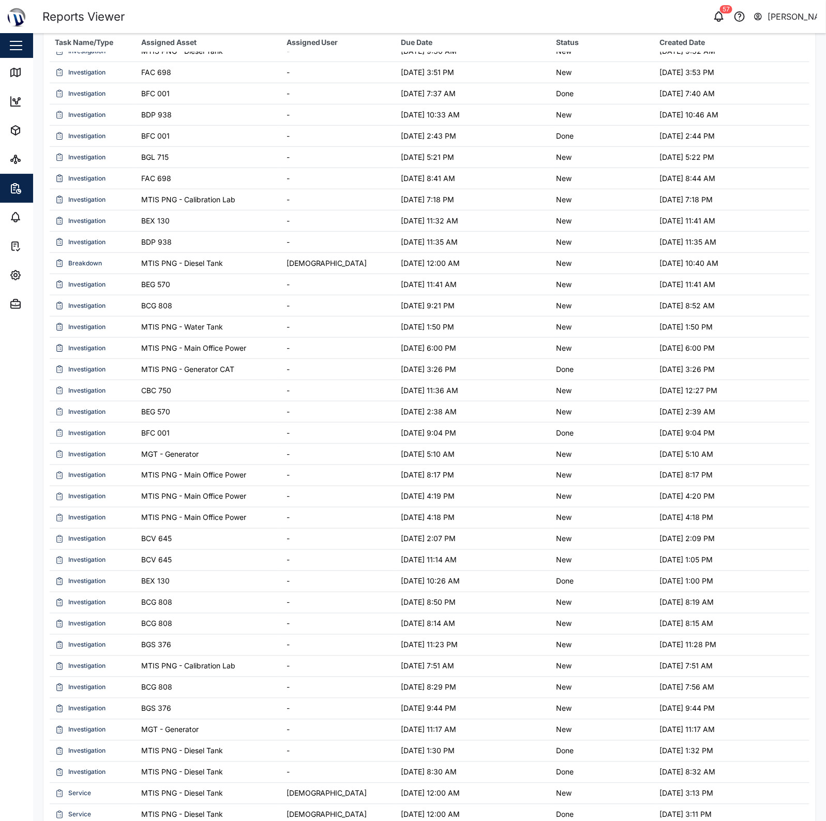
scroll to position [0, 0]
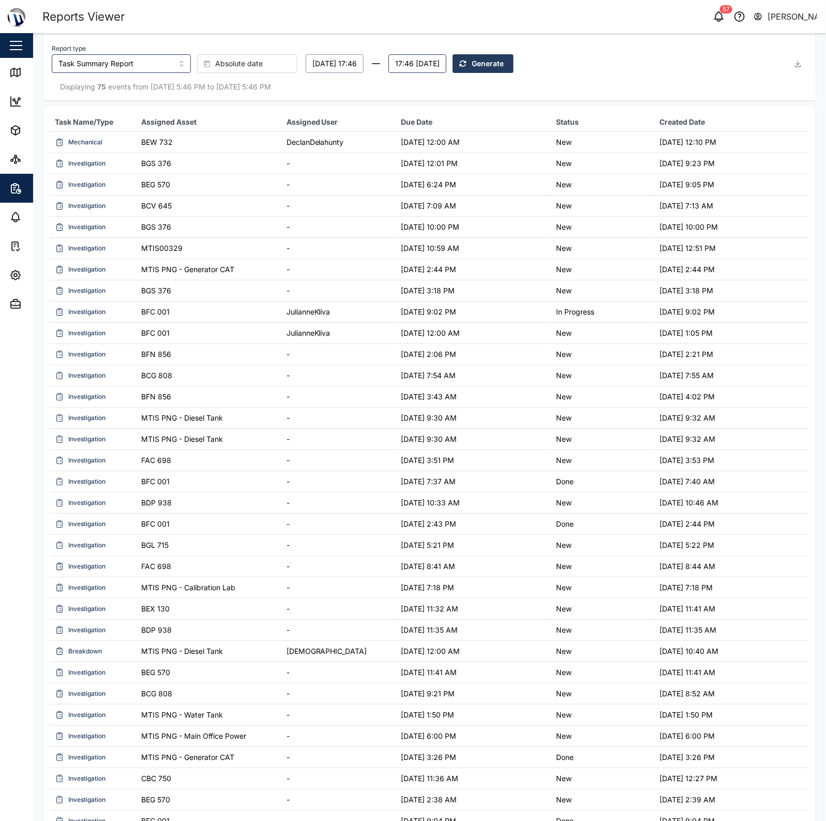
click at [341, 69] on button "[DATE] 17:46" at bounding box center [335, 63] width 58 height 19
click at [419, 97] on button "button" at bounding box center [421, 93] width 19 height 19
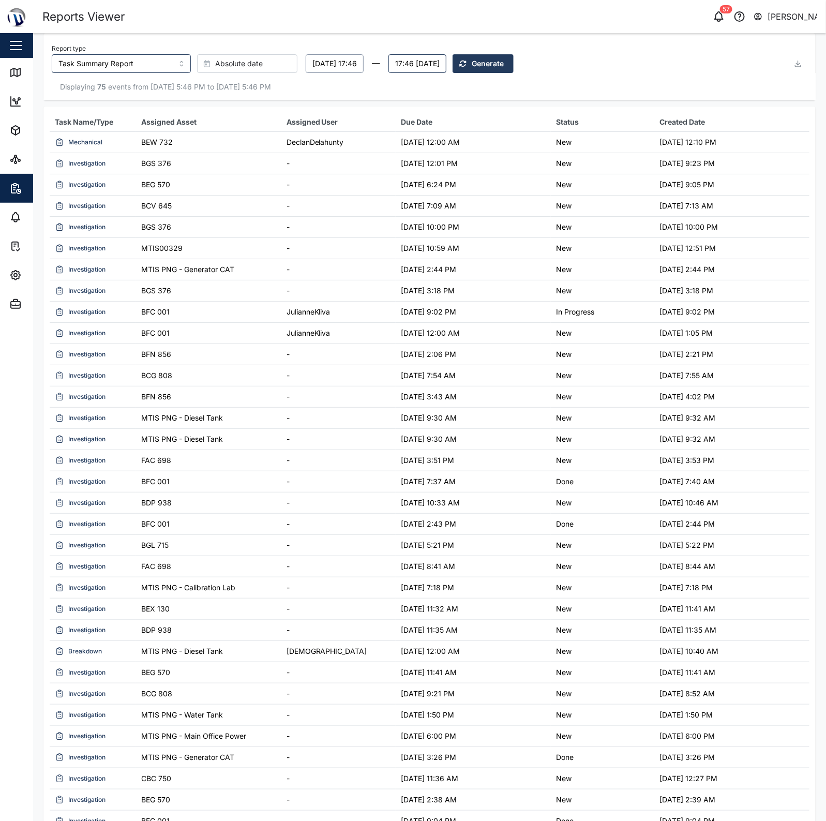
click at [245, 96] on div "Displaying 75 events from [DATE] 5:46 PM to [DATE] 5:46 PM" at bounding box center [429, 87] width 772 height 28
click at [116, 65] on input "Task Summary Report" at bounding box center [121, 63] width 139 height 19
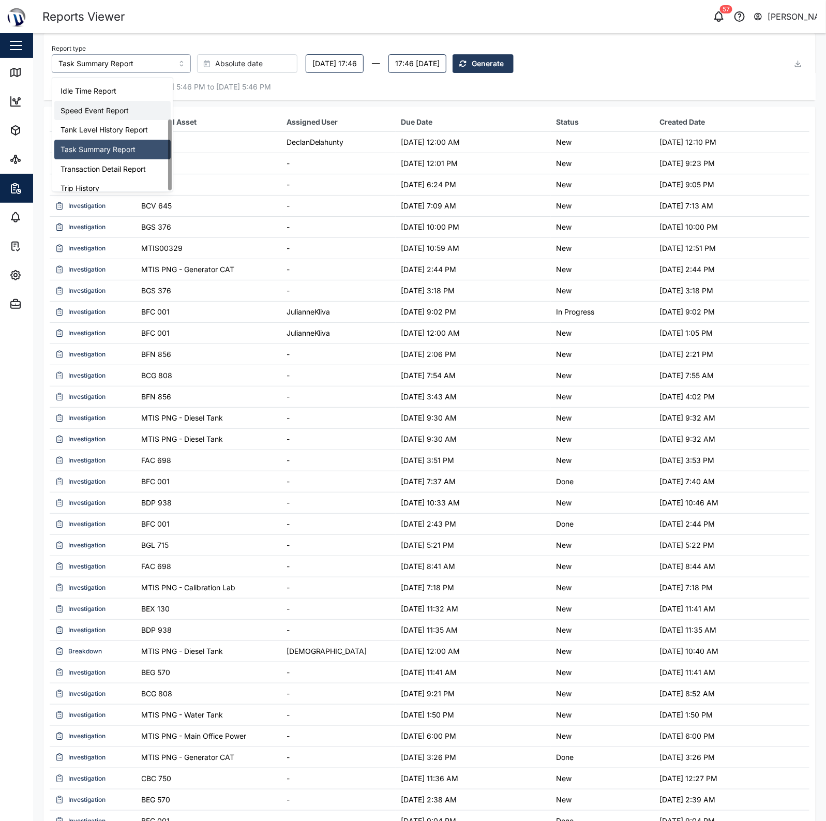
scroll to position [66, 0]
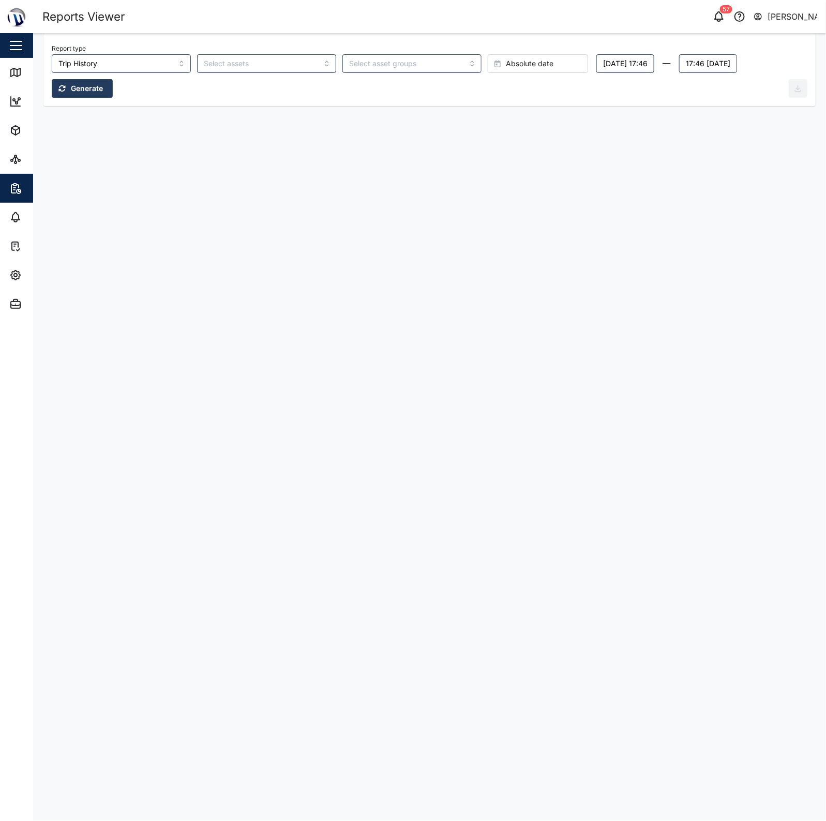
click at [506, 63] on span "Absolute date" at bounding box center [530, 64] width 48 height 18
drag, startPoint x: 485, startPoint y: 211, endPoint x: 422, endPoint y: 203, distance: 64.2
click at [484, 211] on span "Last 14 days" at bounding box center [475, 210] width 44 height 19
click at [594, 61] on button "Generate" at bounding box center [624, 63] width 61 height 19
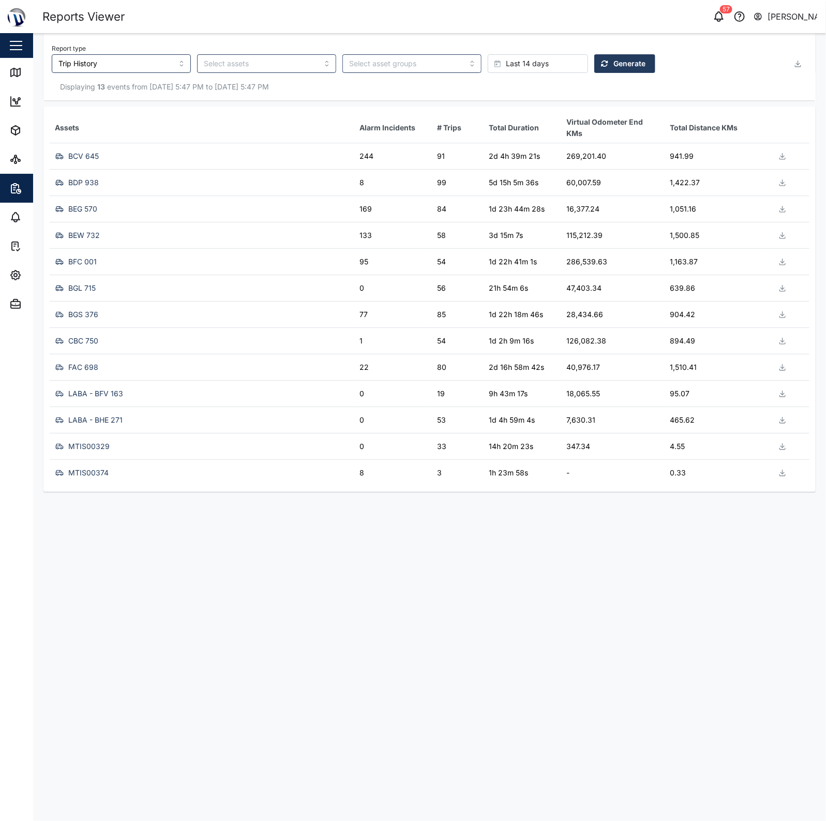
click at [208, 150] on div "BCV 645" at bounding box center [201, 155] width 296 height 13
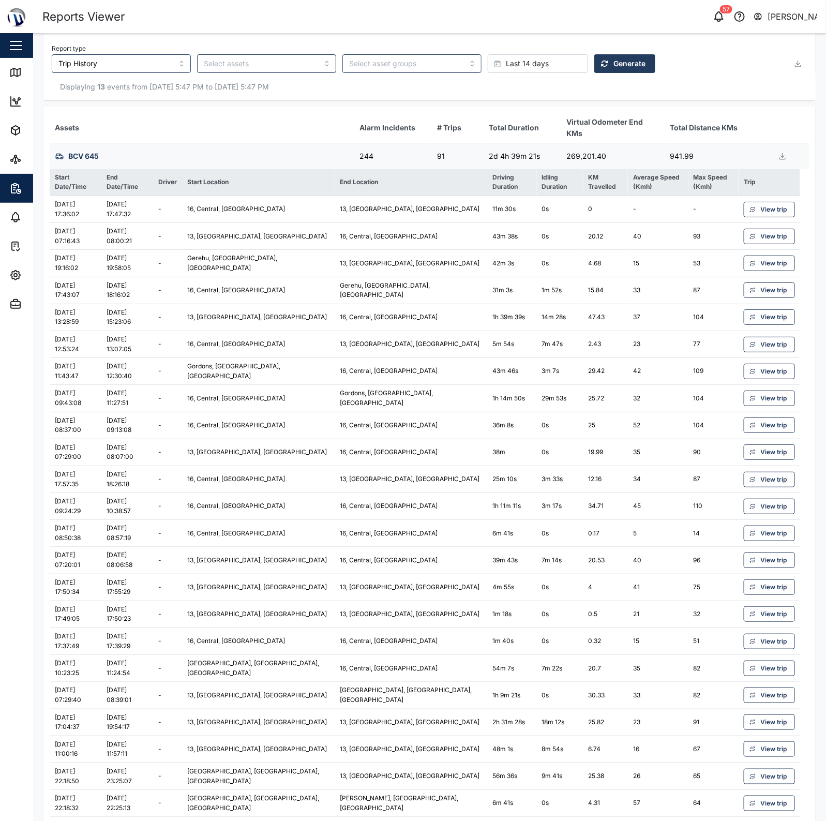
click at [208, 150] on div "BCV 645" at bounding box center [201, 155] width 296 height 13
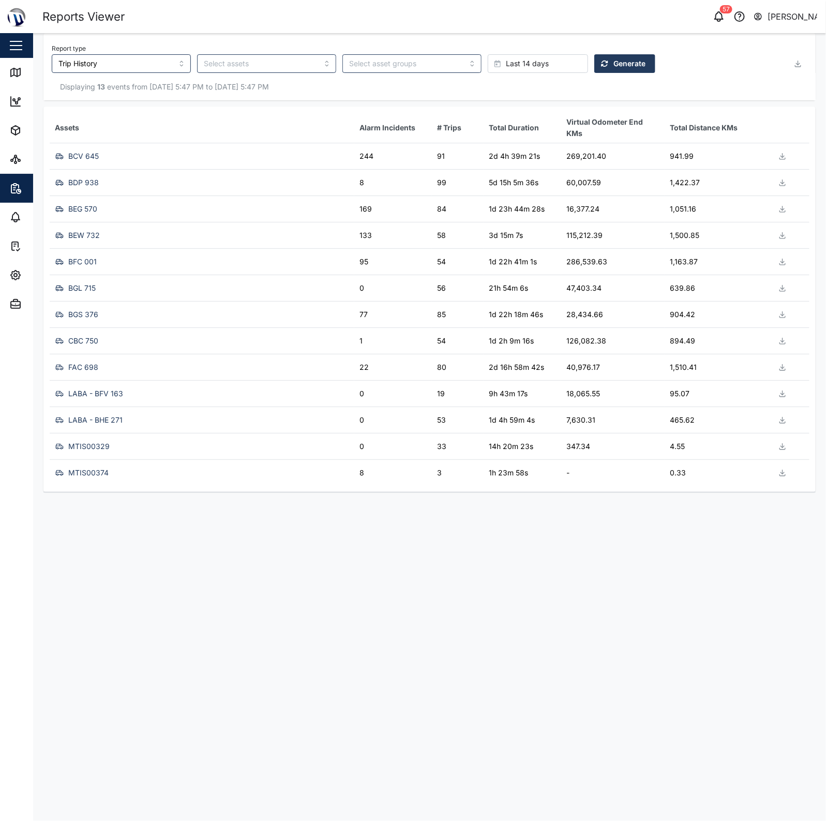
click at [792, 65] on button "button" at bounding box center [798, 63] width 19 height 19
click at [753, 132] on span "Download as XLS" at bounding box center [758, 134] width 63 height 18
click at [210, 105] on div "Report type Trip History Last 14 days Generate Export data Download as CSV Down…" at bounding box center [429, 262] width 772 height 459
click at [95, 65] on input "Trip History" at bounding box center [121, 63] width 139 height 19
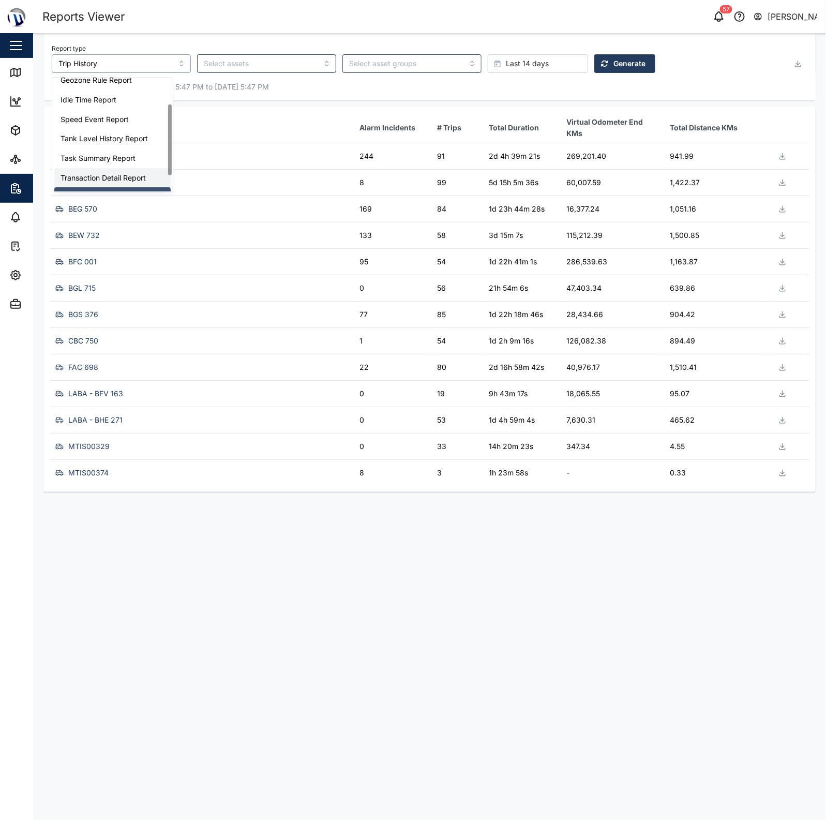
scroll to position [0, 0]
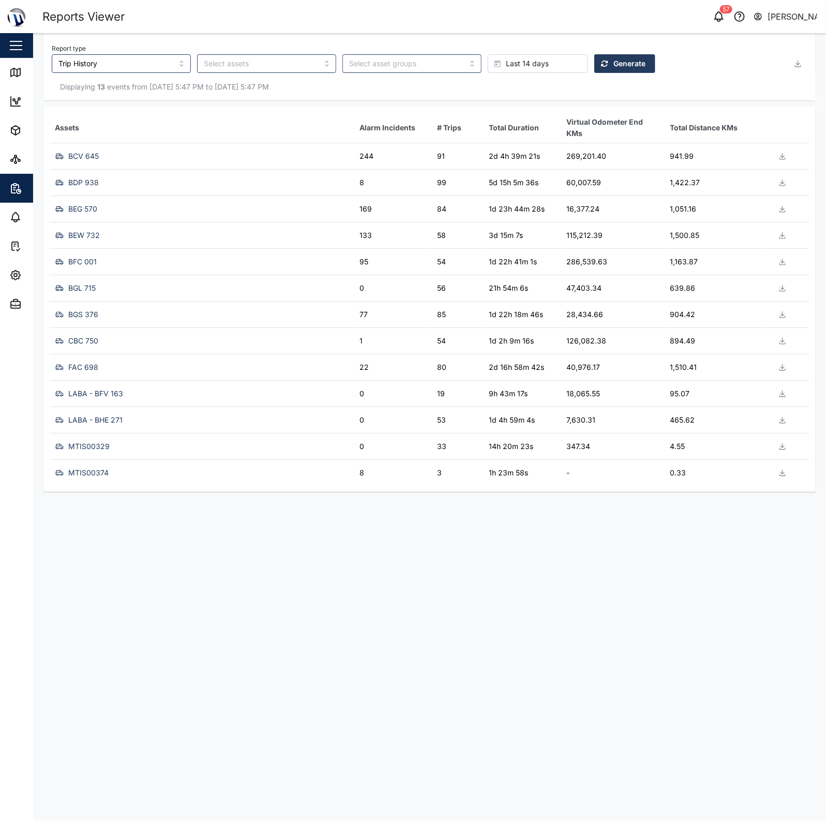
click at [238, 128] on th "Assets" at bounding box center [202, 128] width 305 height 30
click at [127, 62] on input "Trip History" at bounding box center [121, 63] width 139 height 19
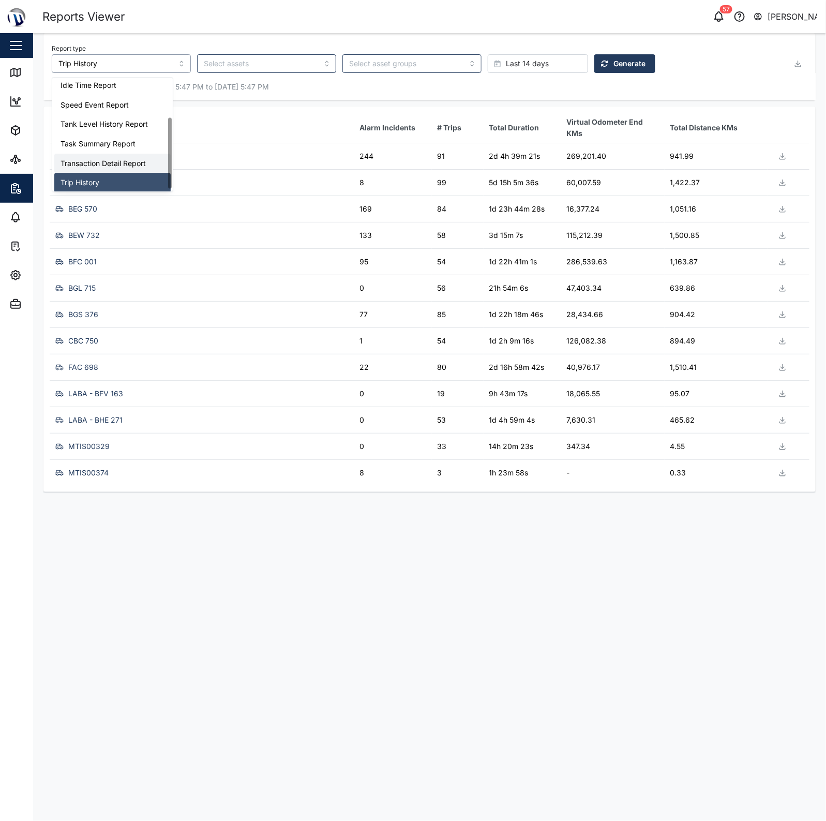
scroll to position [66, 0]
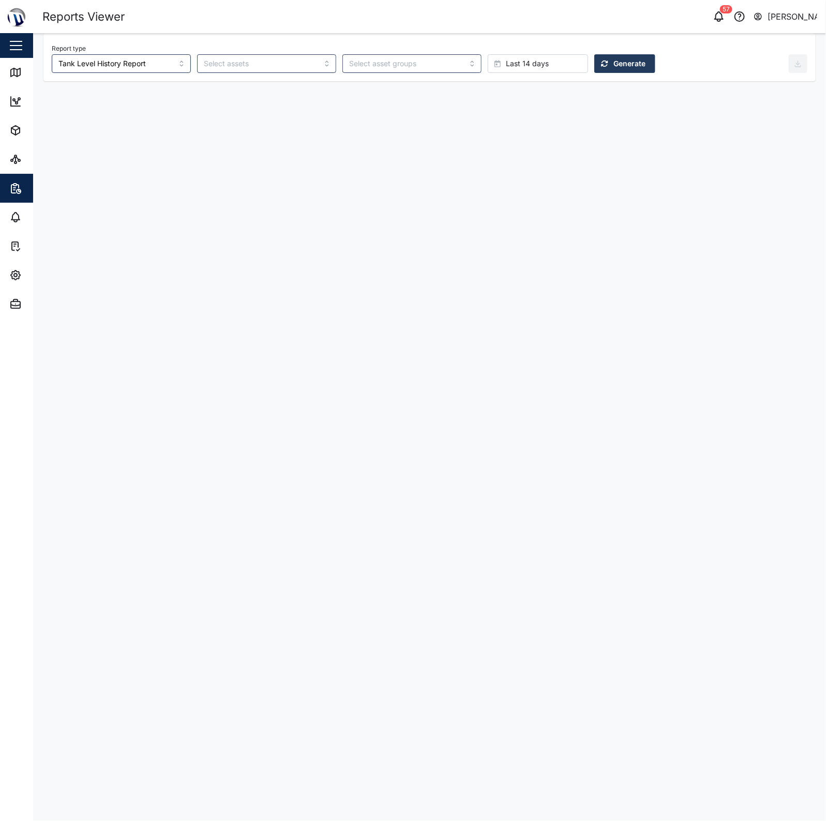
click at [506, 56] on span "Last 14 days" at bounding box center [527, 64] width 43 height 18
click at [494, 226] on span "Last 30 days" at bounding box center [476, 229] width 46 height 19
click at [593, 51] on div "Report type Tank Level History Report Last 30 days Generate" at bounding box center [420, 57] width 737 height 32
click at [613, 67] on span "Generate" at bounding box center [629, 64] width 32 height 18
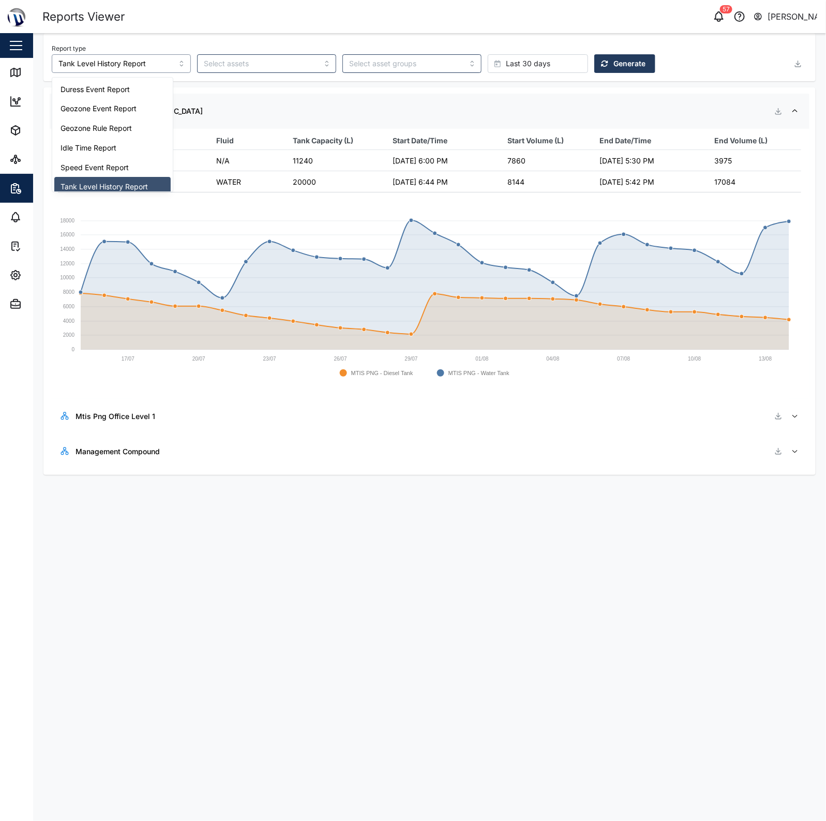
drag, startPoint x: 142, startPoint y: 65, endPoint x: 134, endPoint y: 120, distance: 55.9
click at [142, 64] on input "Tank Level History Report" at bounding box center [121, 63] width 139 height 19
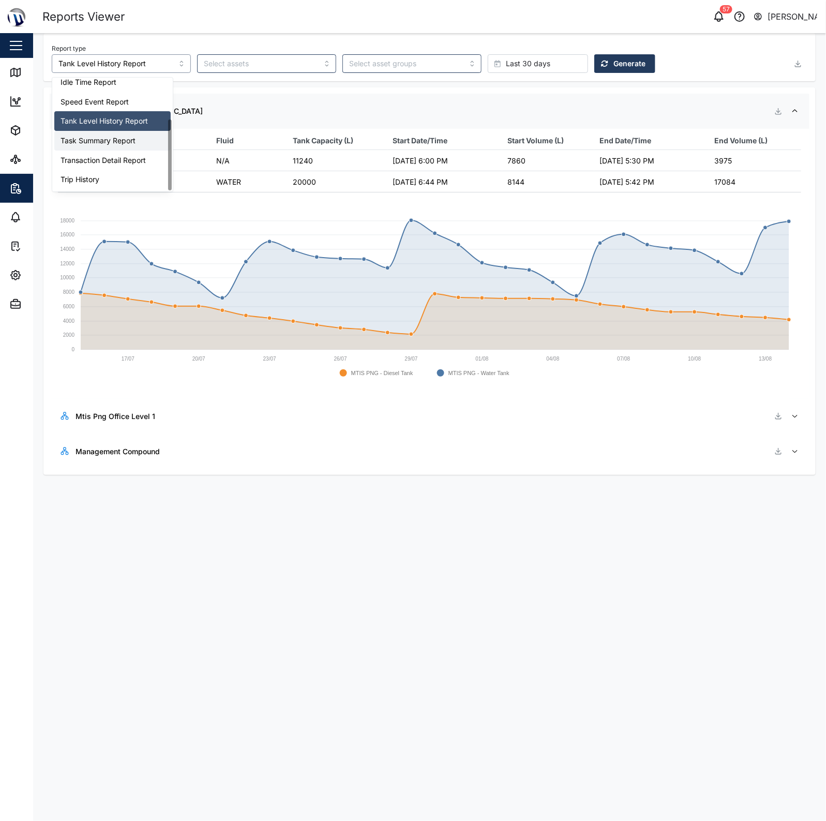
type input "Task Summary Report"
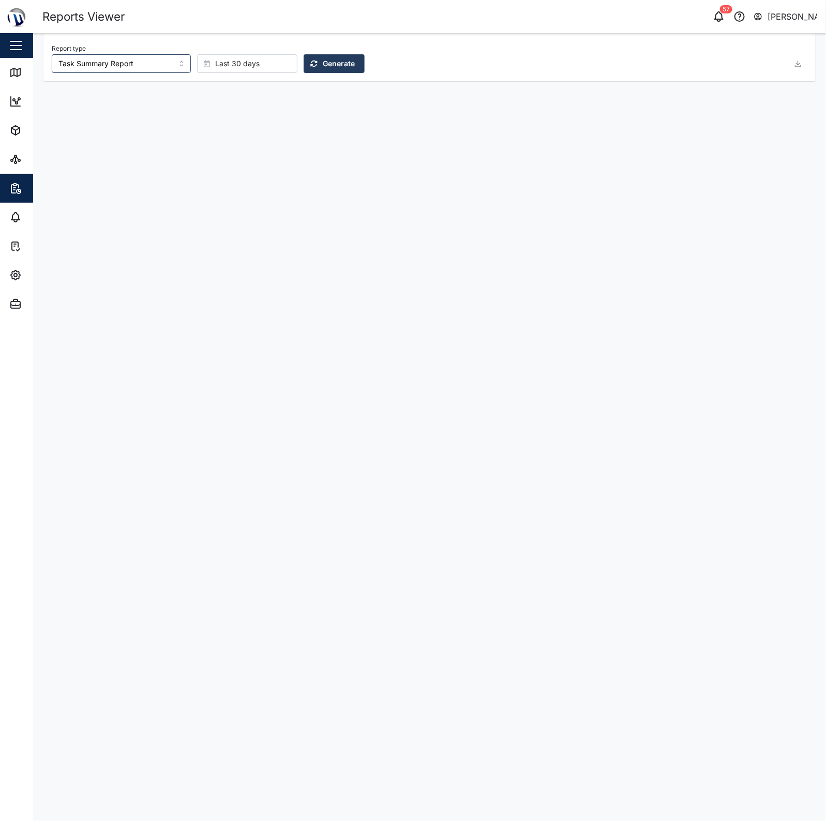
click at [304, 66] on button "Generate" at bounding box center [334, 63] width 61 height 19
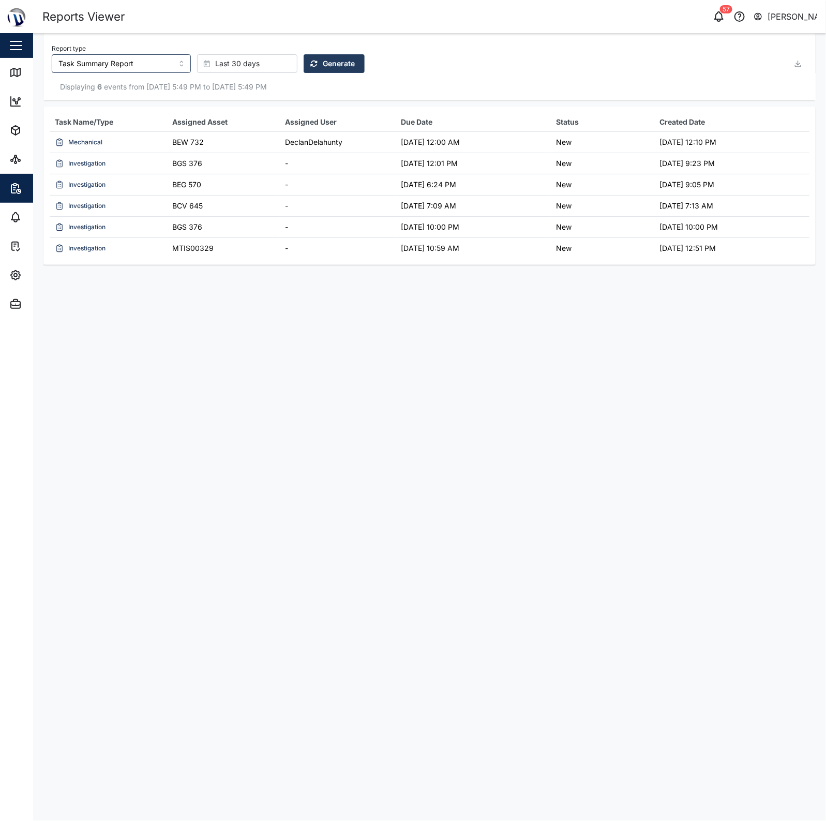
drag, startPoint x: 269, startPoint y: 125, endPoint x: 279, endPoint y: 143, distance: 20.4
drag, startPoint x: 279, startPoint y: 143, endPoint x: 235, endPoint y: 156, distance: 46.0
click at [235, 156] on td "BGS 376" at bounding box center [224, 163] width 112 height 21
click at [187, 83] on div "Displaying 6 events from [DATE] 5:49 PM to [DATE] 5:49 PM" at bounding box center [430, 86] width 756 height 11
click at [22, 270] on div "Settings" at bounding box center [56, 275] width 94 height 12
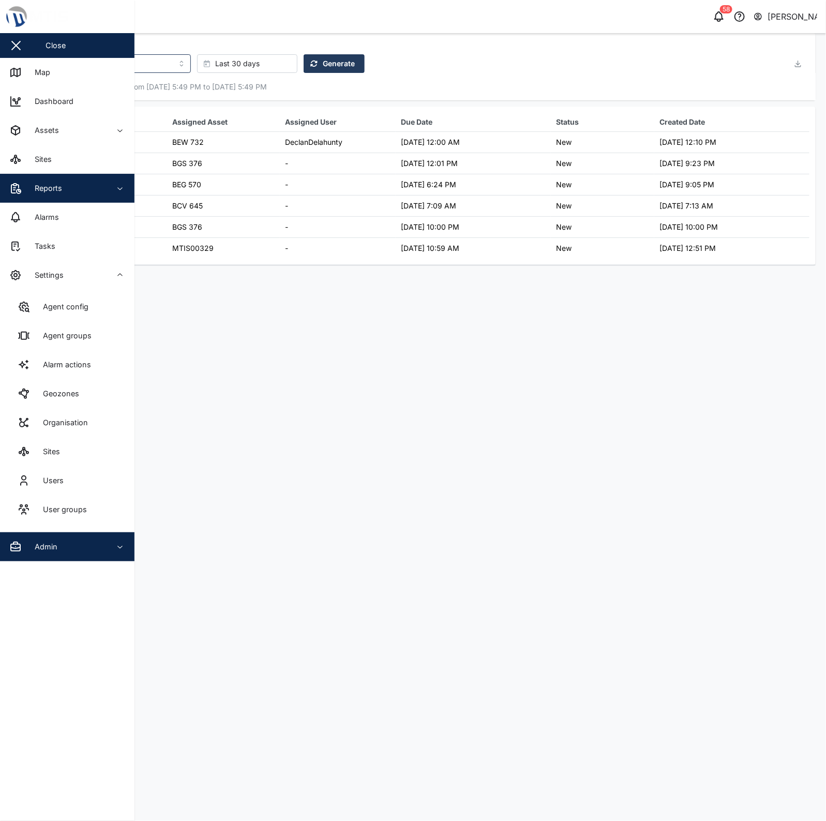
click at [73, 538] on span "Admin" at bounding box center [56, 546] width 94 height 29
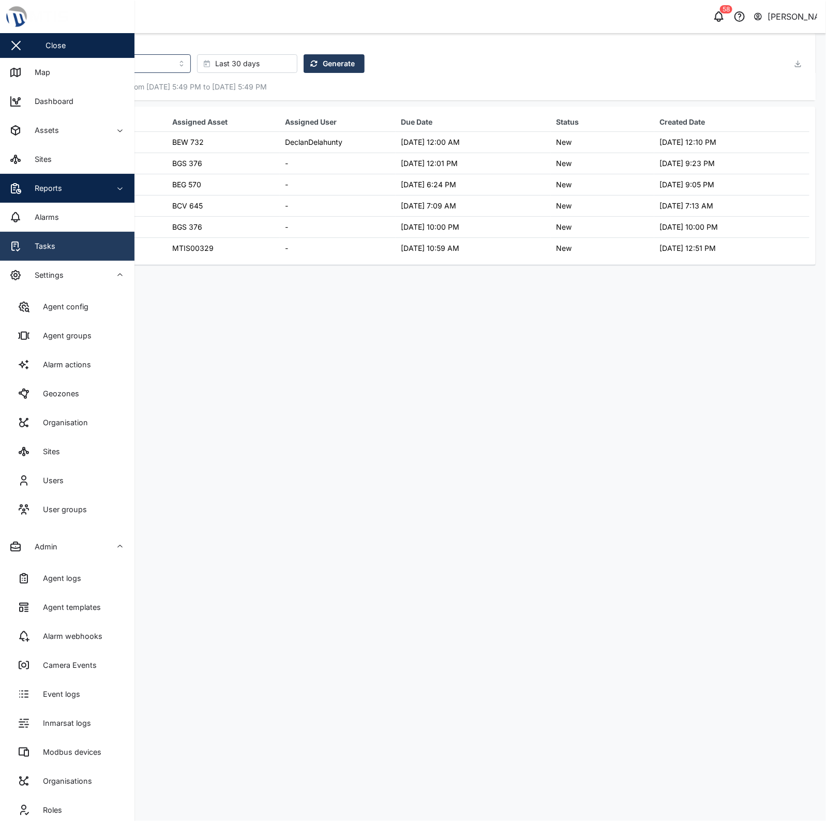
click at [48, 241] on div "Tasks" at bounding box center [41, 246] width 28 height 11
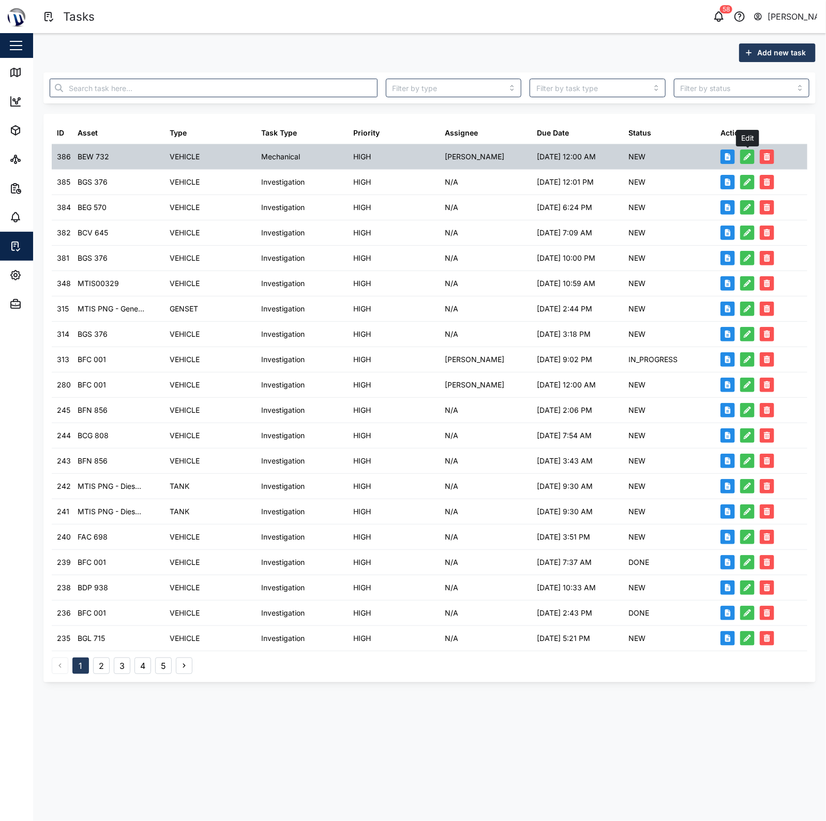
click at [749, 159] on icon "button" at bounding box center [747, 156] width 7 height 7
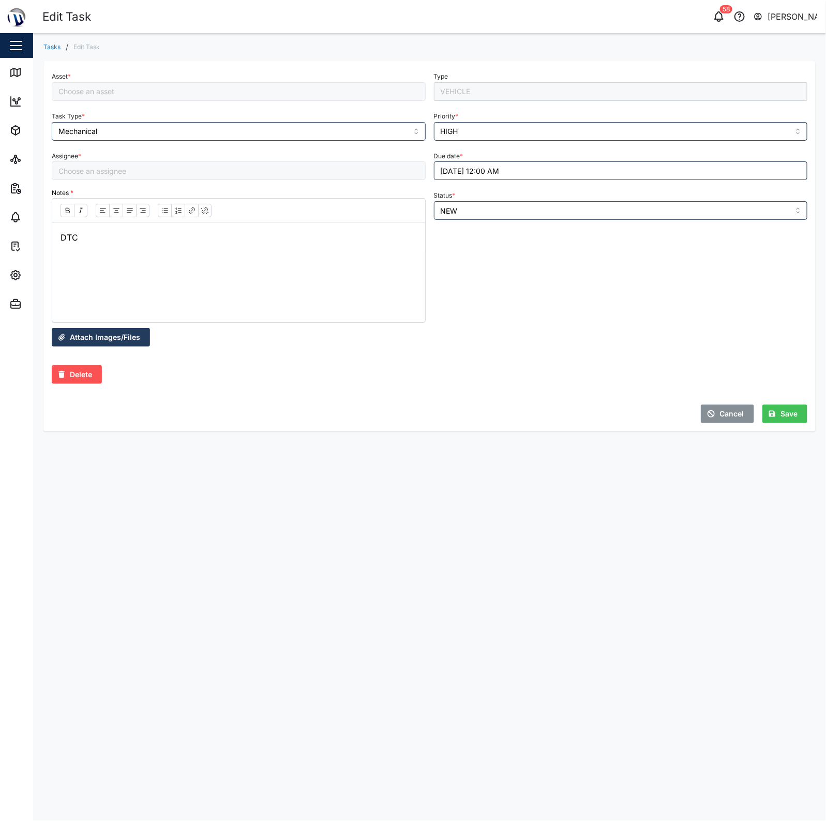
type input "[PERSON_NAME]"
type input "BEW 732"
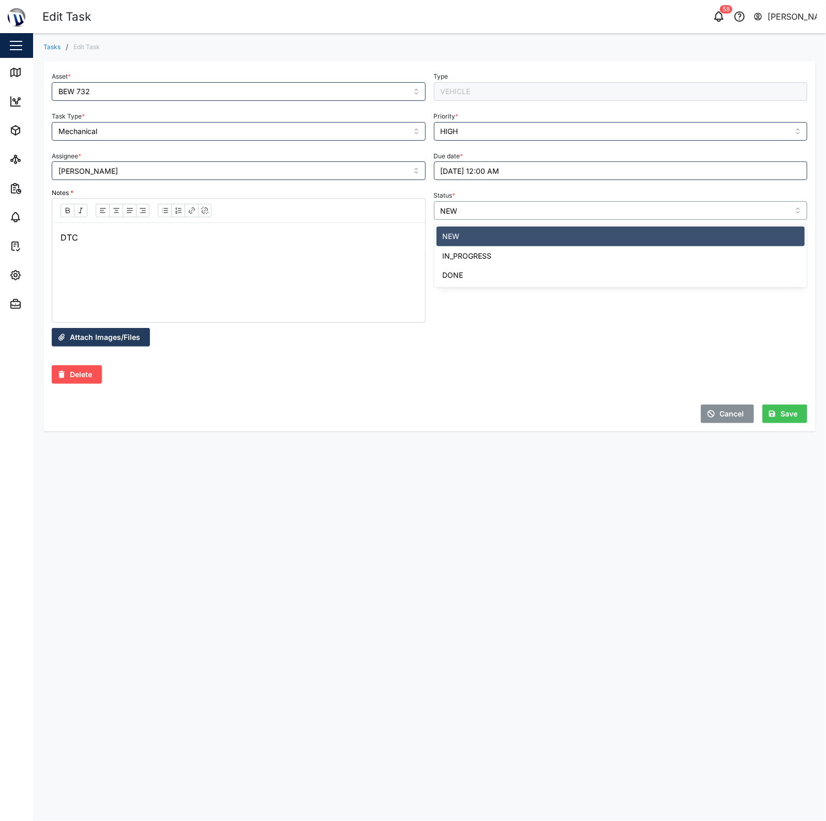
click at [538, 213] on input "NEW" at bounding box center [621, 210] width 374 height 19
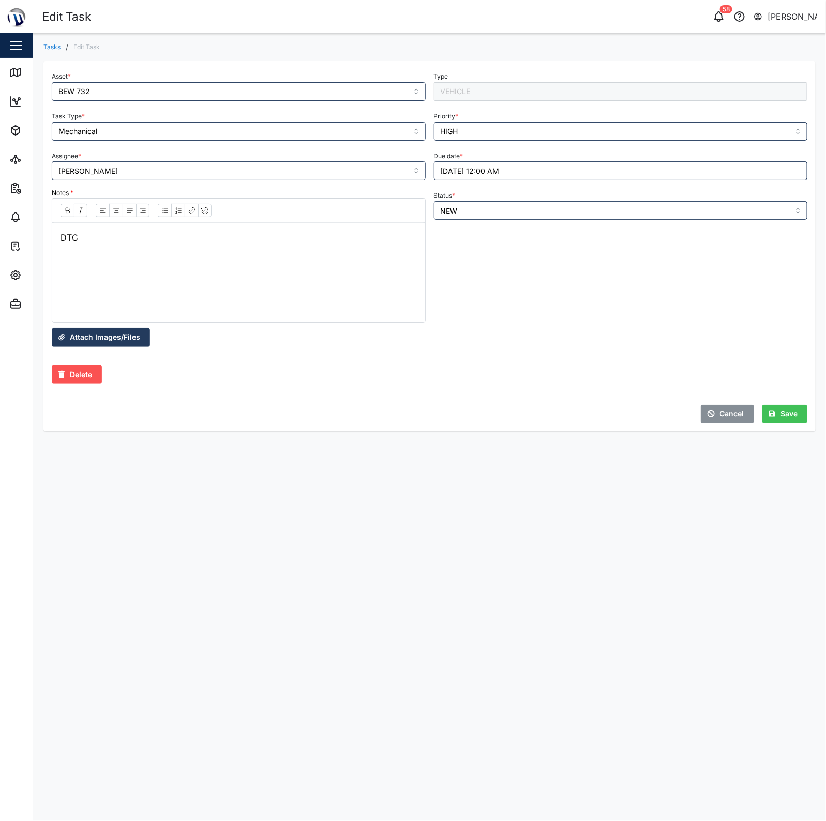
click at [523, 337] on div "Attach Images/Files" at bounding box center [430, 337] width 764 height 27
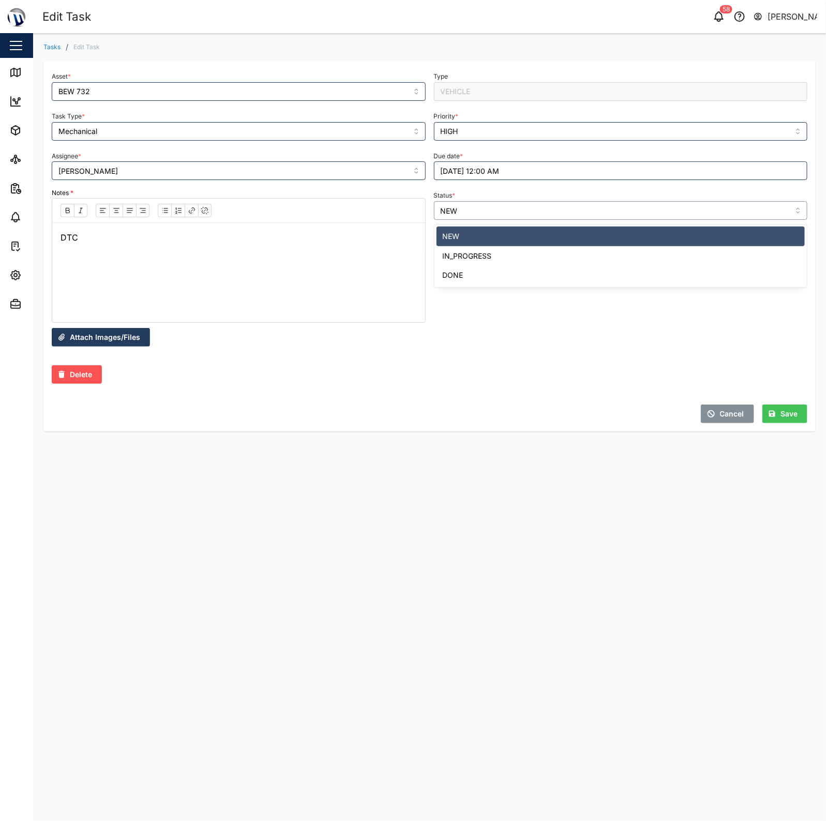
click at [515, 214] on input "NEW" at bounding box center [621, 210] width 374 height 19
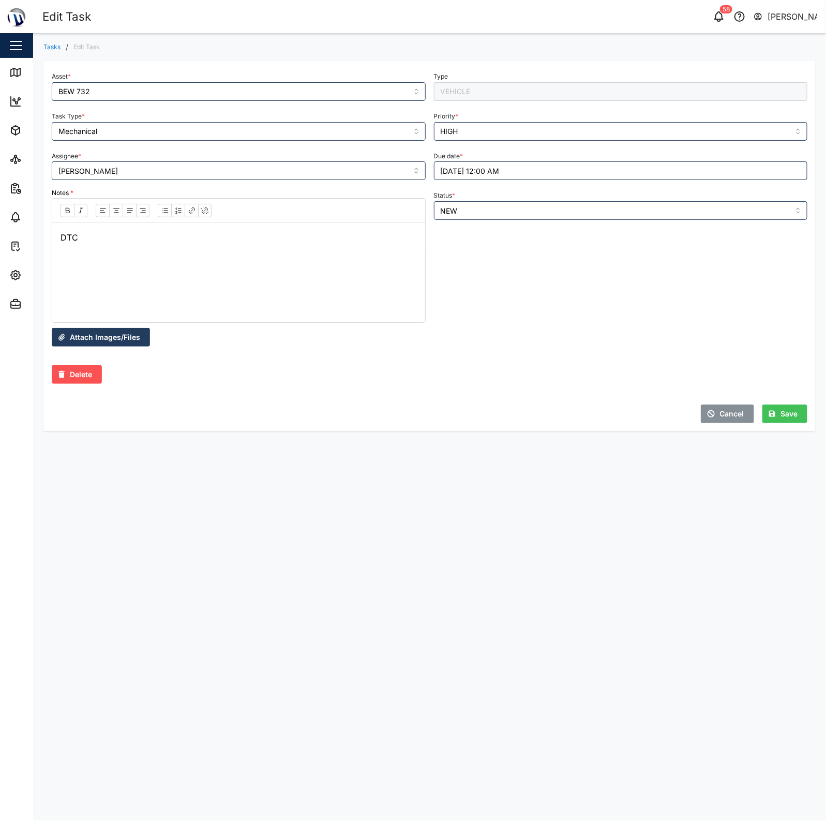
click at [497, 289] on div "Status * NEW" at bounding box center [621, 254] width 382 height 140
click at [719, 414] on div "Cancel" at bounding box center [726, 414] width 37 height 18
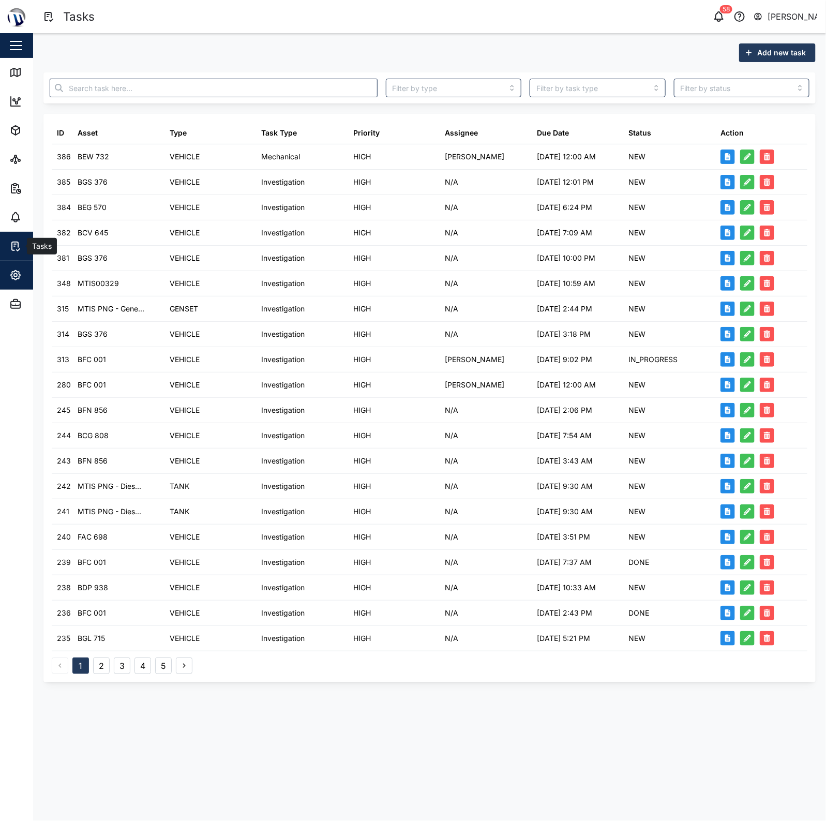
drag, startPoint x: 16, startPoint y: 250, endPoint x: 31, endPoint y: 265, distance: 21.2
click at [16, 250] on icon at bounding box center [15, 246] width 12 height 12
click at [13, 199] on span "Reports" at bounding box center [56, 188] width 94 height 29
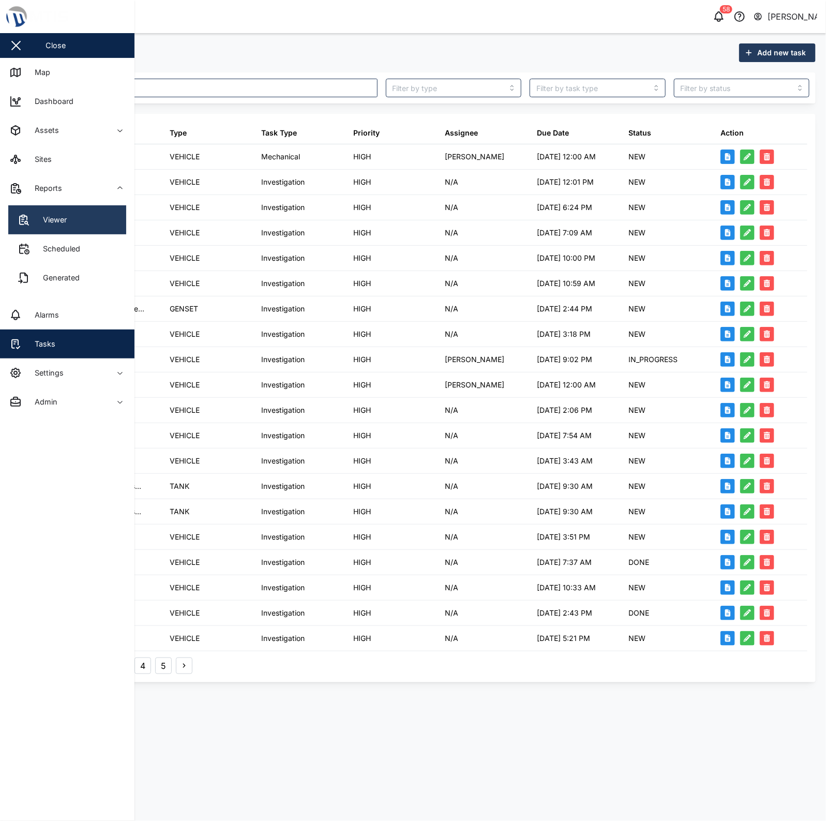
click at [24, 213] on link "Viewer" at bounding box center [67, 219] width 118 height 29
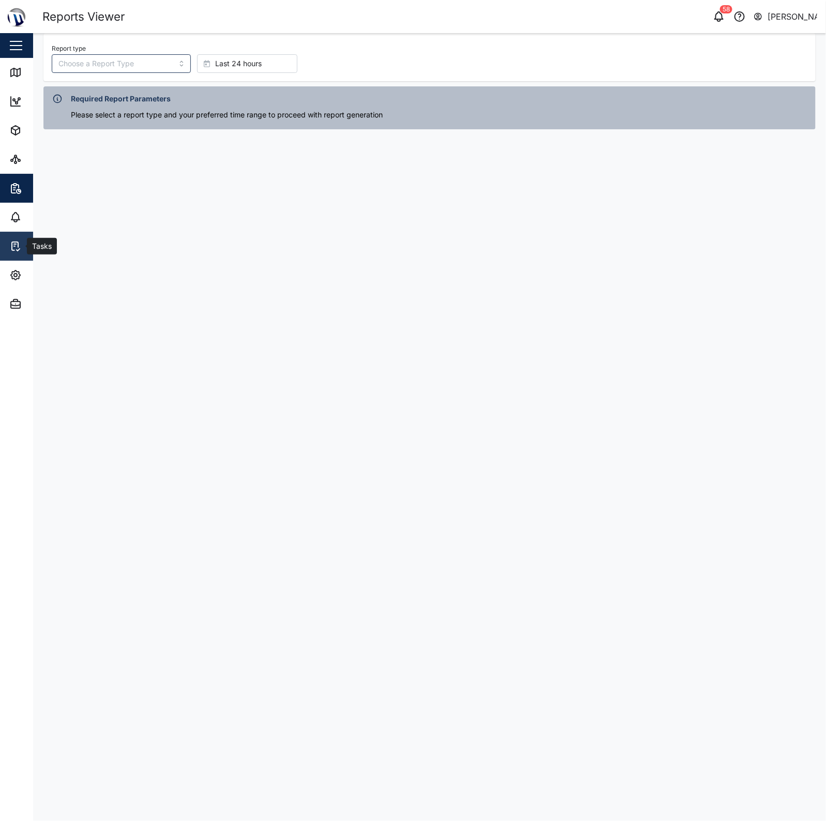
click at [13, 252] on link "Tasks" at bounding box center [67, 246] width 134 height 29
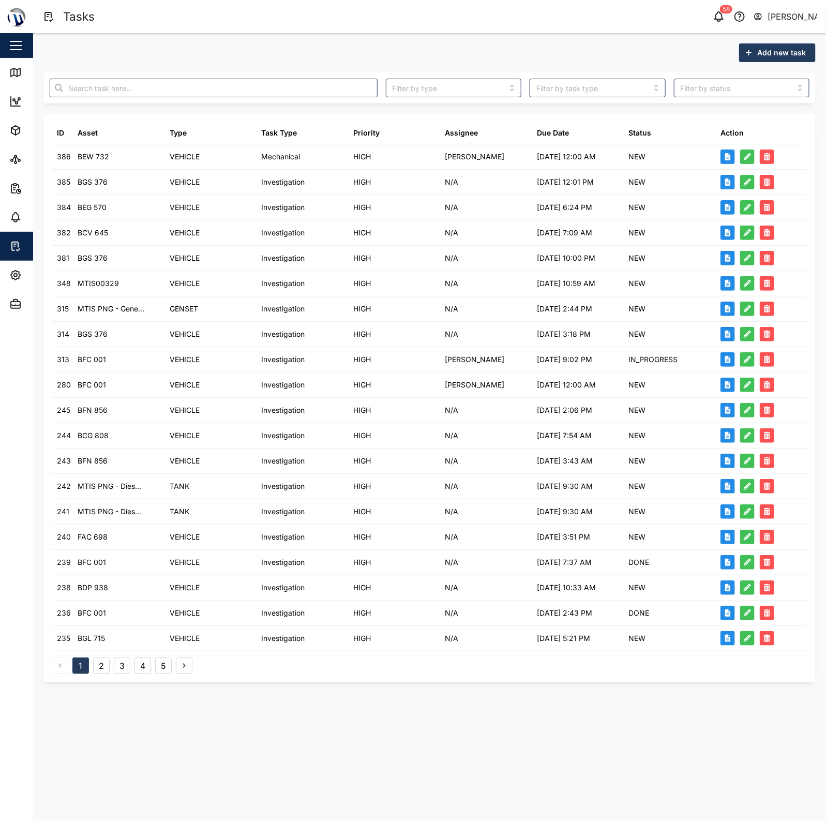
click at [213, 97] on div at bounding box center [214, 87] width 336 height 27
click at [215, 92] on input "text" at bounding box center [214, 88] width 328 height 19
type input "d"
type input "Diesel"
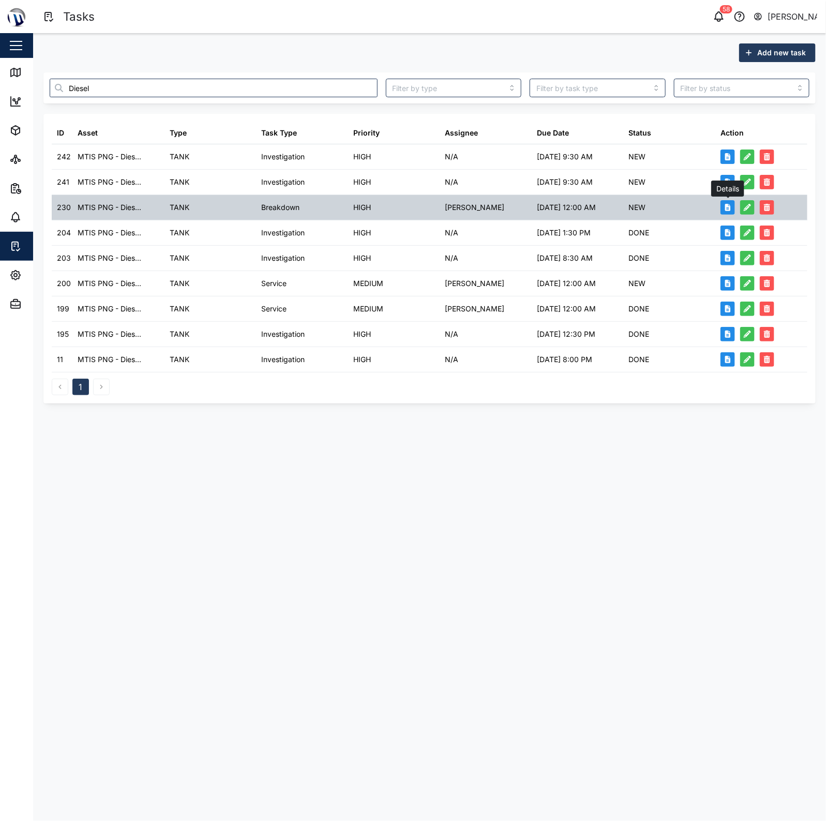
click at [733, 205] on button "button" at bounding box center [727, 207] width 14 height 14
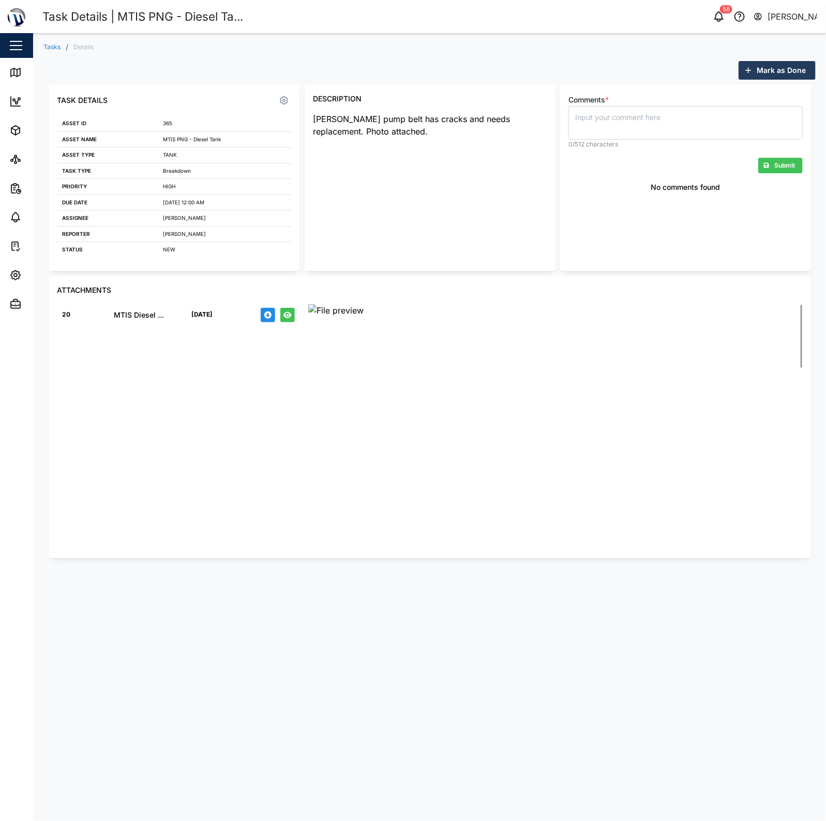
click at [258, 508] on div "20 MTIS Diesel ... [DATE]" at bounding box center [178, 407] width 243 height 207
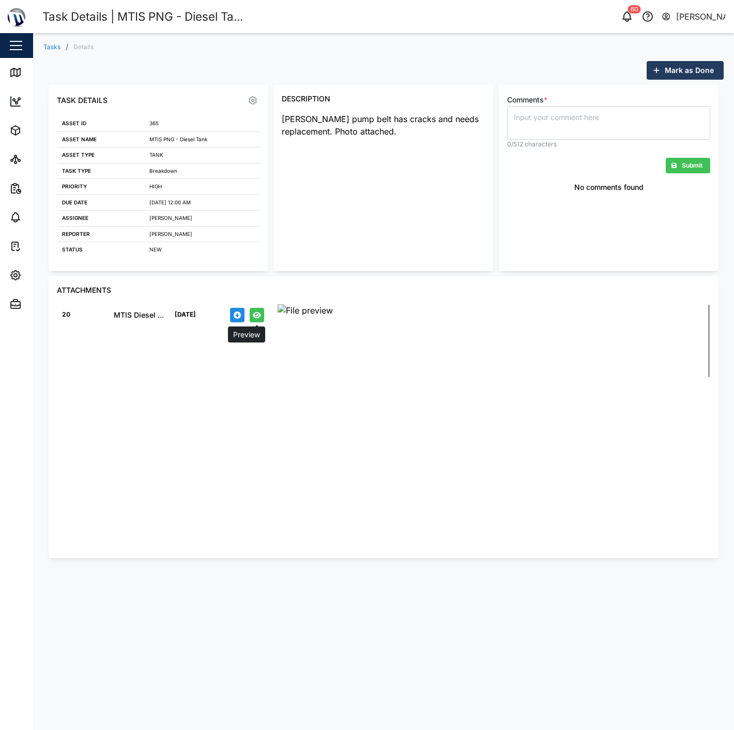
click at [260, 316] on icon "button" at bounding box center [257, 315] width 8 height 6
click at [260, 318] on icon "button" at bounding box center [257, 314] width 8 height 7
click at [258, 311] on icon "button" at bounding box center [257, 314] width 8 height 7
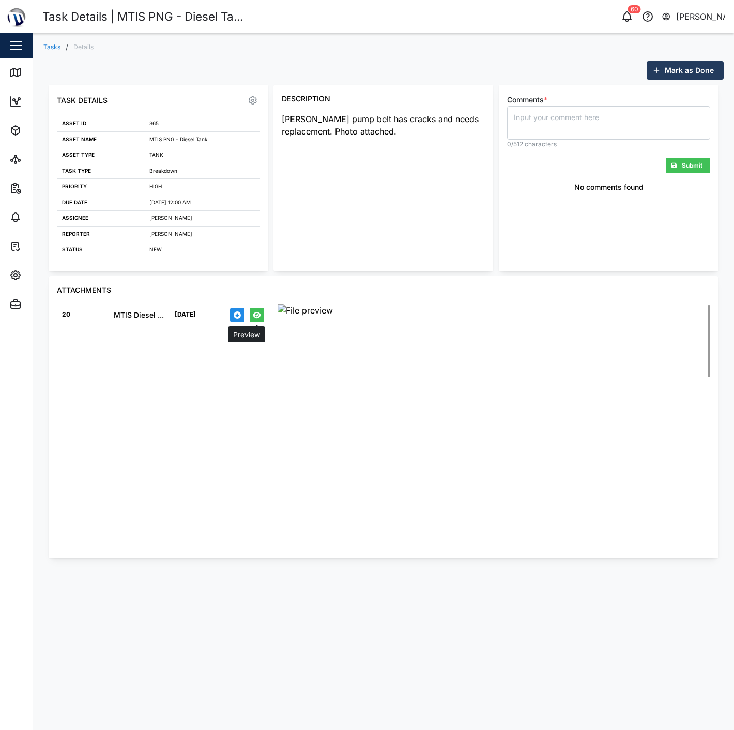
click at [258, 311] on icon "button" at bounding box center [257, 314] width 8 height 7
click at [211, 358] on div "20 MTIS Diesel ... [DATE]" at bounding box center [163, 407] width 213 height 207
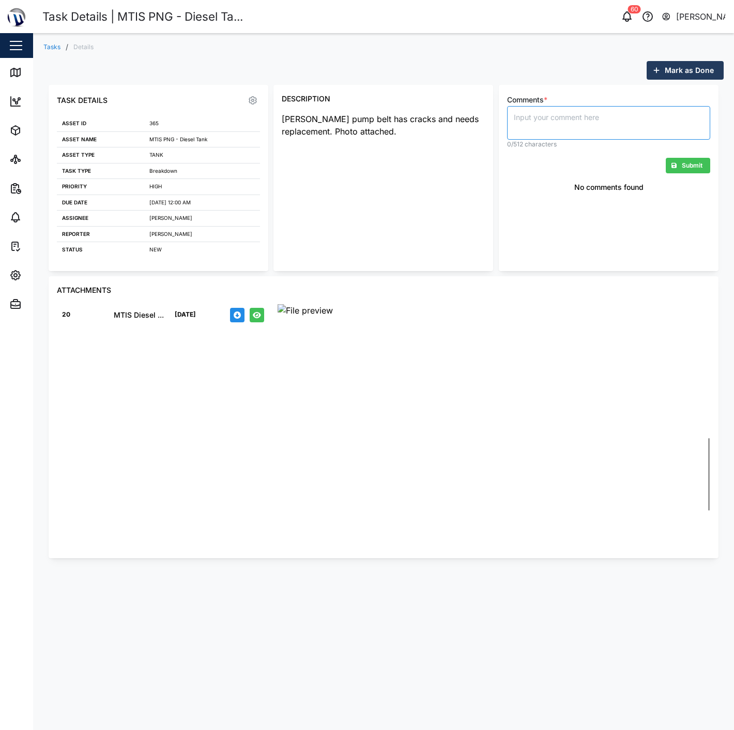
click at [566, 116] on textarea "Comments *" at bounding box center [608, 123] width 203 height 34
type textarea "hello"
click at [683, 167] on span "Submit" at bounding box center [692, 165] width 21 height 14
click at [581, 136] on textarea "Comments *" at bounding box center [608, 123] width 203 height 34
type textarea "test"
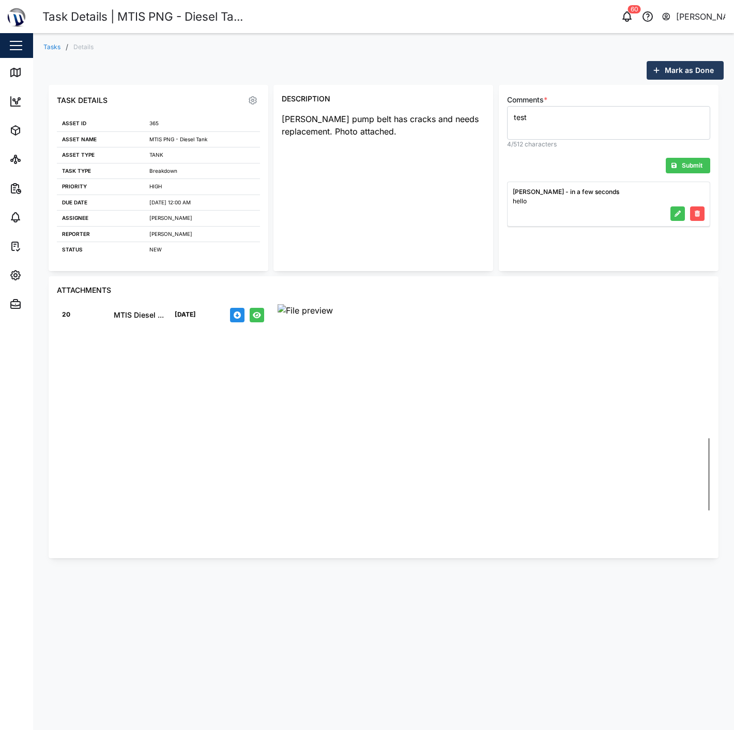
click at [689, 168] on span "Submit" at bounding box center [692, 165] width 21 height 14
click at [586, 122] on textarea "Comments *" at bounding box center [608, 123] width 203 height 34
type textarea "test"
click at [690, 167] on span "Submit" at bounding box center [692, 165] width 21 height 14
click at [447, 238] on div "[PERSON_NAME] pump belt has cracks and needs replacement. Photo attached." at bounding box center [383, 185] width 203 height 144
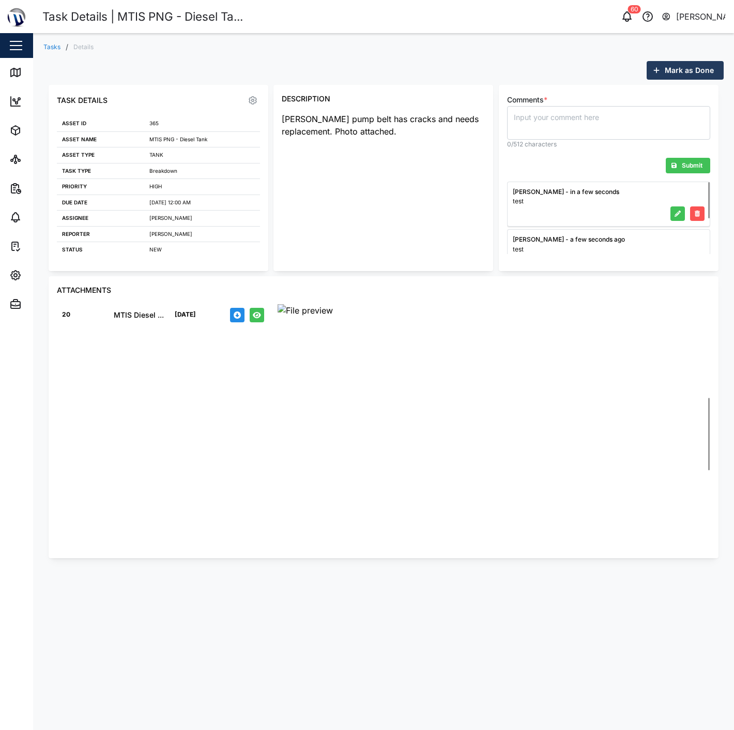
click at [54, 48] on link "Tasks" at bounding box center [51, 47] width 17 height 6
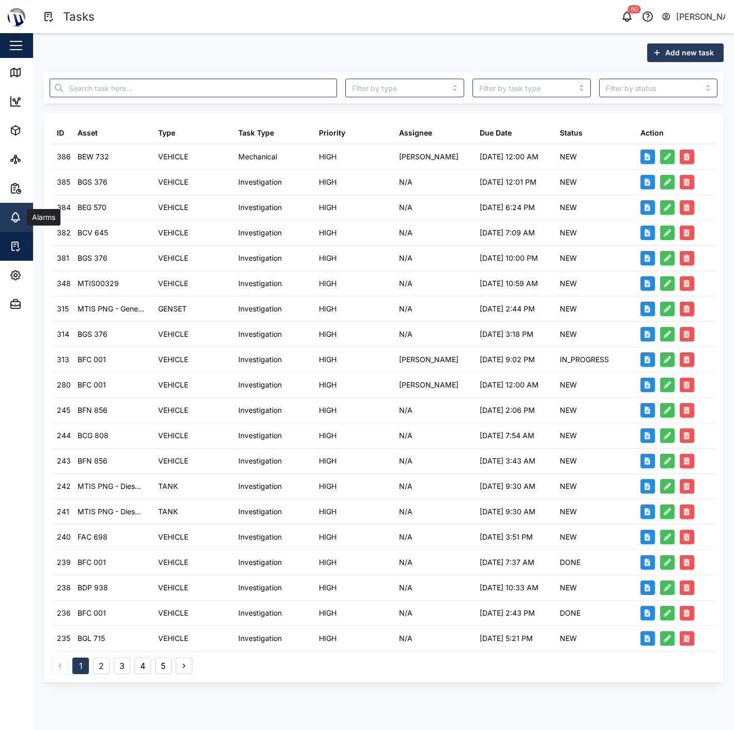
click at [13, 228] on link "Alarms" at bounding box center [67, 217] width 134 height 29
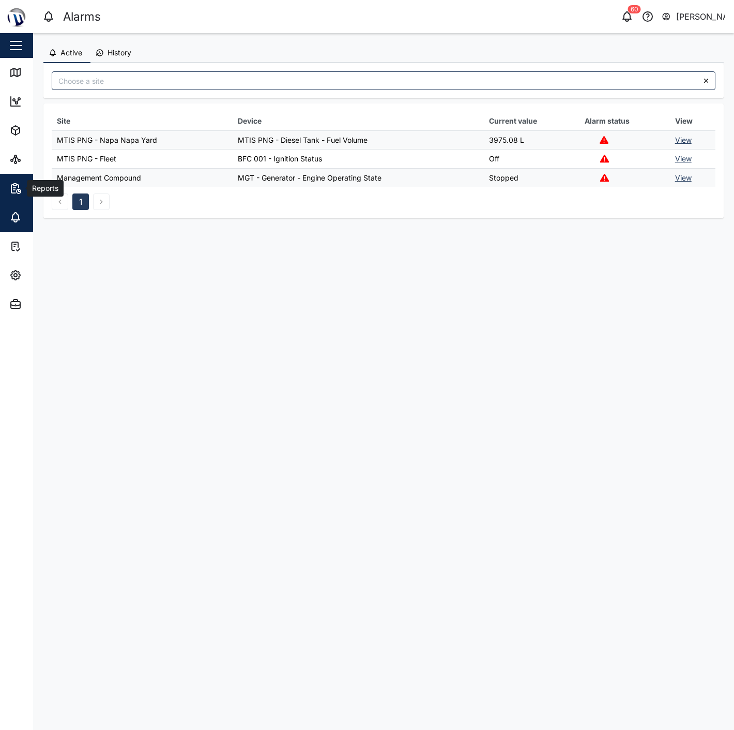
click at [26, 200] on span "Reports" at bounding box center [56, 188] width 94 height 29
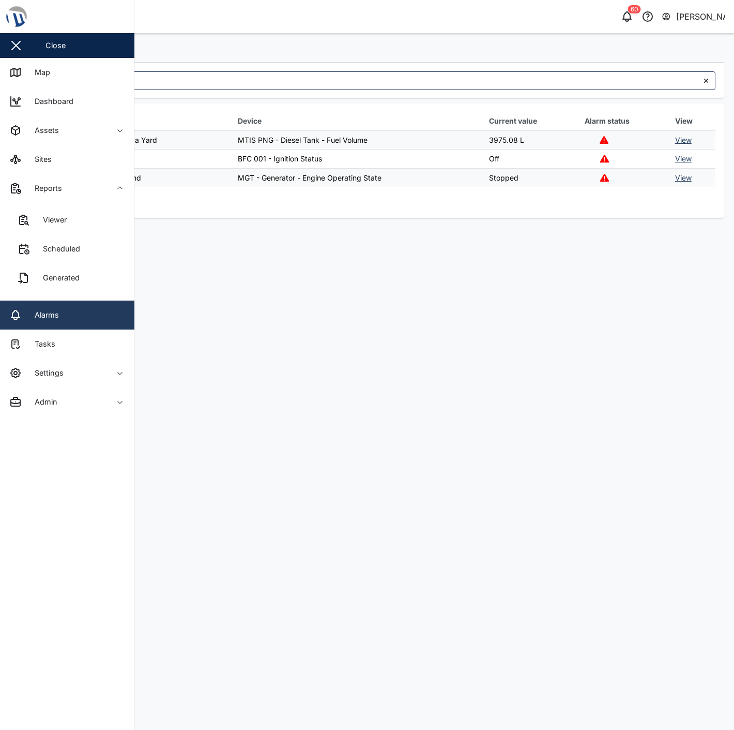
click at [93, 313] on link "Alarms" at bounding box center [67, 315] width 134 height 29
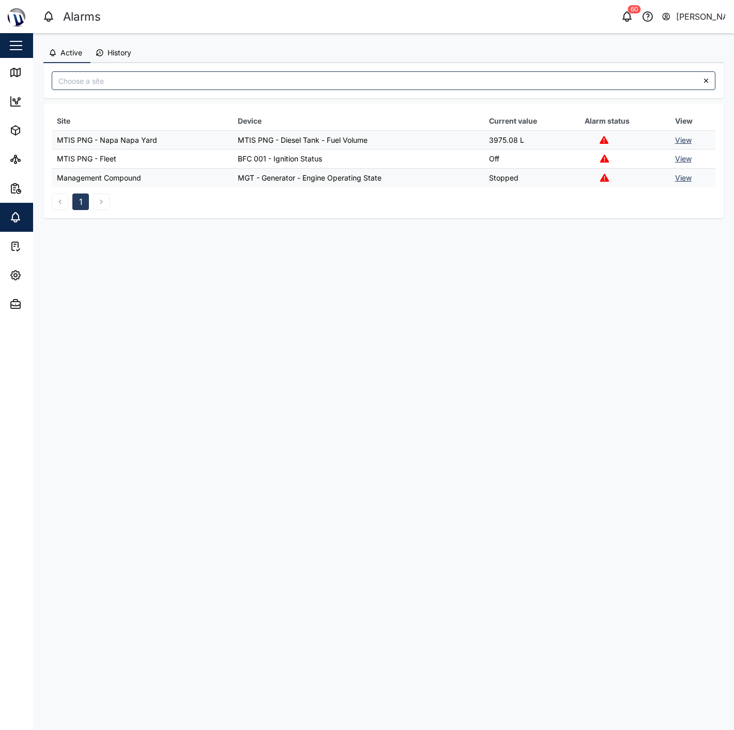
click at [111, 50] on span "History" at bounding box center [120, 52] width 24 height 7
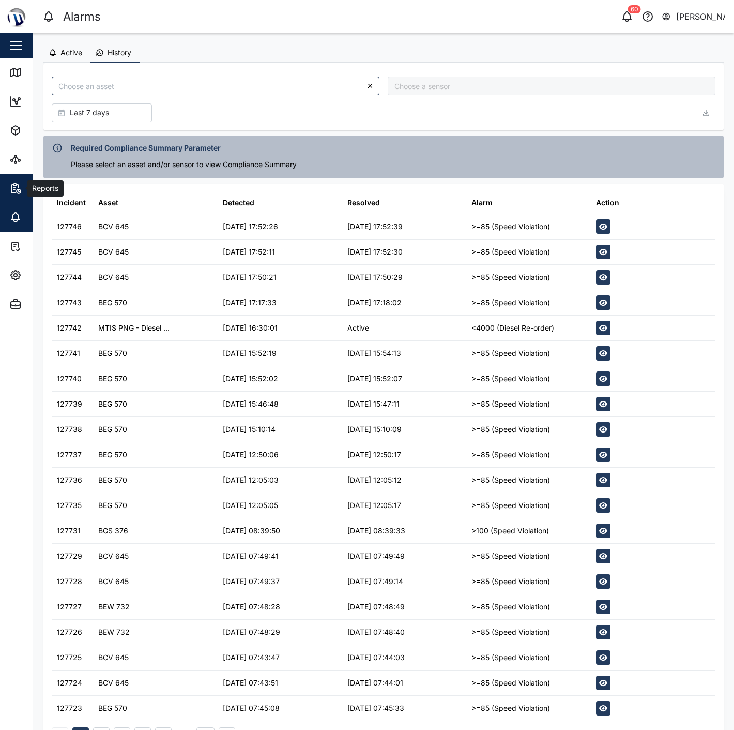
click at [18, 183] on icon "button" at bounding box center [15, 188] width 12 height 12
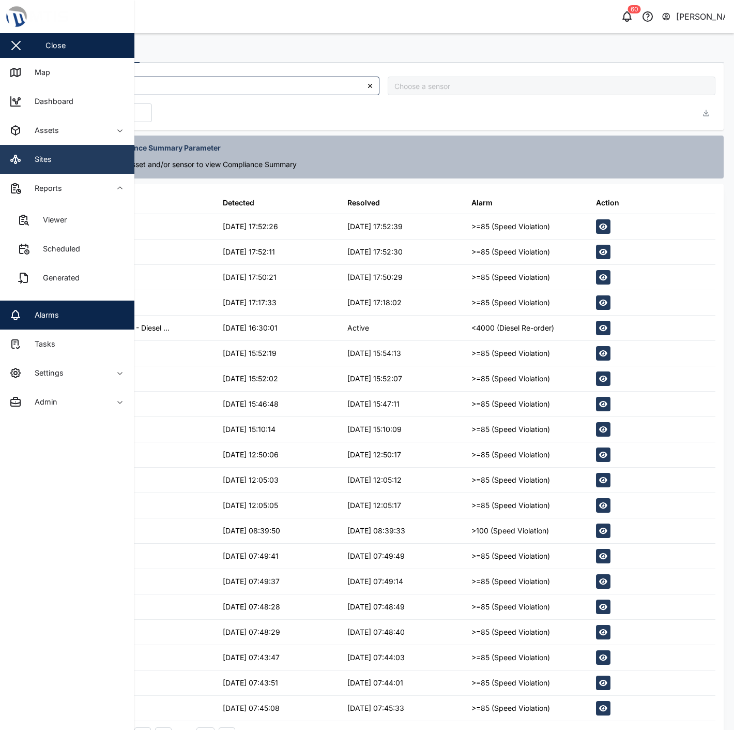
click at [70, 158] on link "Sites" at bounding box center [67, 159] width 134 height 29
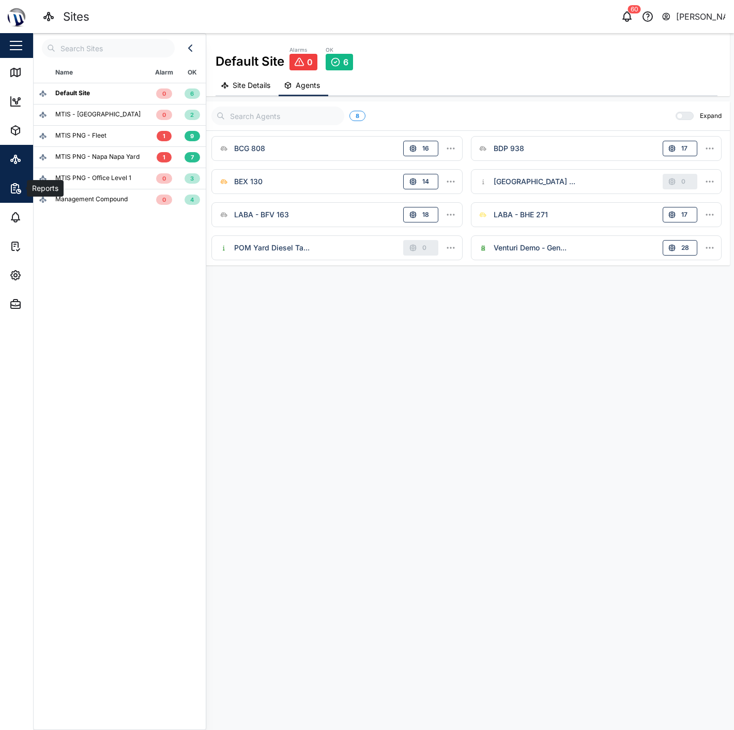
click at [22, 182] on div "Reports" at bounding box center [56, 188] width 94 height 12
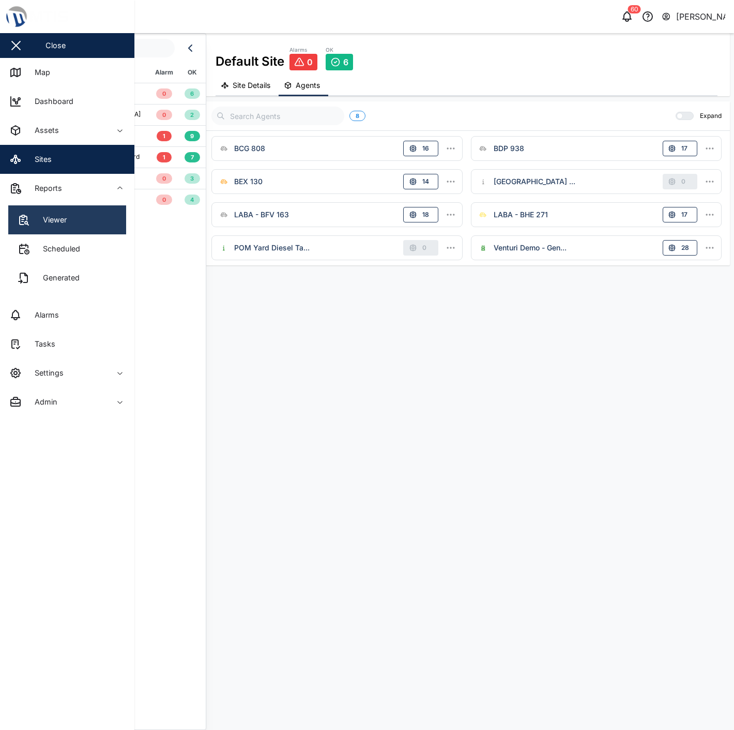
click at [92, 223] on link "Viewer" at bounding box center [67, 219] width 118 height 29
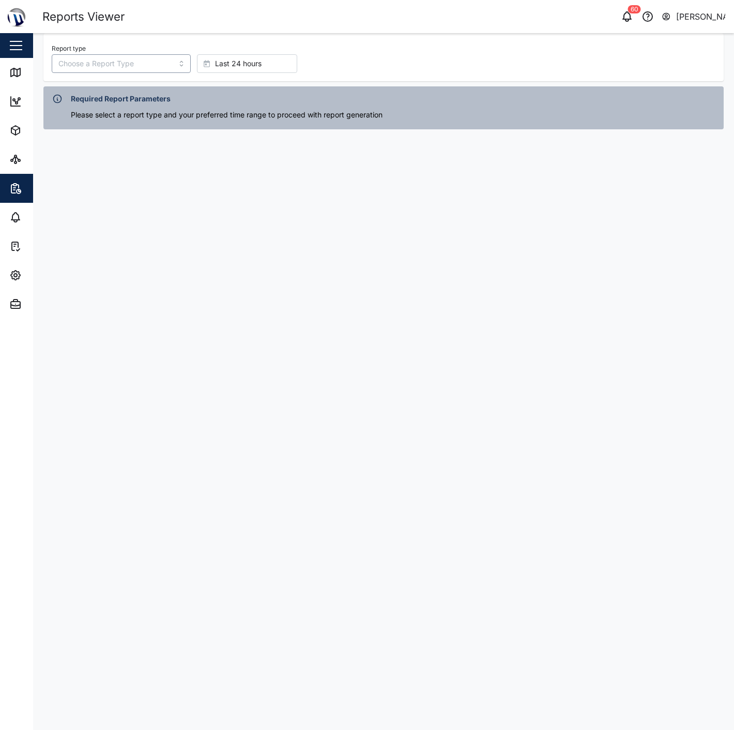
click at [140, 69] on input "Report type" at bounding box center [121, 63] width 139 height 19
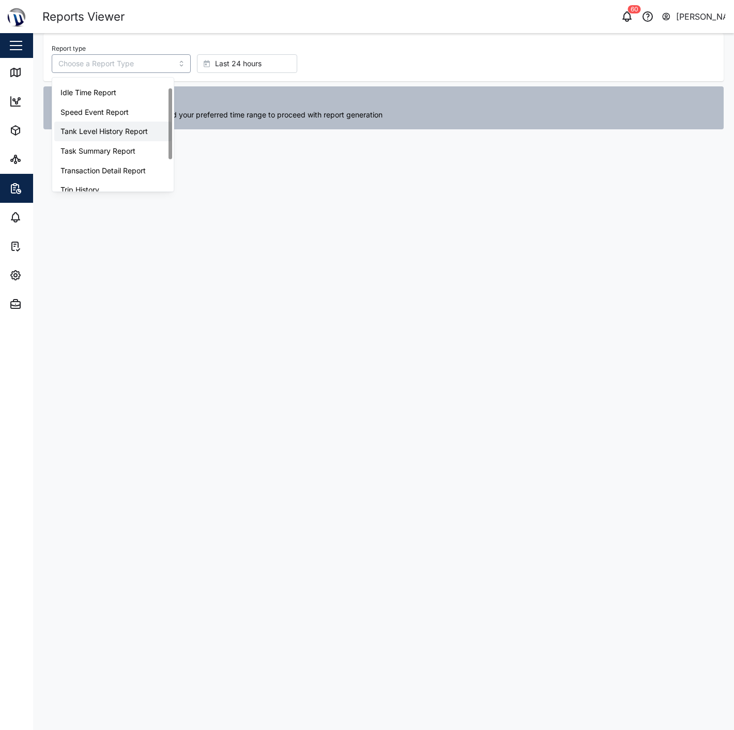
scroll to position [65, 0]
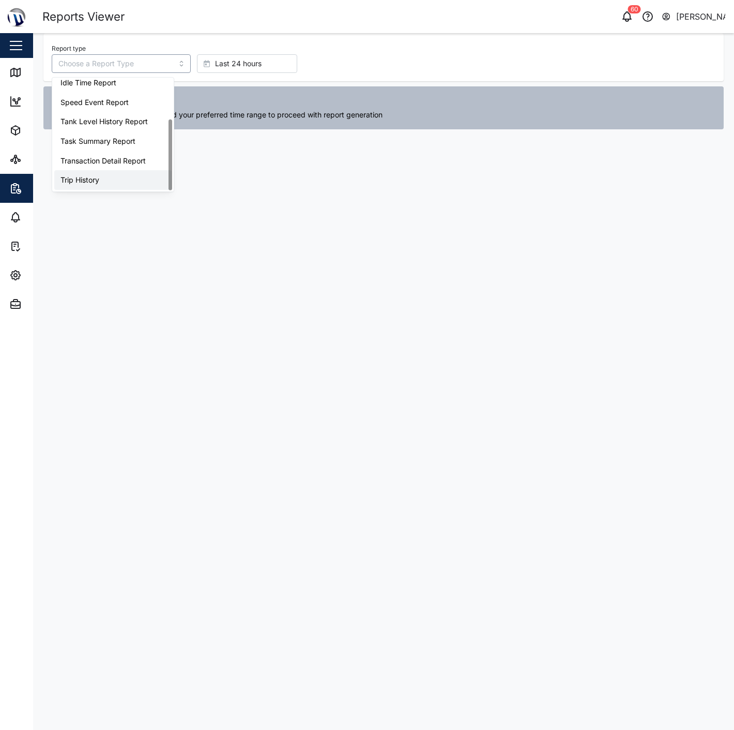
type input "Trip History"
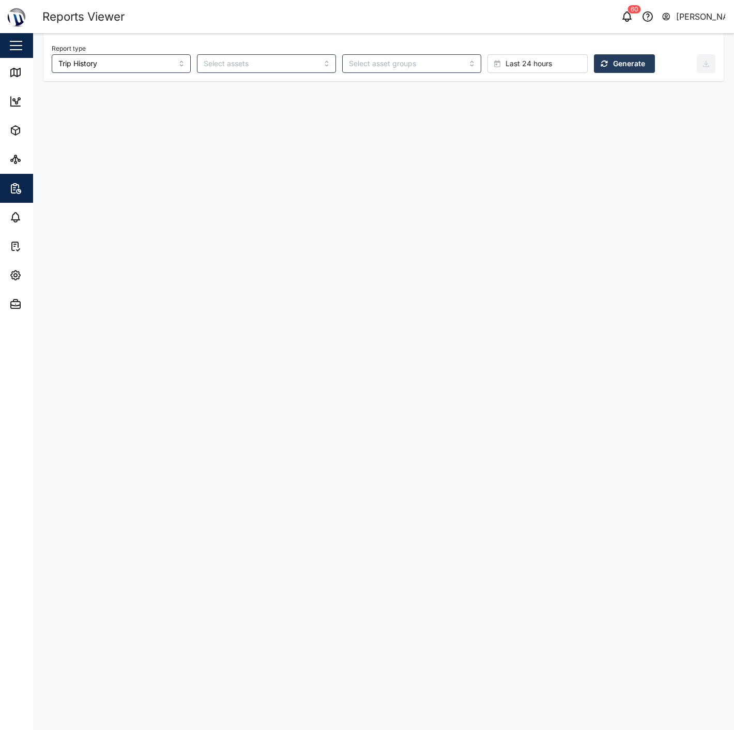
click at [555, 54] on div "Report type Trip History Last 24 hours Generate" at bounding box center [374, 57] width 645 height 32
click at [613, 67] on span "Generate" at bounding box center [629, 64] width 32 height 18
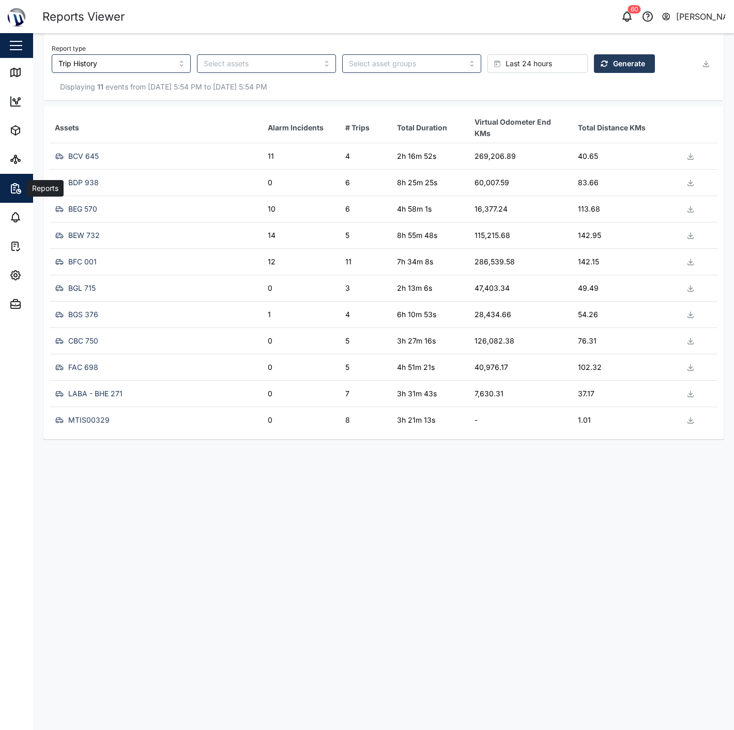
click at [32, 193] on div "Reports" at bounding box center [44, 188] width 35 height 11
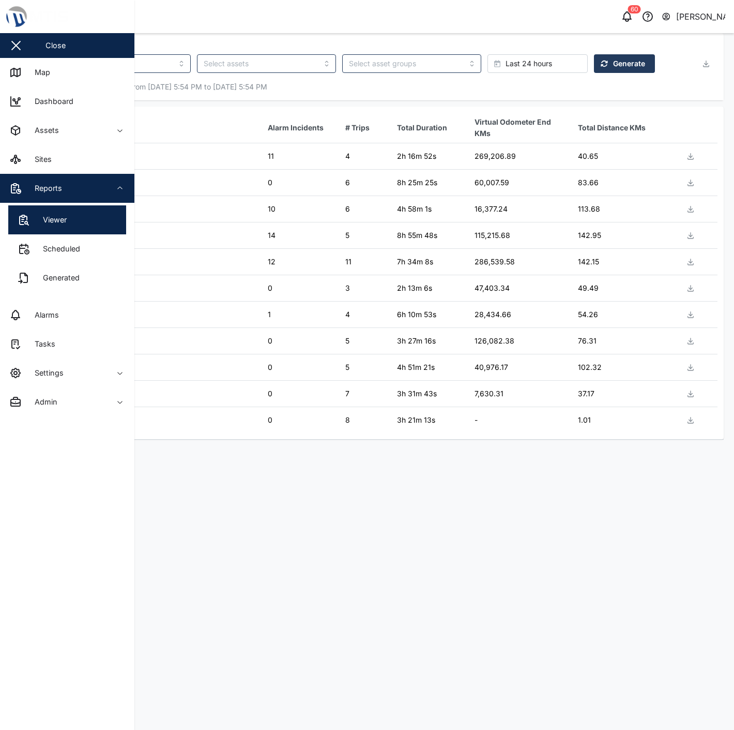
click at [48, 192] on div "Reports" at bounding box center [44, 188] width 35 height 11
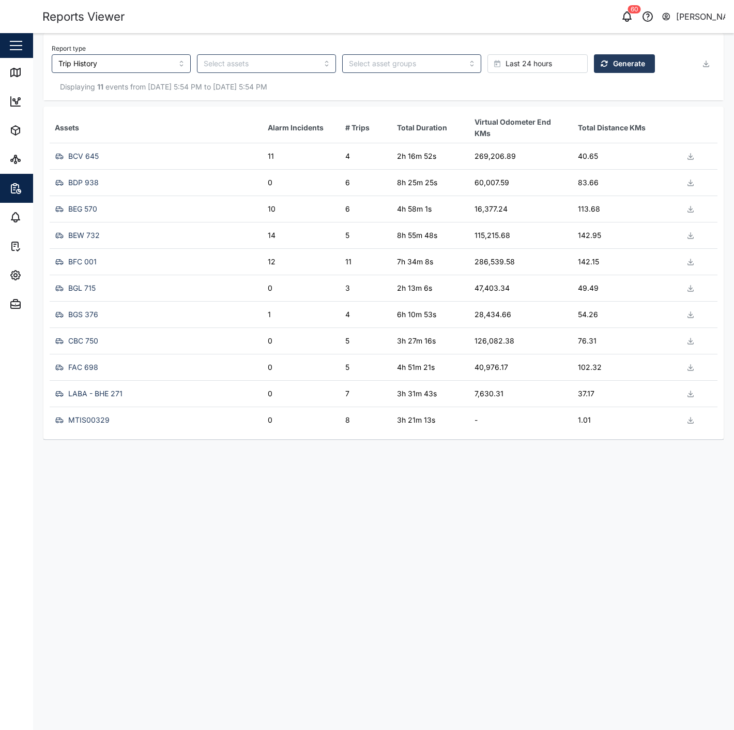
click at [235, 389] on div "LABA - BHE 271" at bounding box center [155, 393] width 205 height 13
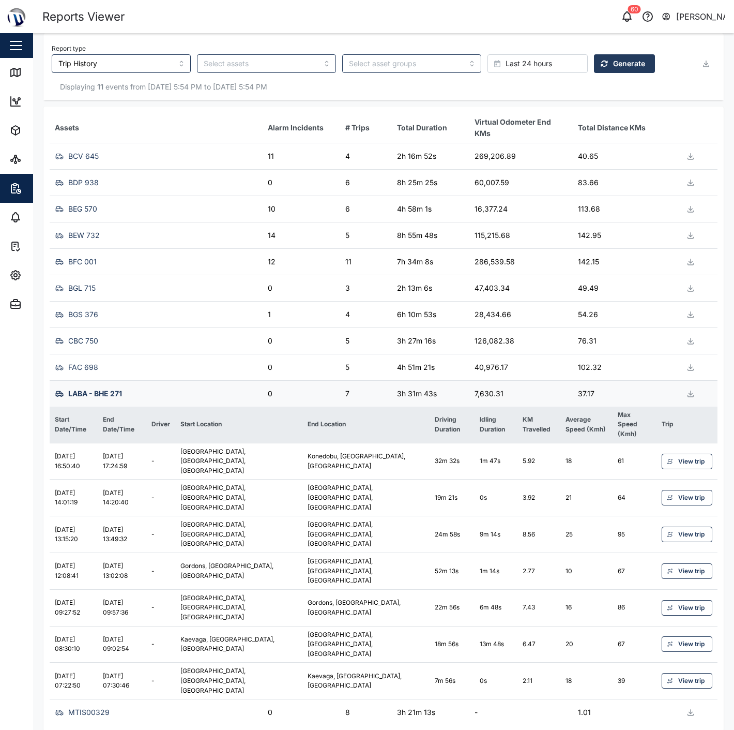
click at [235, 389] on div "LABA - BHE 271" at bounding box center [155, 393] width 205 height 13
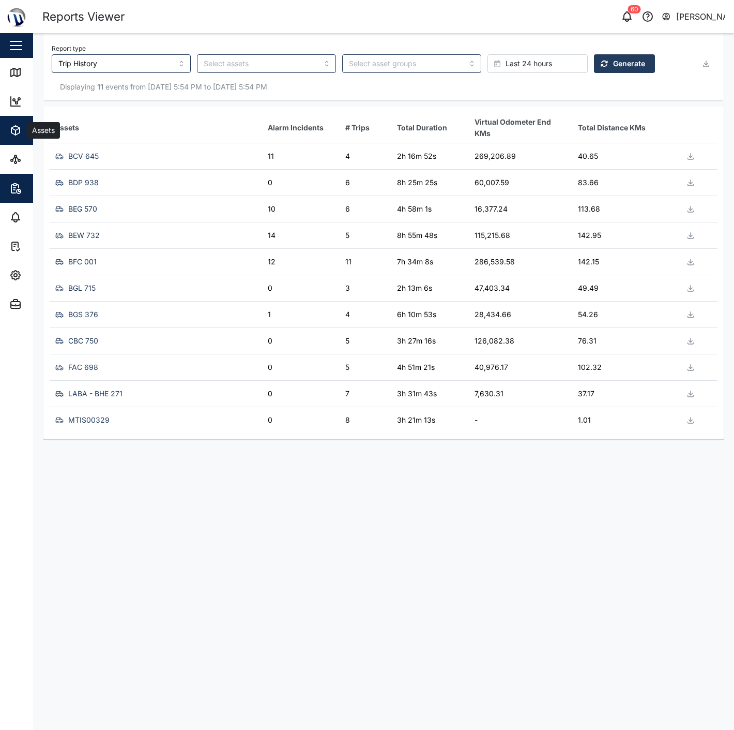
click at [31, 141] on span "Assets" at bounding box center [56, 130] width 94 height 29
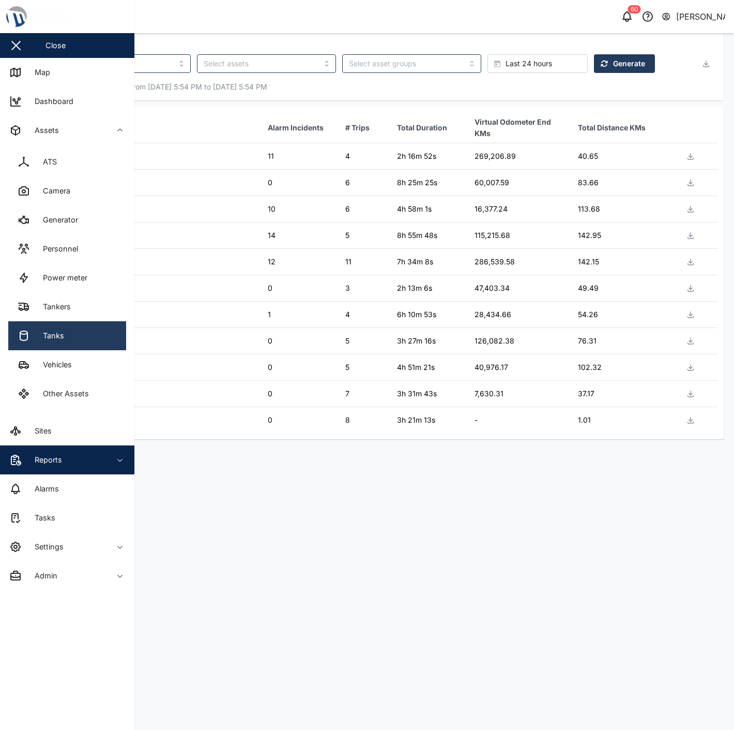
click at [98, 336] on link "Tanks" at bounding box center [67, 335] width 118 height 29
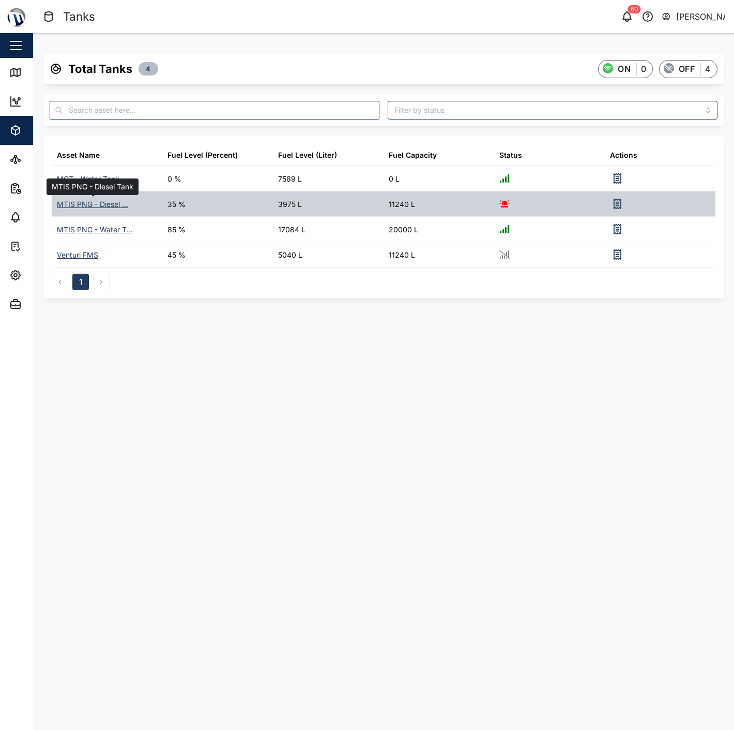
click at [107, 204] on div "MTIS PNG - Diesel ..." at bounding box center [92, 204] width 71 height 11
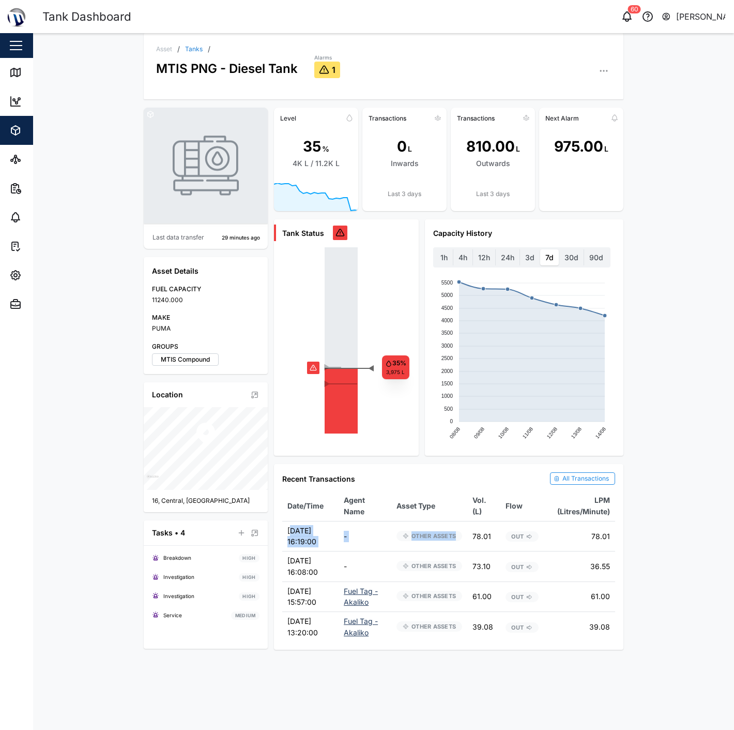
drag, startPoint x: 289, startPoint y: 534, endPoint x: 420, endPoint y: 542, distance: 132.1
click at [420, 542] on tr "[DATE] 16:19:00 - OTHER ASSETS 78.01 OUT 78.01" at bounding box center [448, 536] width 333 height 30
click at [420, 542] on td "OTHER ASSETS" at bounding box center [430, 536] width 76 height 30
click at [426, 540] on div "OTHER ASSETS" at bounding box center [429, 536] width 65 height 10
drag, startPoint x: 288, startPoint y: 534, endPoint x: 370, endPoint y: 528, distance: 82.5
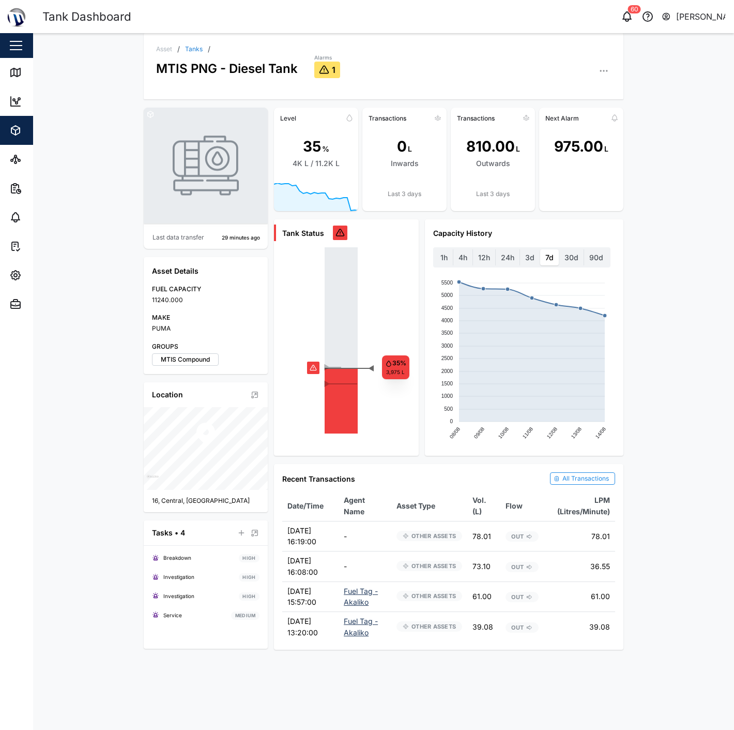
click at [292, 534] on td "[DATE] 16:19:00" at bounding box center [310, 536] width 56 height 30
click at [652, 558] on div "Asset / Tanks / MTIS PNG - Diesel Tank Alarms 1 Last data transfer 30 minutes a…" at bounding box center [383, 381] width 701 height 697
drag, startPoint x: 291, startPoint y: 475, endPoint x: 371, endPoint y: 475, distance: 80.7
click at [371, 475] on div "Recent Transactions All Transactions" at bounding box center [448, 478] width 333 height 12
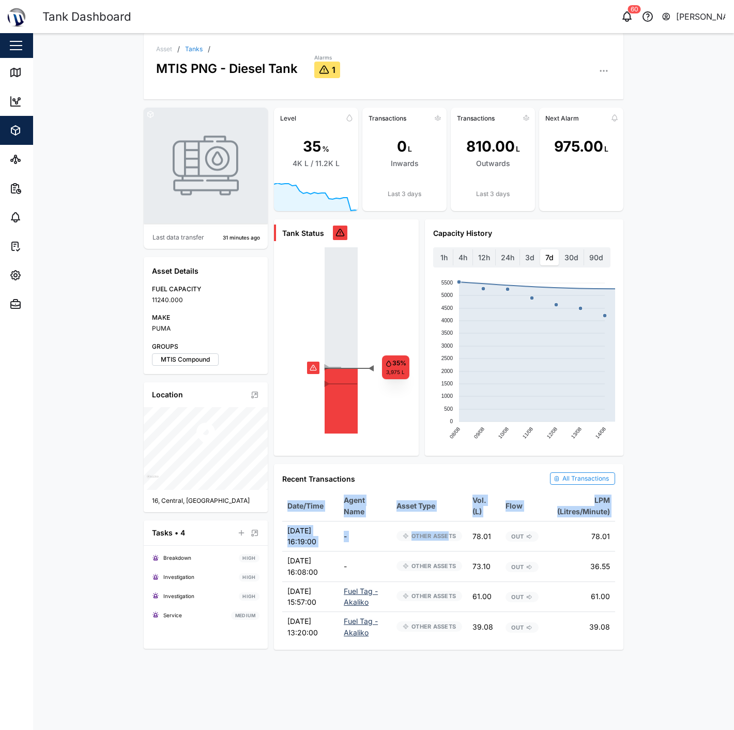
drag, startPoint x: 465, startPoint y: 536, endPoint x: 621, endPoint y: 535, distance: 155.7
click at [621, 535] on div "Recent Transactions All Transactions Date/Time Agent Name Asset Type Vol. (L) F…" at bounding box center [449, 557] width 350 height 186
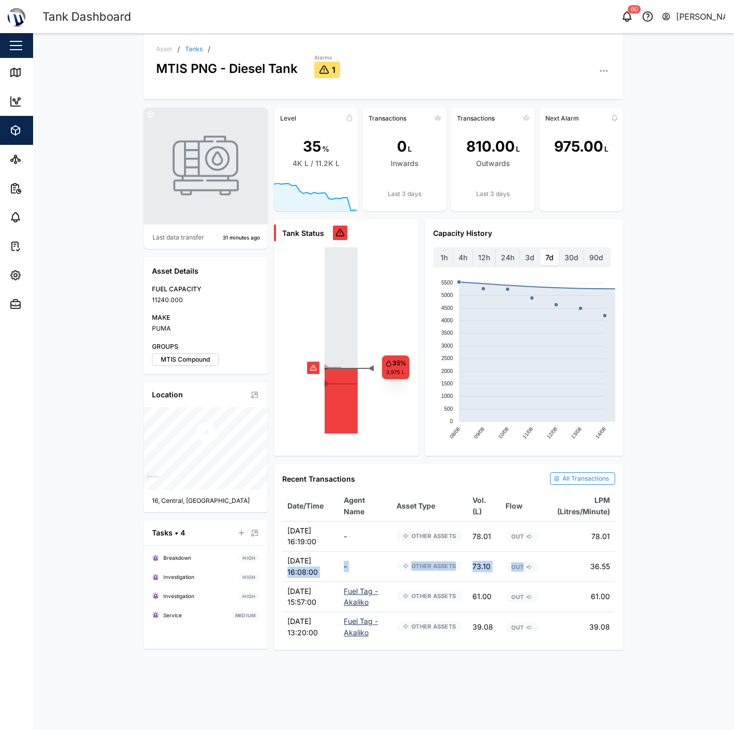
drag, startPoint x: 323, startPoint y: 564, endPoint x: 547, endPoint y: 565, distance: 223.4
click at [547, 565] on tr "[DATE] 16:08:00 - OTHER ASSETS 73.10 OUT 36.55" at bounding box center [448, 566] width 333 height 30
click at [547, 565] on td "36.55" at bounding box center [579, 566] width 71 height 30
click at [604, 73] on icon "button" at bounding box center [604, 71] width 10 height 10
drag, startPoint x: 77, startPoint y: 142, endPoint x: 19, endPoint y: 126, distance: 59.6
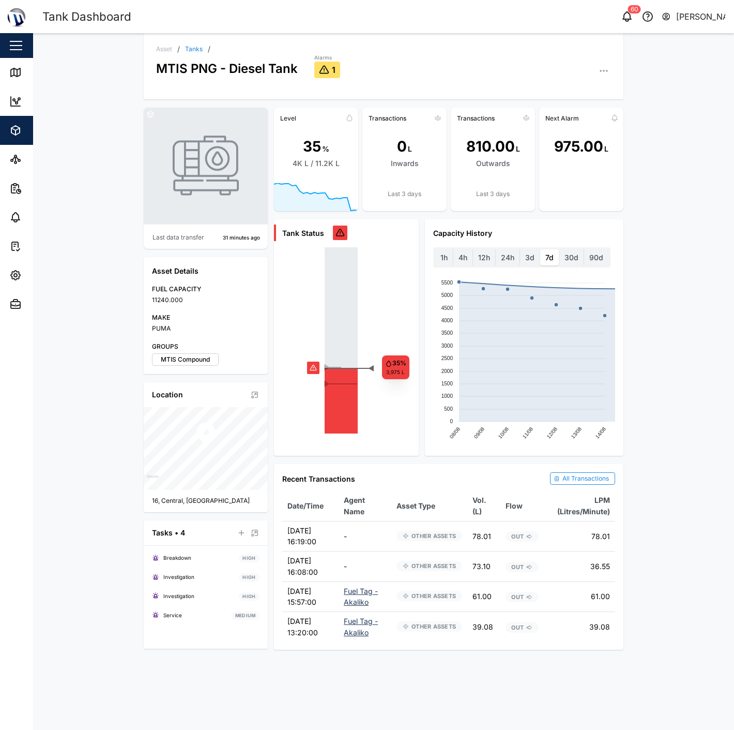
click at [70, 142] on div "Asset / Tanks / MTIS PNG - Diesel Tank Alarms 1 Asset Settings Configuration C …" at bounding box center [383, 381] width 701 height 697
click at [19, 126] on icon "button" at bounding box center [15, 130] width 12 height 12
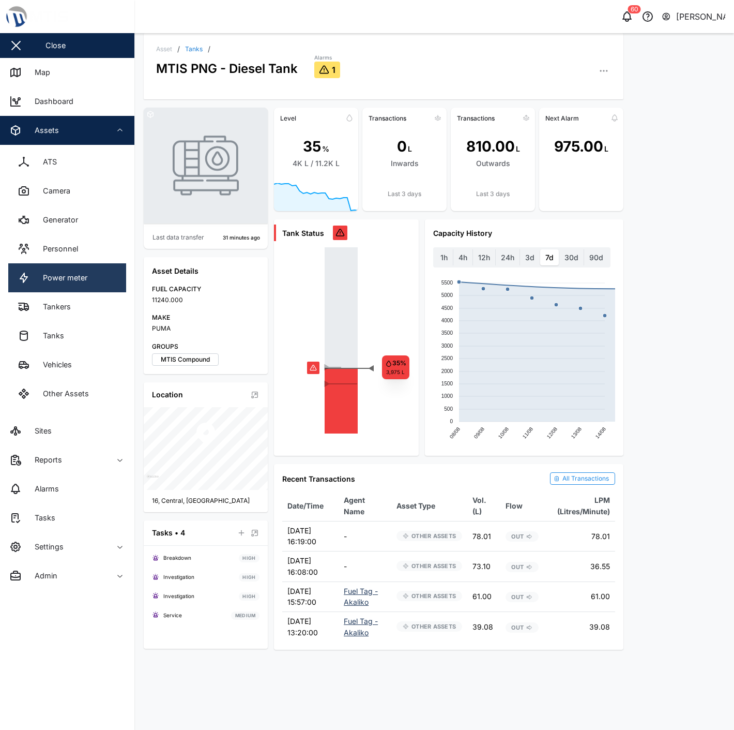
click at [81, 264] on link "Power meter" at bounding box center [67, 277] width 118 height 29
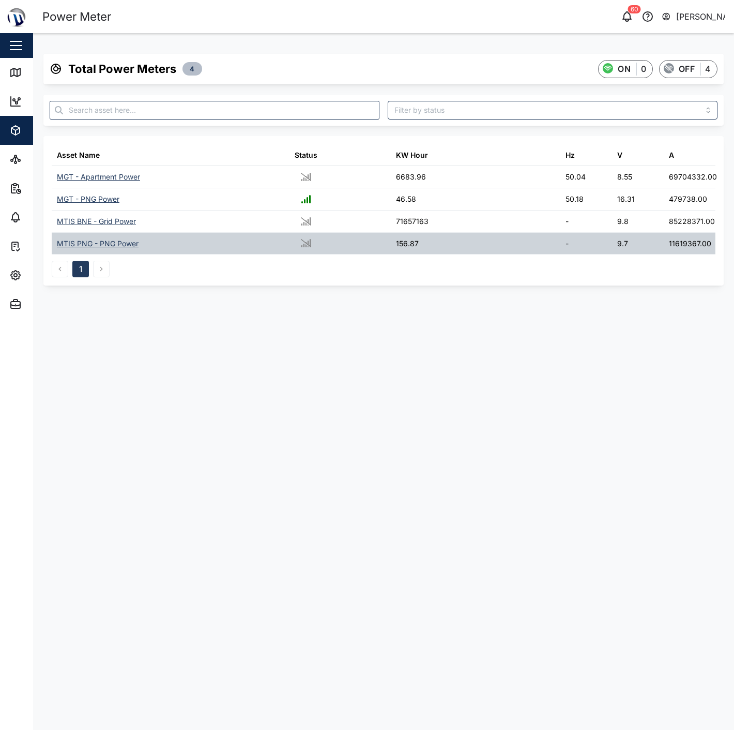
click at [97, 235] on div "MTIS PNG - PNG Power" at bounding box center [137, 244] width 170 height 22
click at [97, 241] on div "MTIS PNG - PNG Power" at bounding box center [98, 243] width 82 height 11
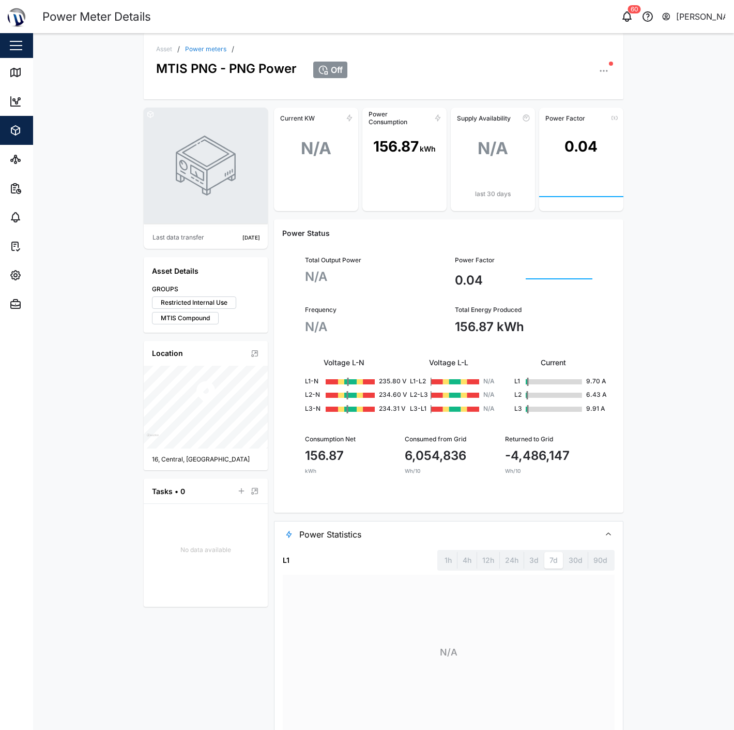
click at [88, 232] on div "Asset / Power meters / MTIS PNG - PNG Power Off Last data transfer [DATE] Asset…" at bounding box center [383, 381] width 701 height 697
click at [203, 46] on link "Power meters" at bounding box center [205, 49] width 41 height 6
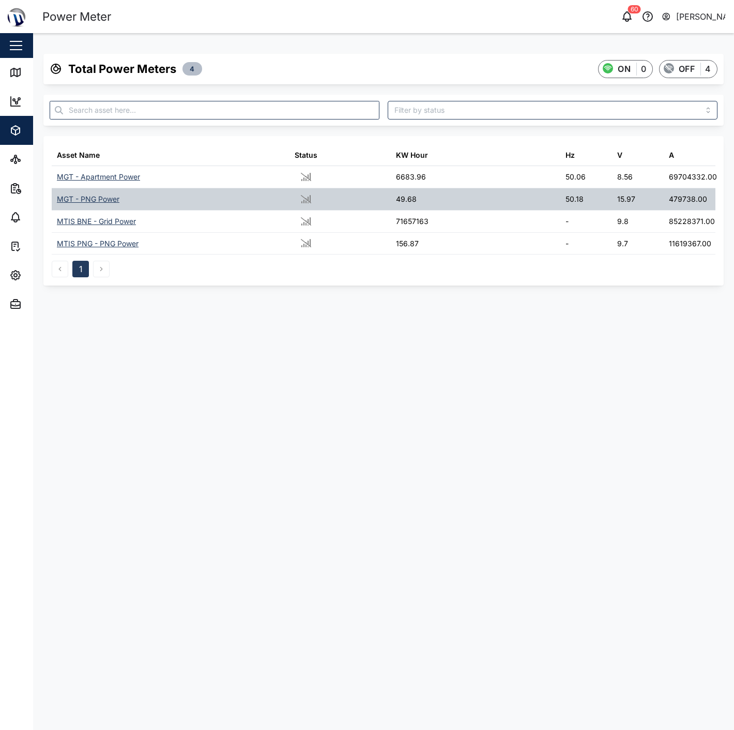
click at [101, 198] on div "MGT - PNG Power" at bounding box center [88, 198] width 63 height 11
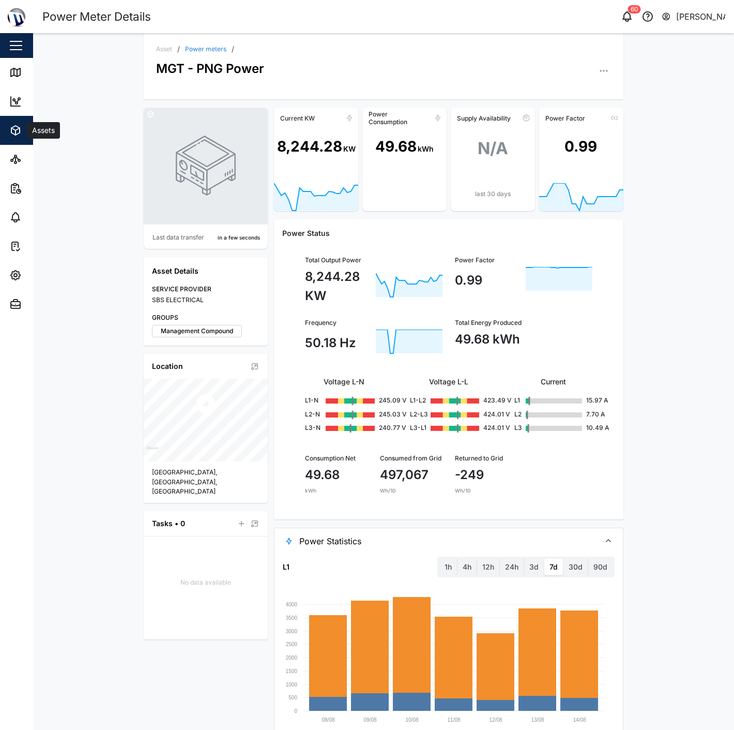
click at [14, 131] on icon "button" at bounding box center [15, 130] width 12 height 12
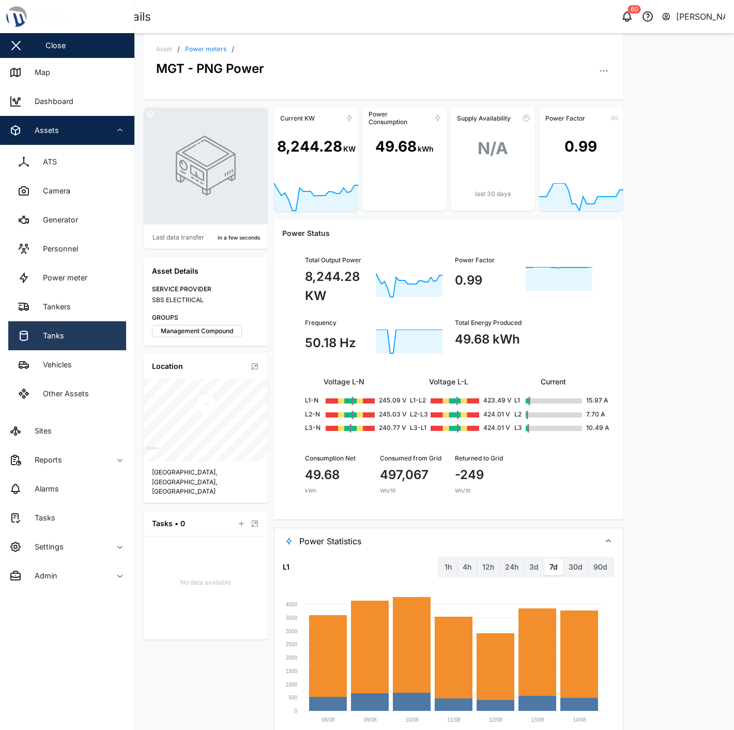
click at [65, 334] on link "Tanks" at bounding box center [67, 335] width 118 height 29
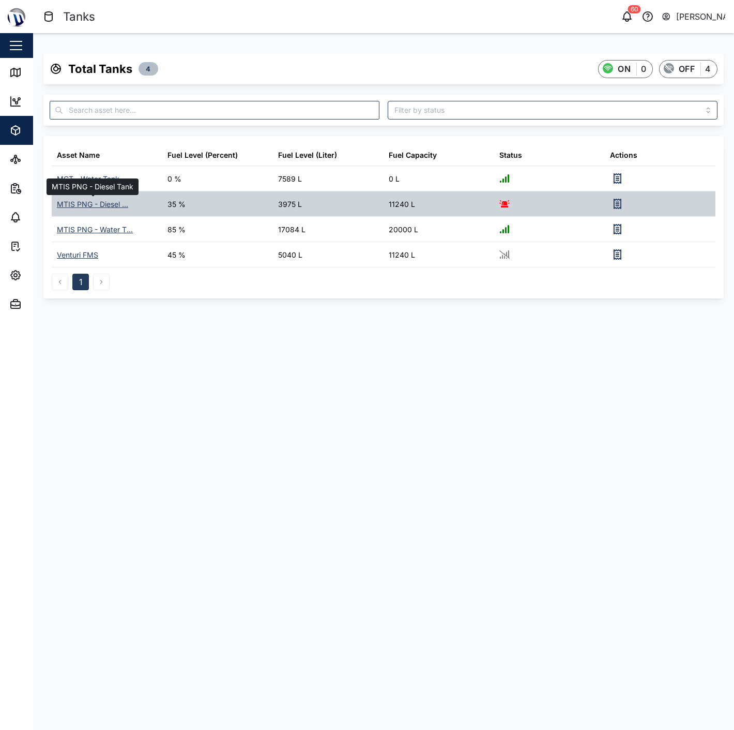
click at [108, 203] on div "MTIS PNG - Diesel ..." at bounding box center [92, 204] width 71 height 11
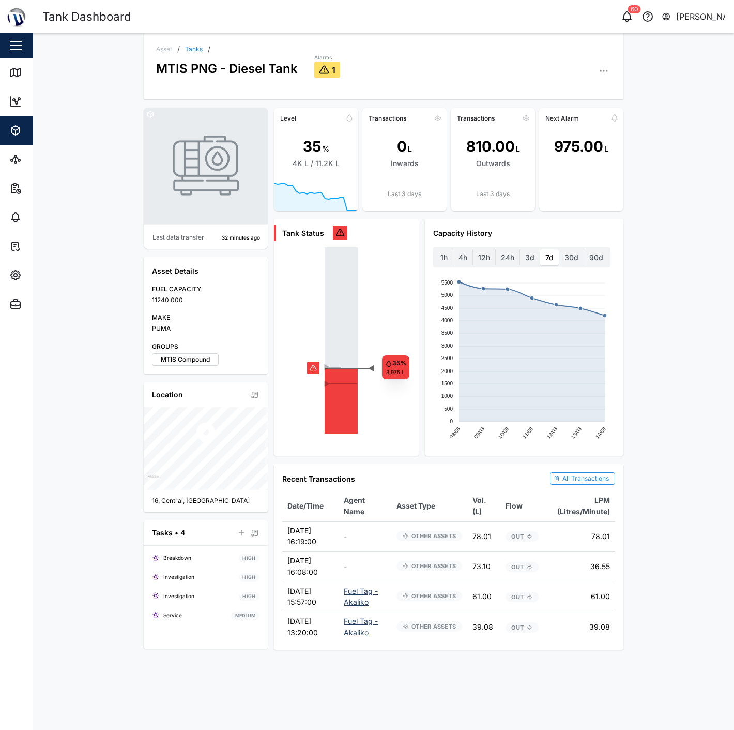
click at [671, 456] on div "Asset / Tanks / MTIS PNG - Diesel Tank Alarms 1 Last data transfer 32 minutes a…" at bounding box center [383, 381] width 701 height 697
click at [21, 103] on icon at bounding box center [15, 101] width 12 height 12
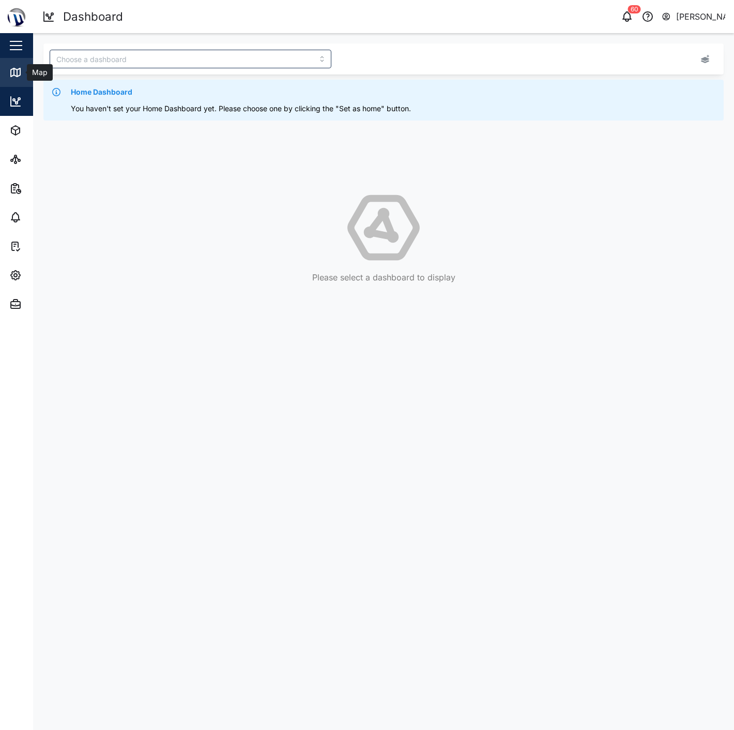
click at [20, 65] on link "Map" at bounding box center [67, 72] width 134 height 29
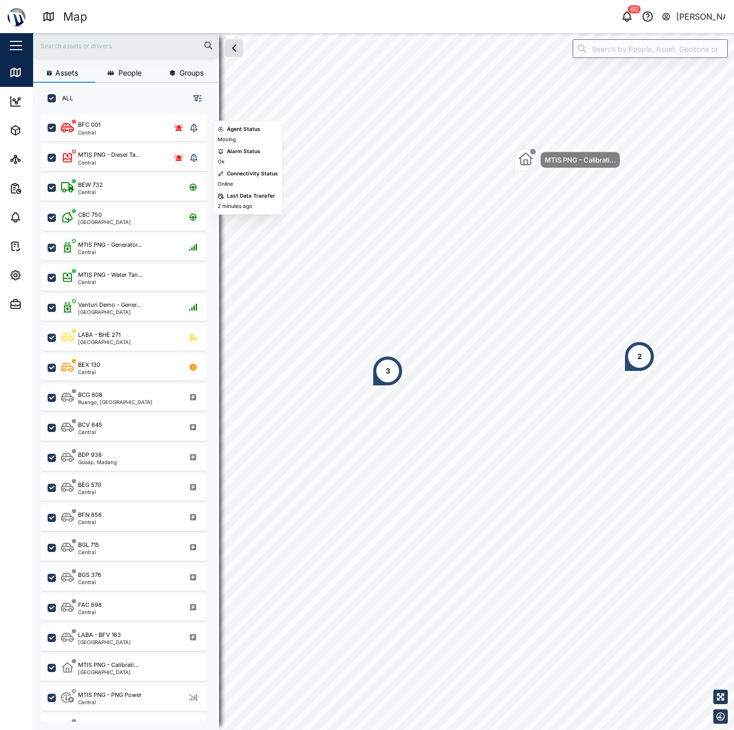
scroll to position [49, 0]
